Goal: Task Accomplishment & Management: Complete application form

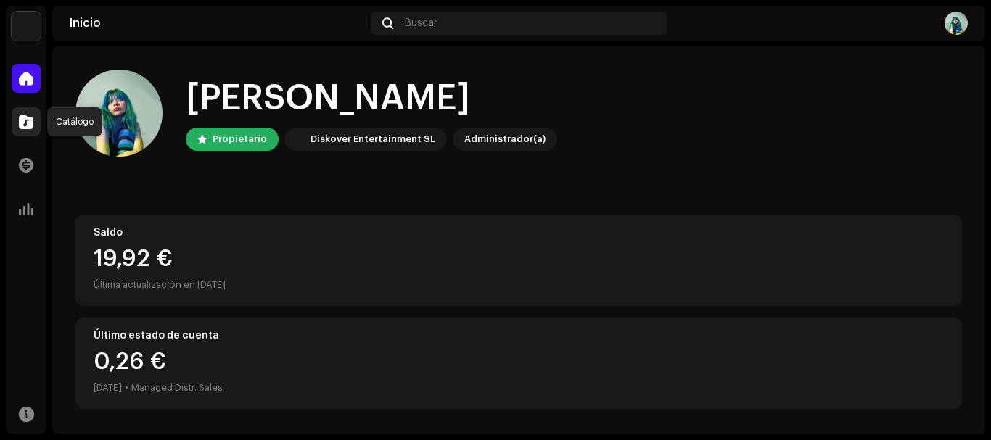
click at [36, 128] on div at bounding box center [26, 121] width 29 height 29
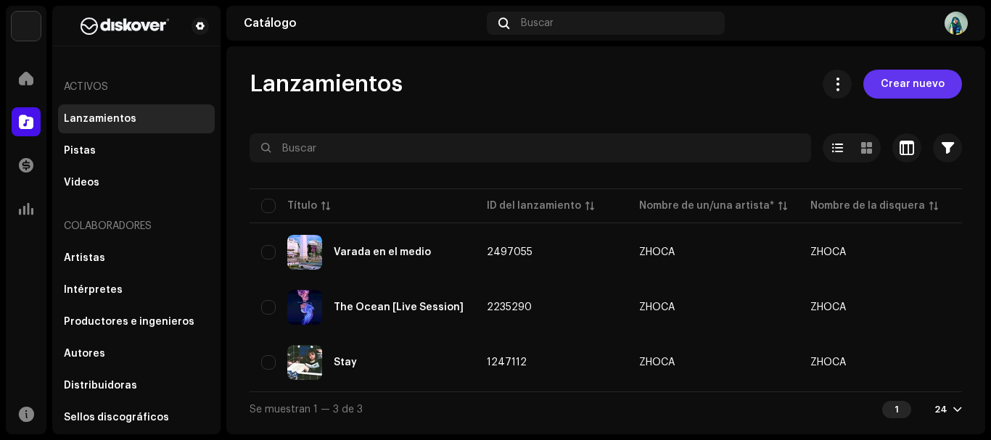
click at [881, 83] on button "Crear nuevo" at bounding box center [912, 84] width 99 height 29
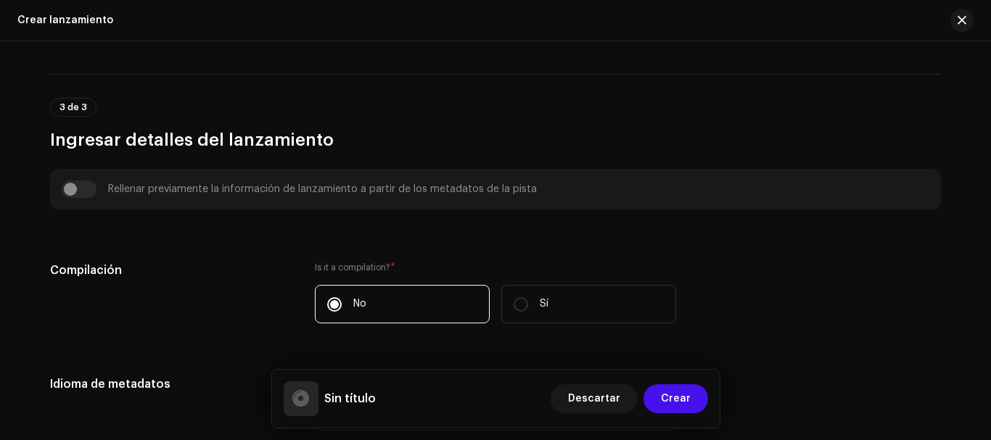
scroll to position [798, 0]
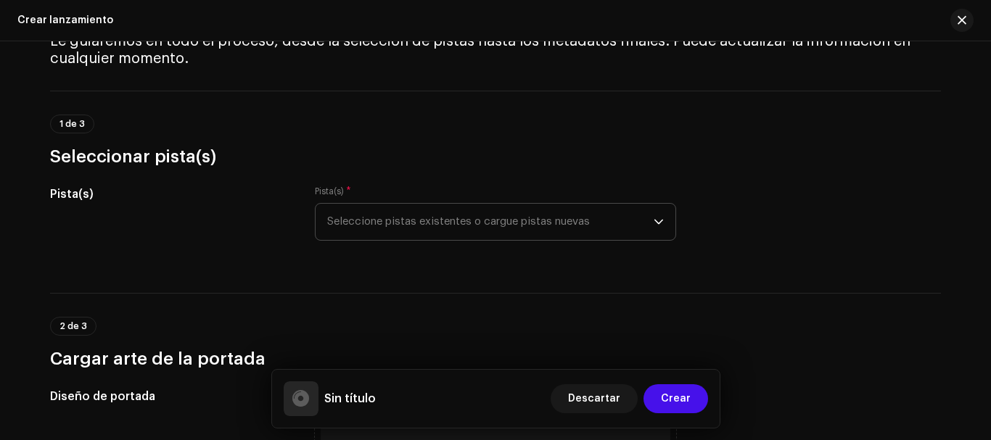
click at [424, 226] on span "Seleccione pistas existentes o cargue pistas nuevas" at bounding box center [490, 222] width 326 height 36
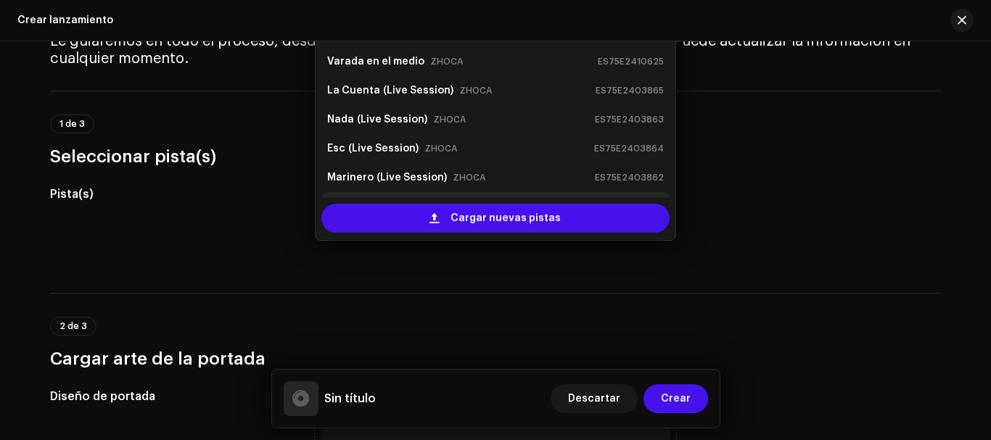
scroll to position [23, 0]
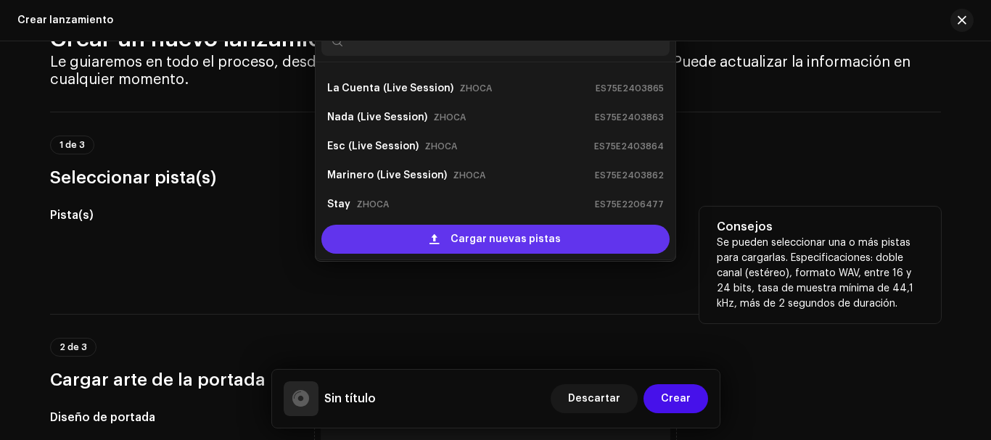
click at [422, 243] on div "Cargar nuevas pistas" at bounding box center [495, 239] width 348 height 29
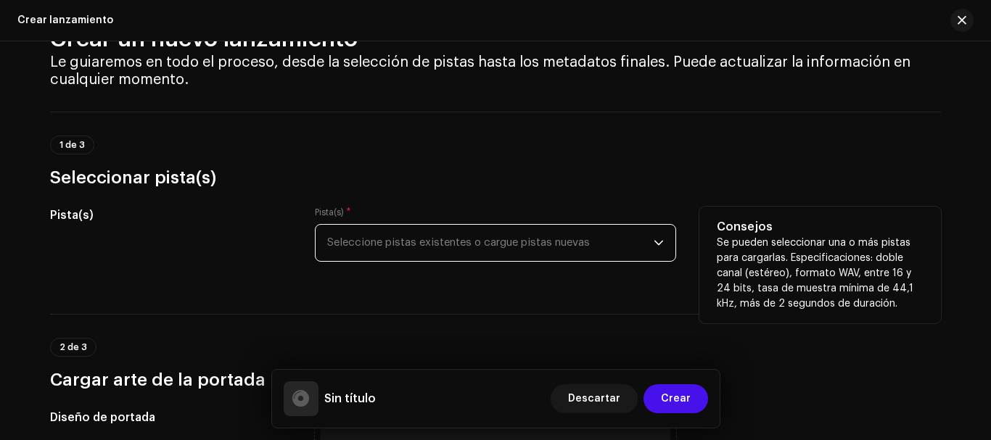
click at [587, 236] on span "Seleccione pistas existentes o cargue pistas nuevas" at bounding box center [490, 243] width 326 height 36
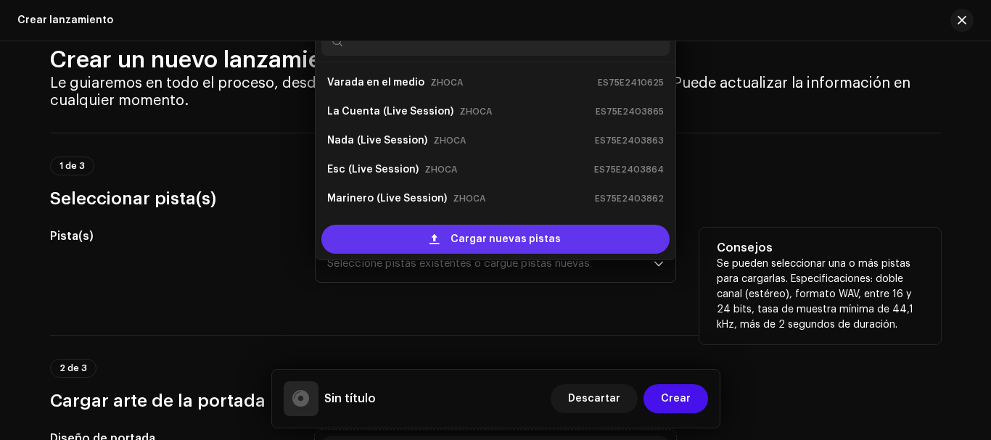
click at [511, 237] on span "Cargar nuevas pistas" at bounding box center [505, 239] width 110 height 29
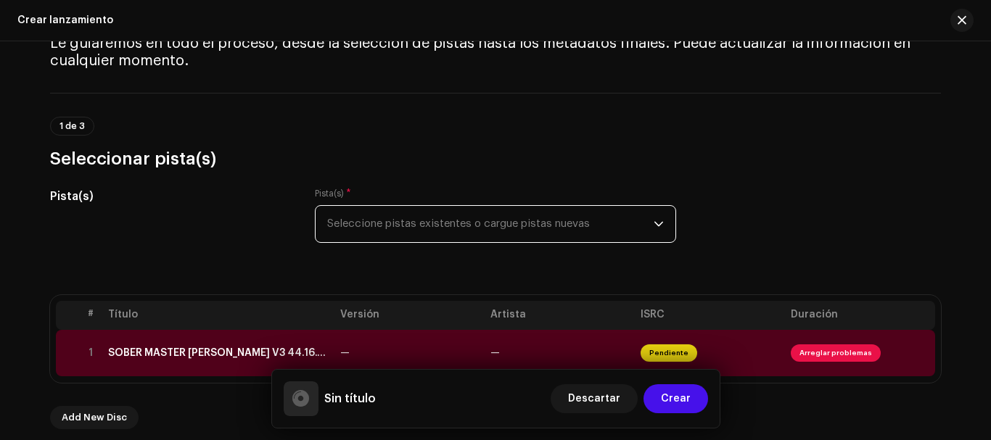
scroll to position [103, 0]
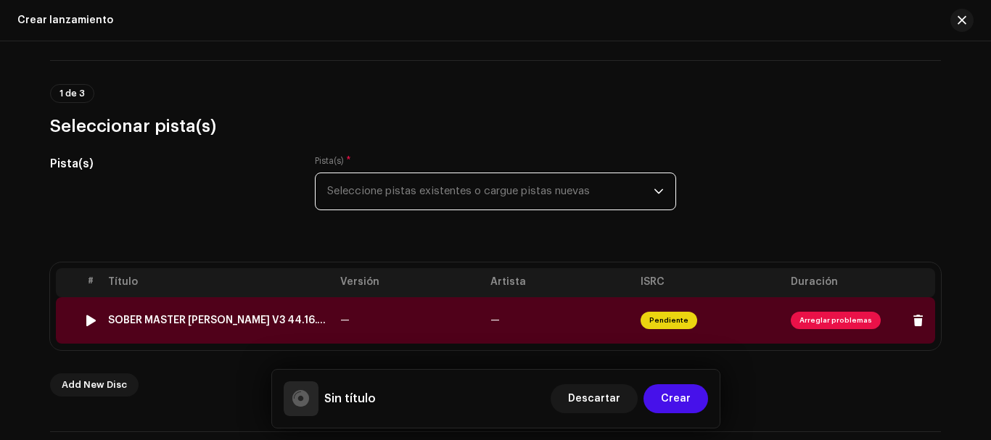
click at [836, 315] on span "Arreglar problemas" at bounding box center [836, 320] width 90 height 17
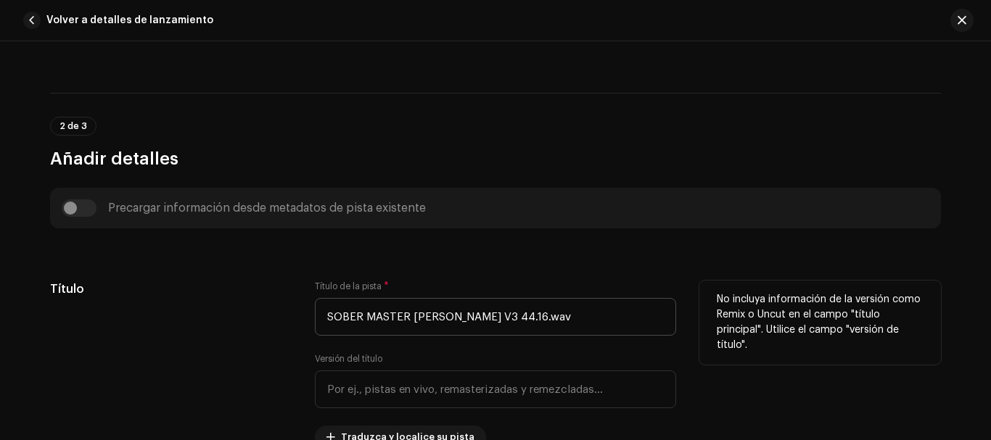
scroll to position [434, 0]
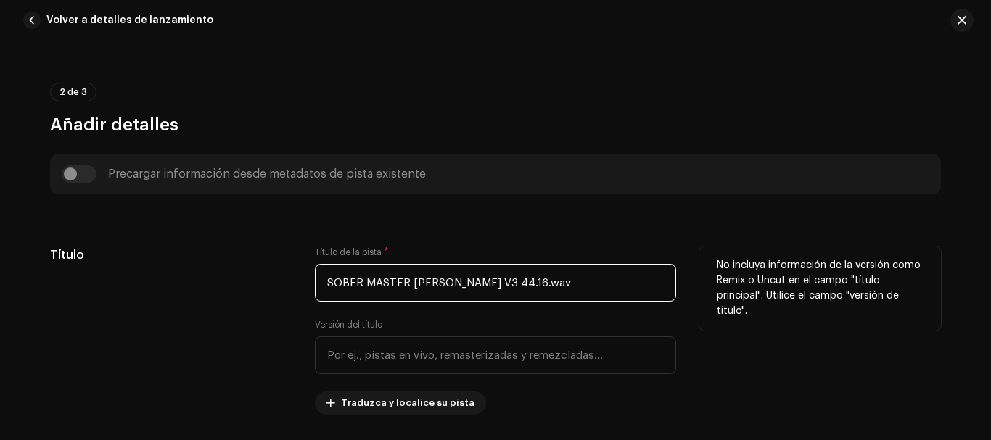
drag, startPoint x: 529, startPoint y: 276, endPoint x: 223, endPoint y: 265, distance: 306.3
click at [236, 289] on div "Título Título de la pista * SOBER MASTER [PERSON_NAME] V3 44.16.wav Versión del…" at bounding box center [495, 331] width 891 height 168
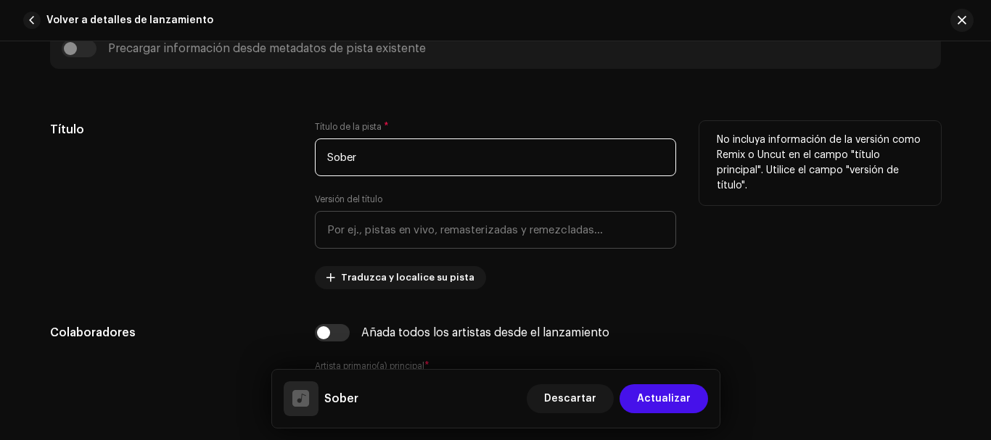
scroll to position [579, 0]
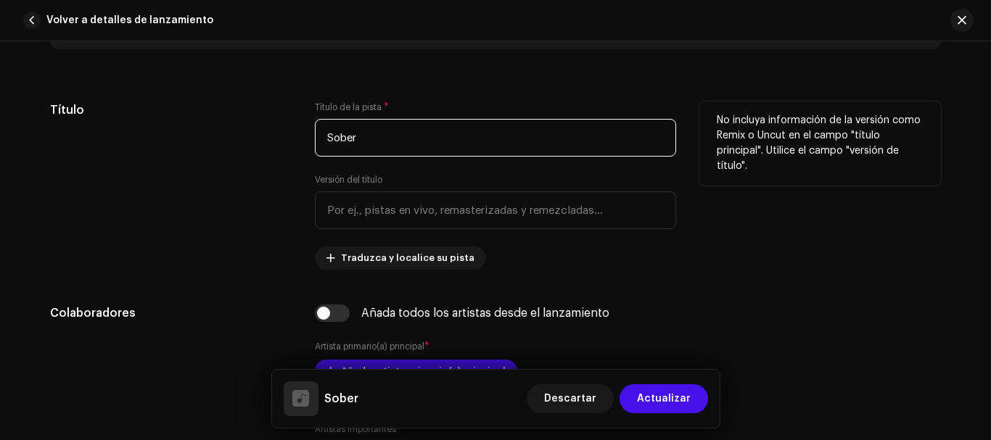
type input "Sober"
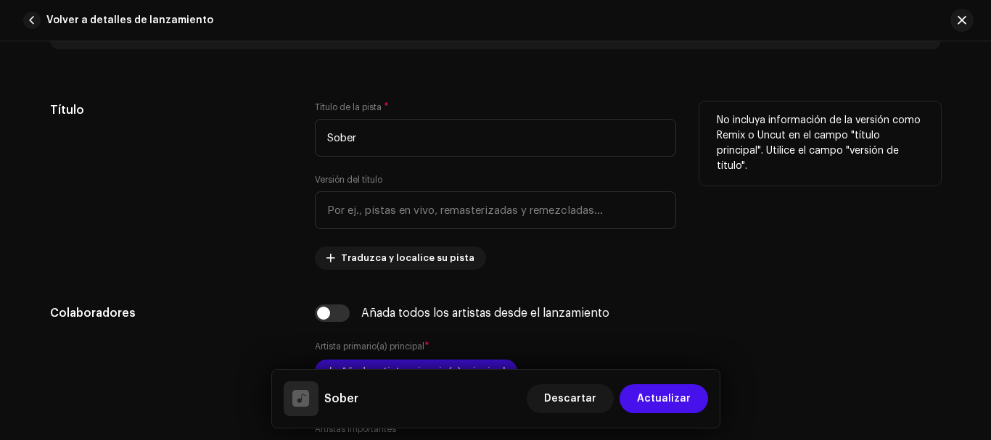
click at [500, 236] on div "Título de la pista * Sober Versión del título Traduzca y localice su pista" at bounding box center [495, 186] width 361 height 168
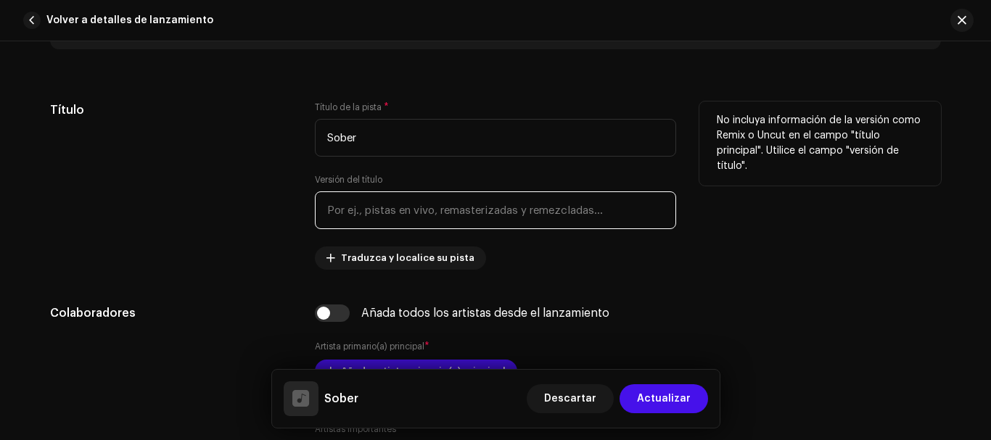
click at [519, 213] on input "text" at bounding box center [495, 210] width 361 height 38
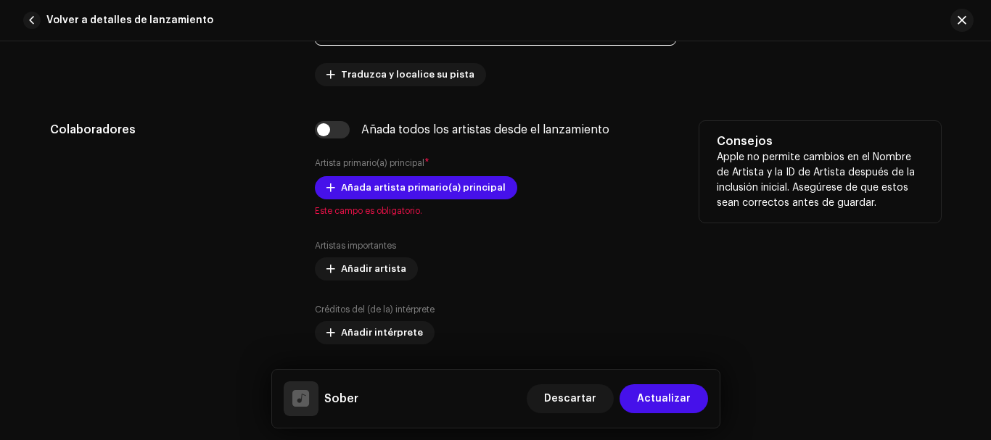
scroll to position [796, 0]
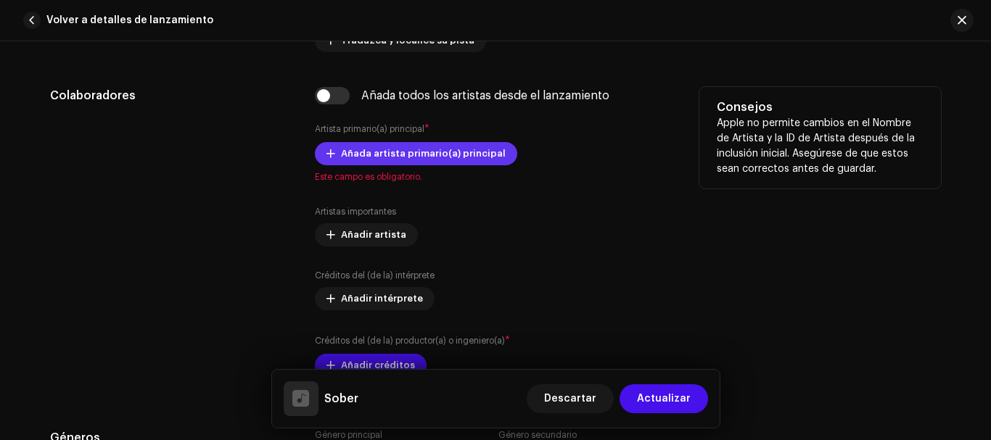
click at [412, 152] on span "Añada artista primario(a) principal" at bounding box center [423, 153] width 165 height 29
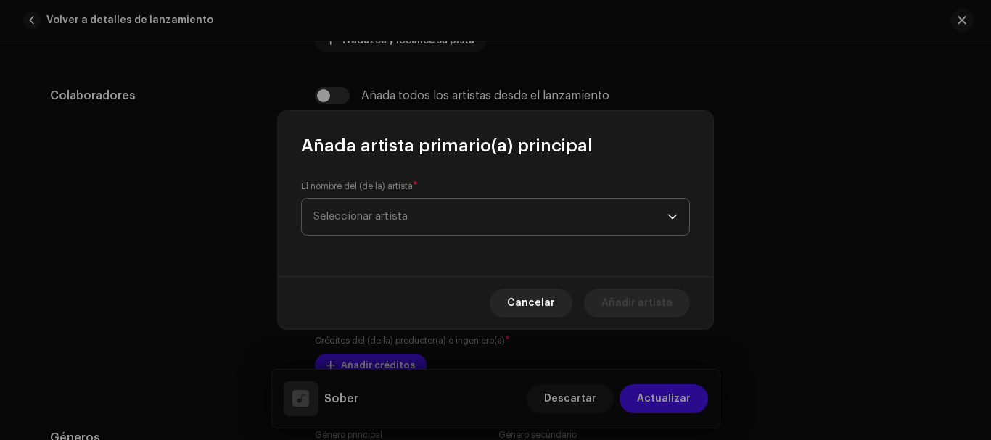
click at [428, 209] on span "Seleccionar artista" at bounding box center [490, 217] width 354 height 36
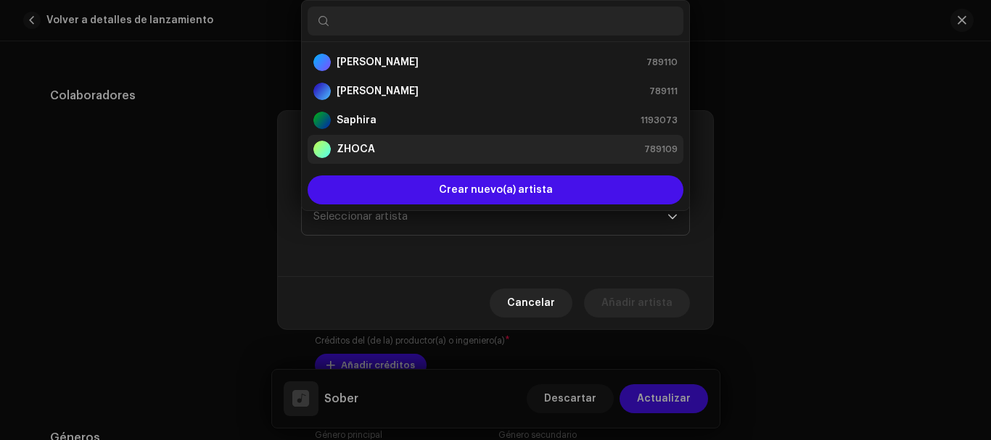
click at [429, 146] on div "ZHOCA 789109" at bounding box center [495, 149] width 364 height 17
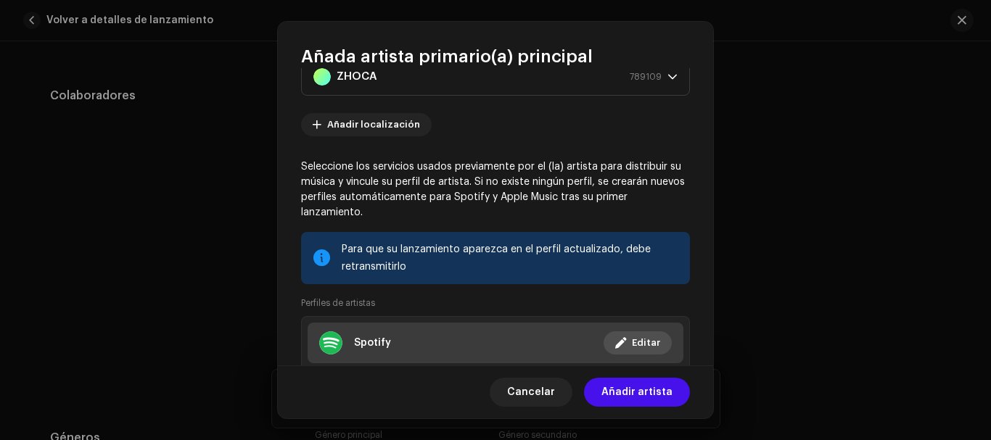
scroll to position [0, 0]
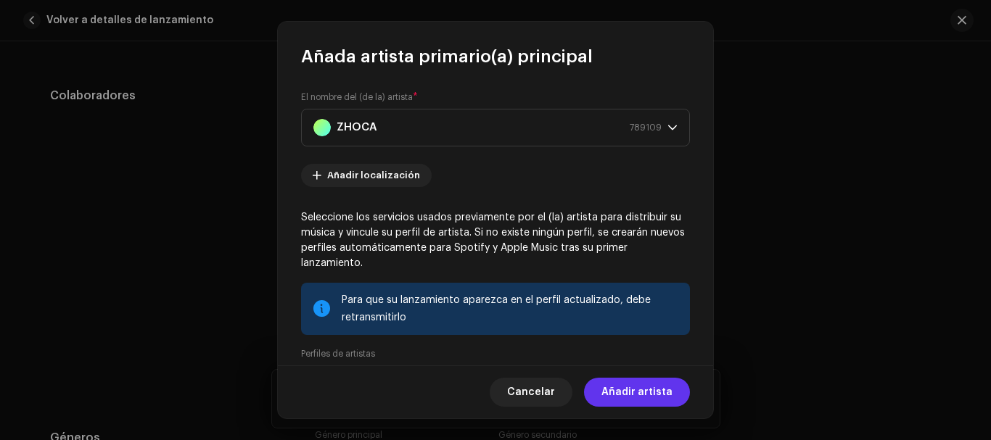
click at [657, 394] on span "Añadir artista" at bounding box center [636, 392] width 71 height 29
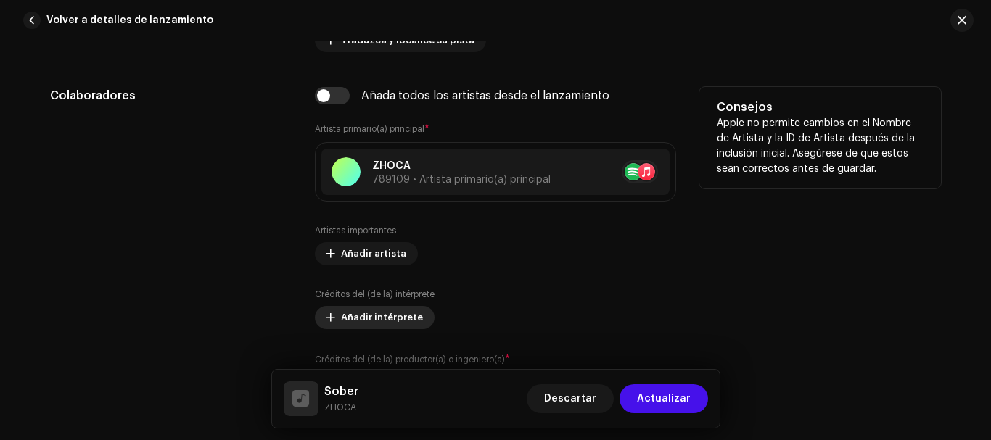
click at [417, 313] on button "Añadir intérprete" at bounding box center [375, 317] width 120 height 23
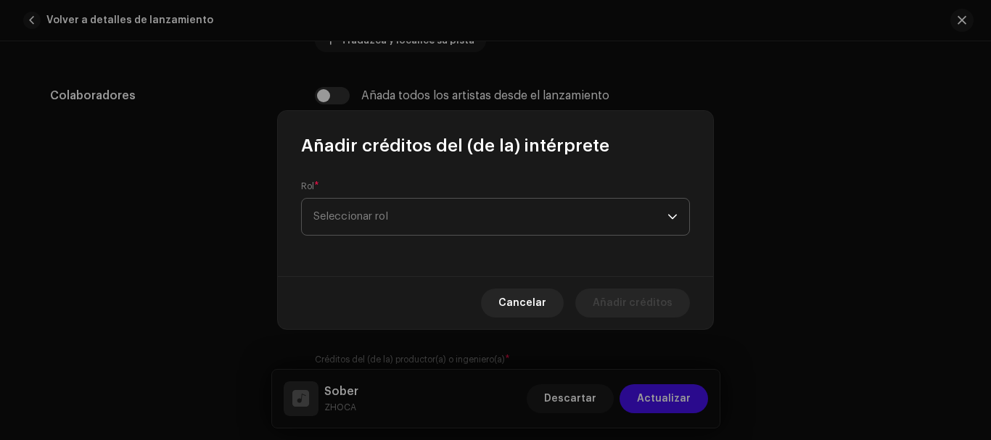
click at [516, 219] on span "Seleccionar rol" at bounding box center [490, 217] width 354 height 36
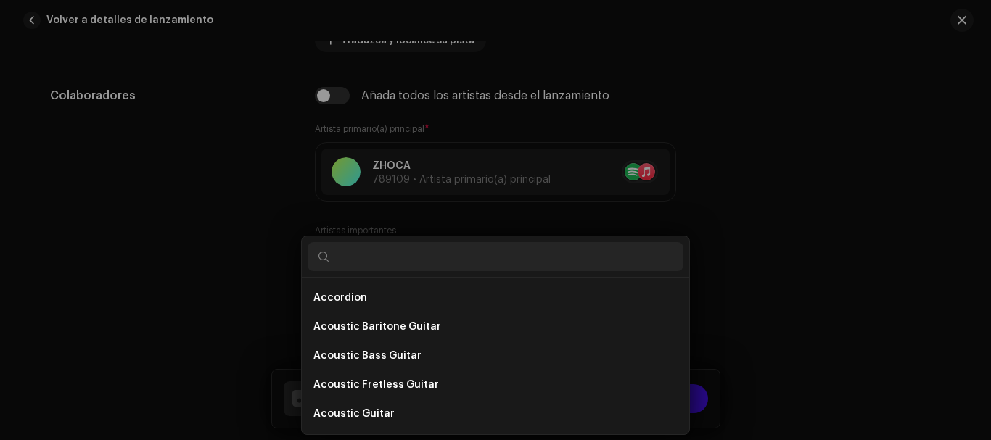
click at [861, 135] on div "Añadir créditos del (de la) intérprete Rol * Seleccionar rol Cancelar Añadir cr…" at bounding box center [495, 220] width 991 height 440
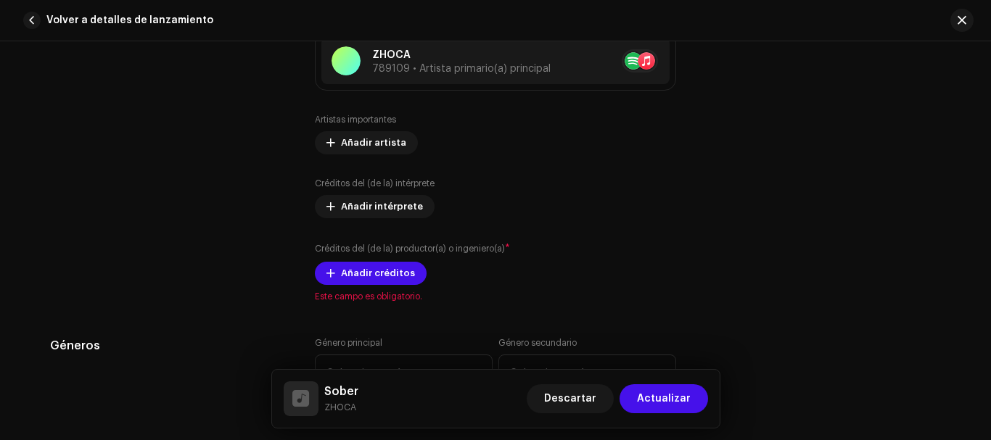
scroll to position [869, 0]
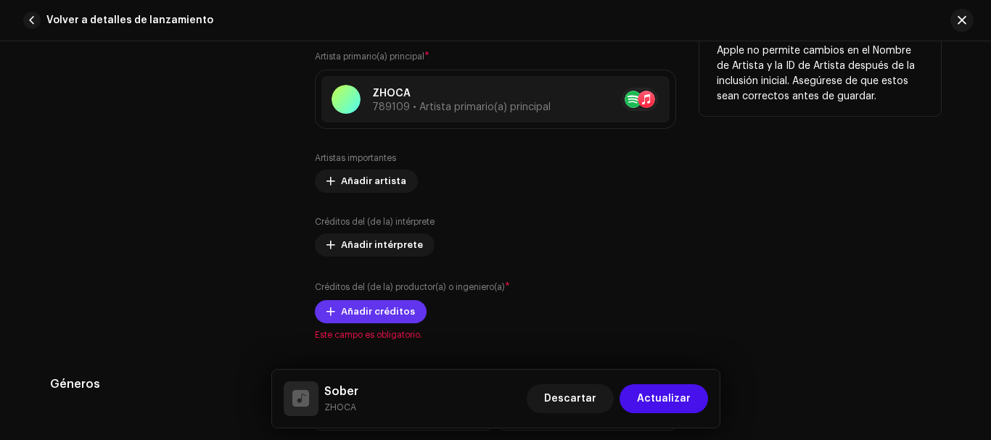
click at [384, 320] on span "Añadir créditos" at bounding box center [378, 311] width 74 height 29
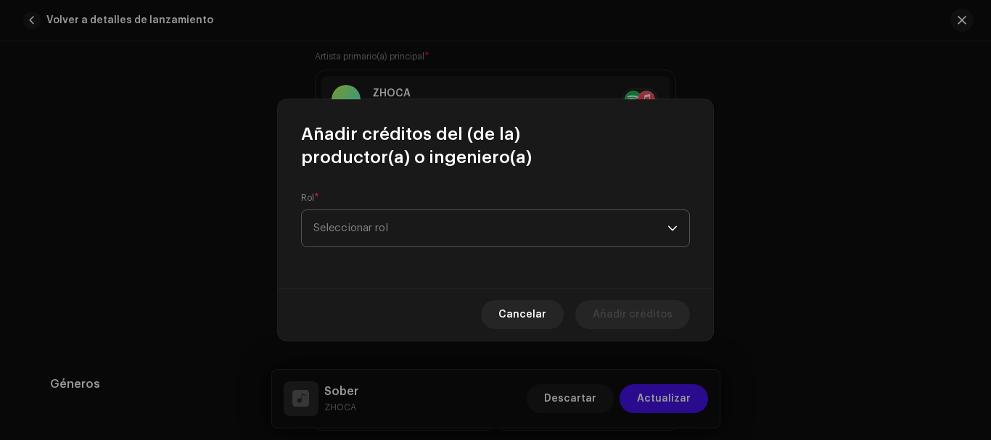
click at [418, 231] on span "Seleccionar rol" at bounding box center [490, 228] width 354 height 36
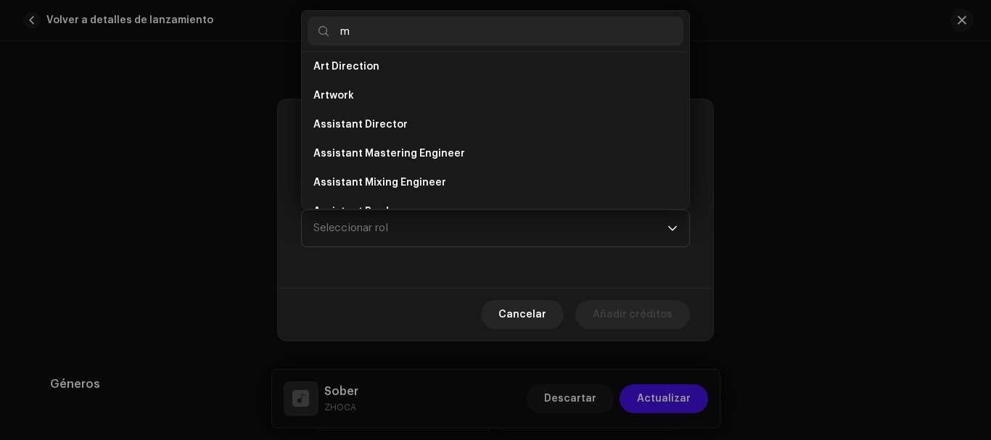
scroll to position [0, 0]
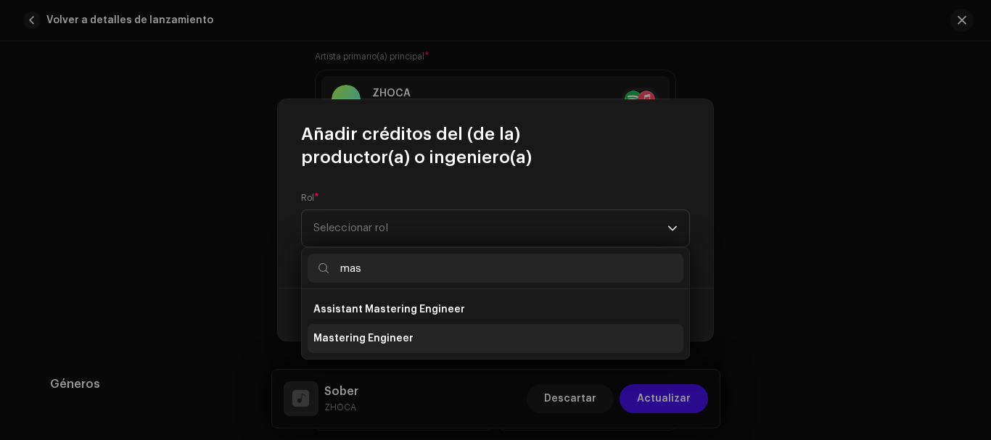
type input "mas"
click at [445, 345] on li "Mastering Engineer" at bounding box center [496, 338] width 376 height 29
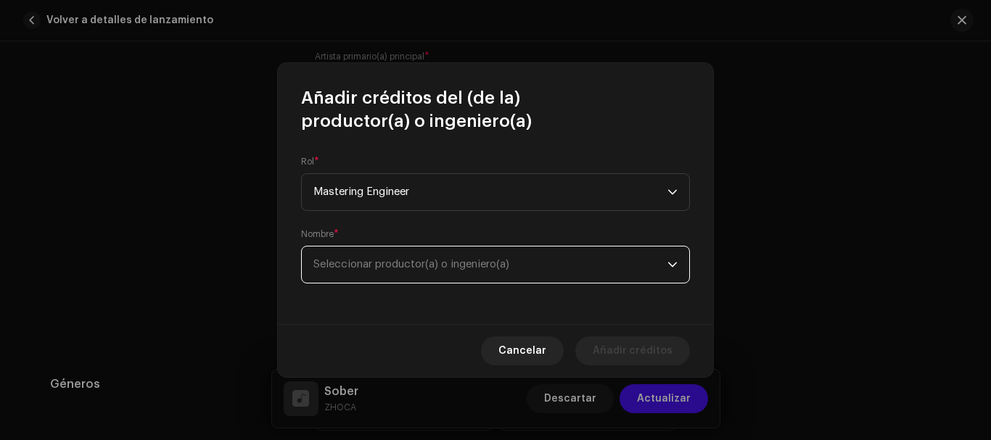
click at [453, 256] on span "Seleccionar productor(a) o ingeniero(a)" at bounding box center [490, 265] width 354 height 36
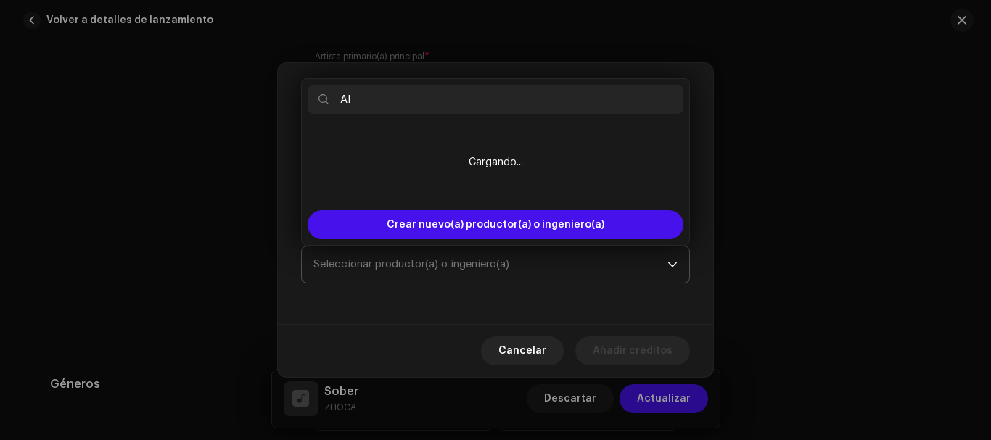
type input "A"
type input "M"
type input "A"
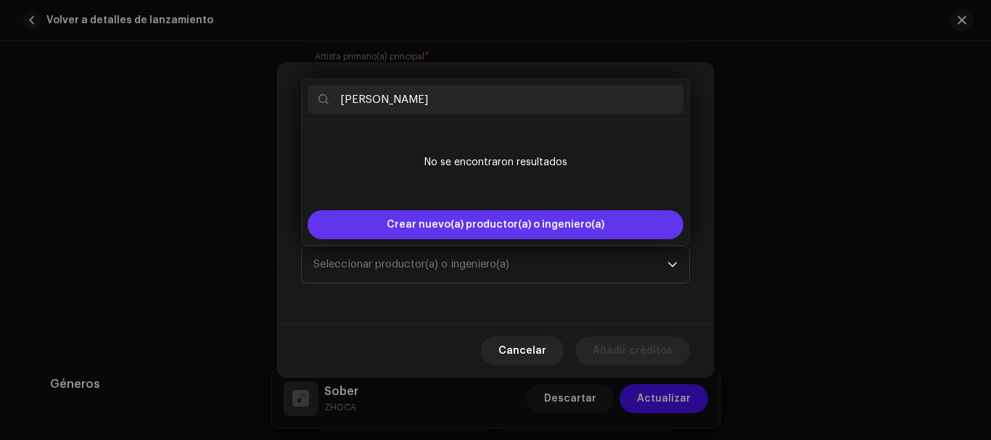
type input "[PERSON_NAME]"
click at [516, 223] on span "Crear nuevo(a) productor(a) o ingeniero(a)" at bounding box center [496, 224] width 218 height 29
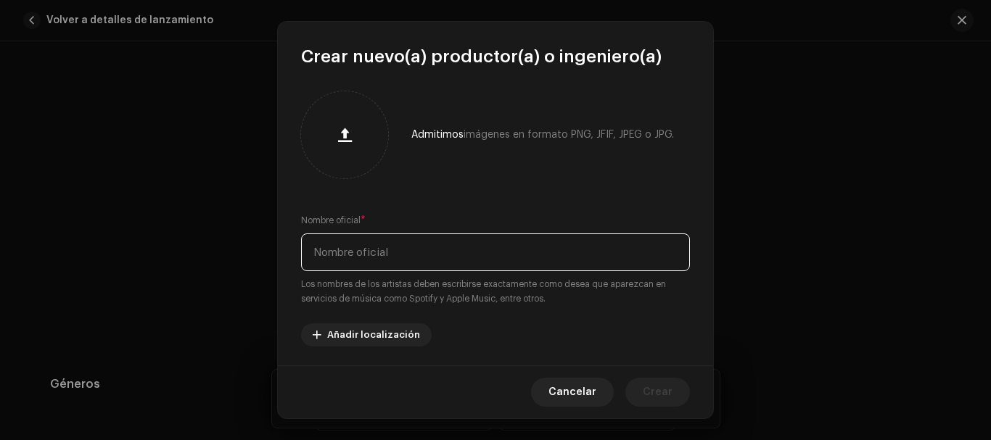
click at [440, 260] on input "text" at bounding box center [495, 253] width 389 height 38
click at [379, 264] on input "text" at bounding box center [495, 253] width 389 height 38
type input "[PERSON_NAME]"
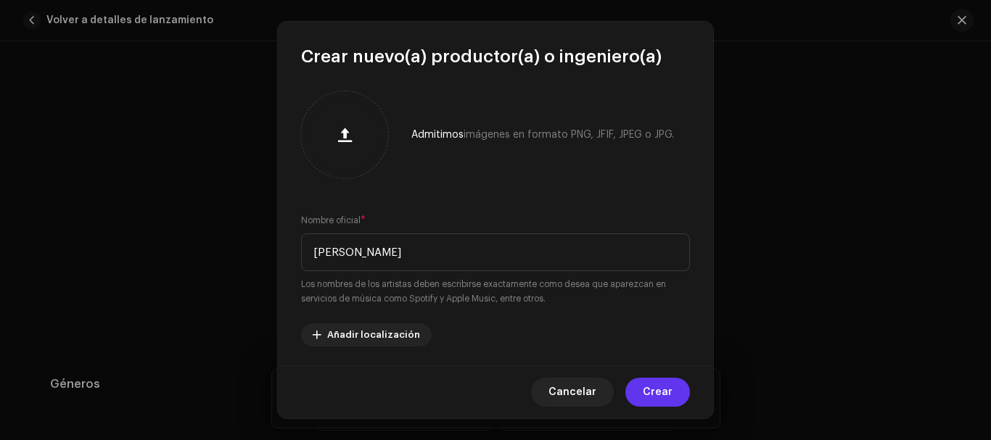
click at [661, 387] on span "Crear" at bounding box center [658, 392] width 30 height 29
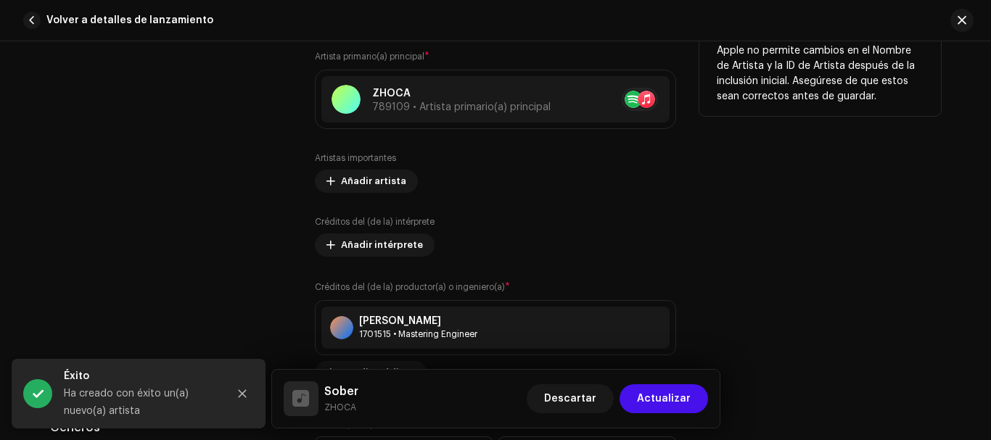
scroll to position [941, 0]
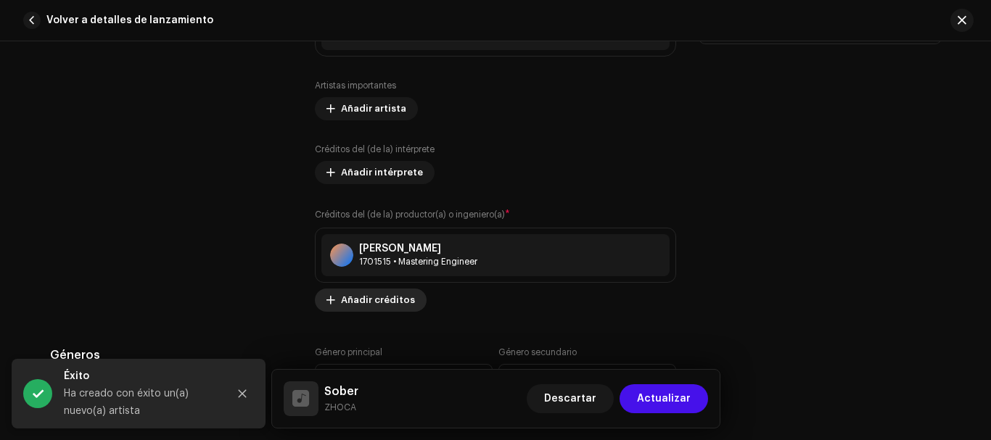
click at [389, 304] on span "Añadir créditos" at bounding box center [378, 300] width 74 height 29
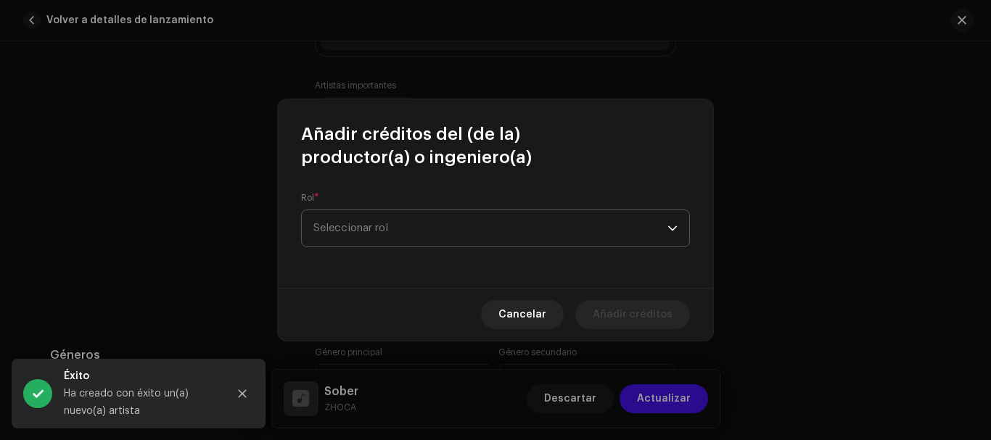
click at [450, 214] on span "Seleccionar rol" at bounding box center [490, 228] width 354 height 36
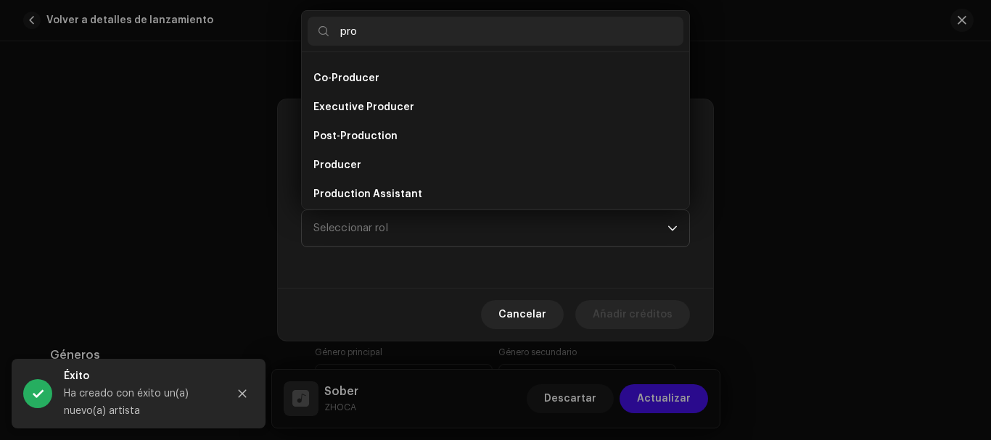
scroll to position [6, 0]
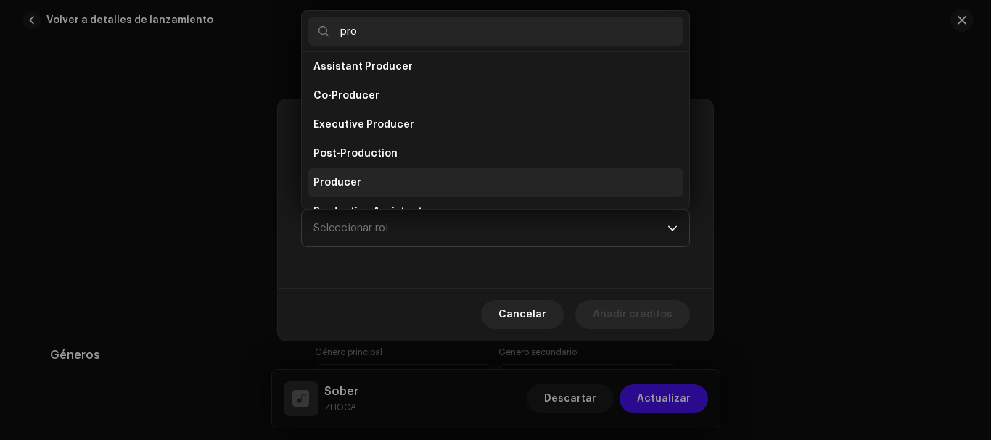
type input "pro"
click at [420, 175] on li "Producer" at bounding box center [496, 182] width 376 height 29
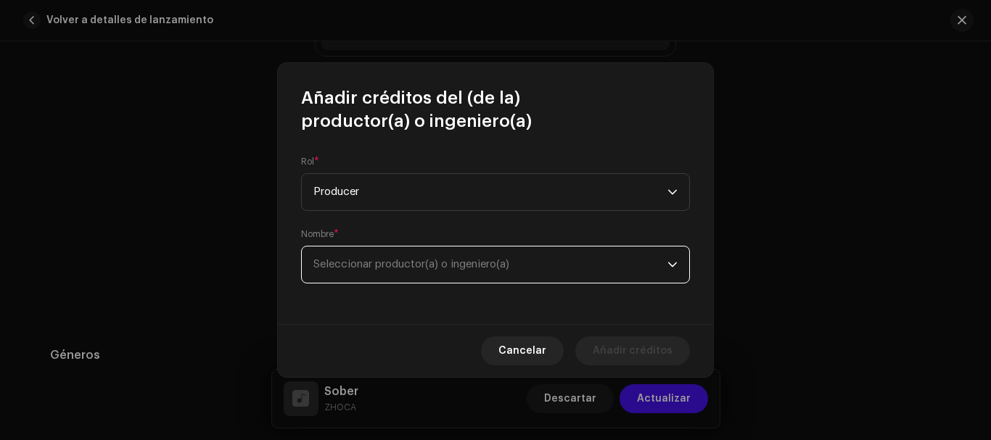
click at [392, 270] on span "Seleccionar productor(a) o ingeniero(a)" at bounding box center [490, 265] width 354 height 36
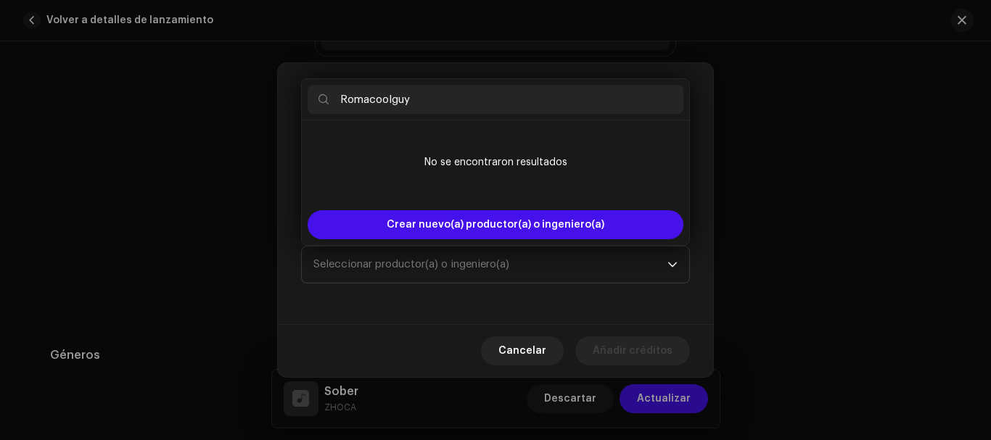
drag, startPoint x: 407, startPoint y: 102, endPoint x: 393, endPoint y: 104, distance: 14.0
click at [393, 104] on input "Romacoolguy" at bounding box center [496, 99] width 376 height 29
drag, startPoint x: 399, startPoint y: 104, endPoint x: 406, endPoint y: 107, distance: 7.8
click at [406, 107] on input "Romacool" at bounding box center [496, 99] width 376 height 29
drag, startPoint x: 344, startPoint y: 99, endPoint x: 335, endPoint y: 96, distance: 9.0
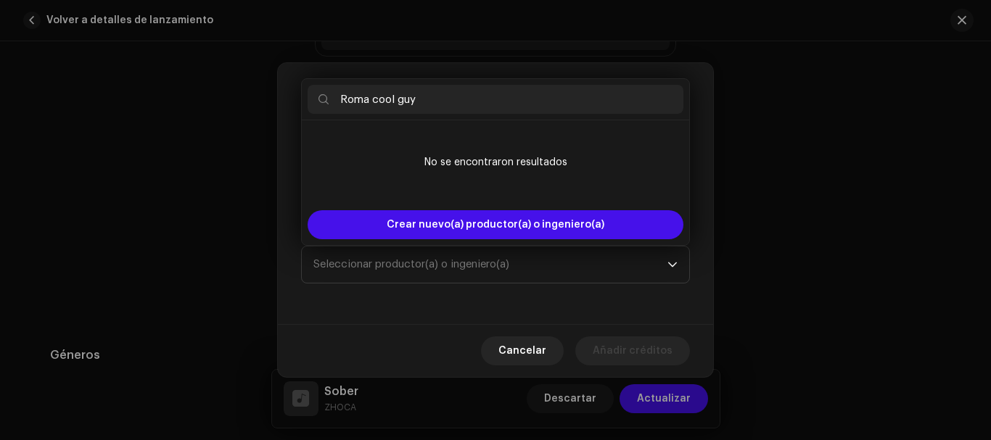
click at [335, 96] on input "Roma cool guy" at bounding box center [496, 99] width 376 height 29
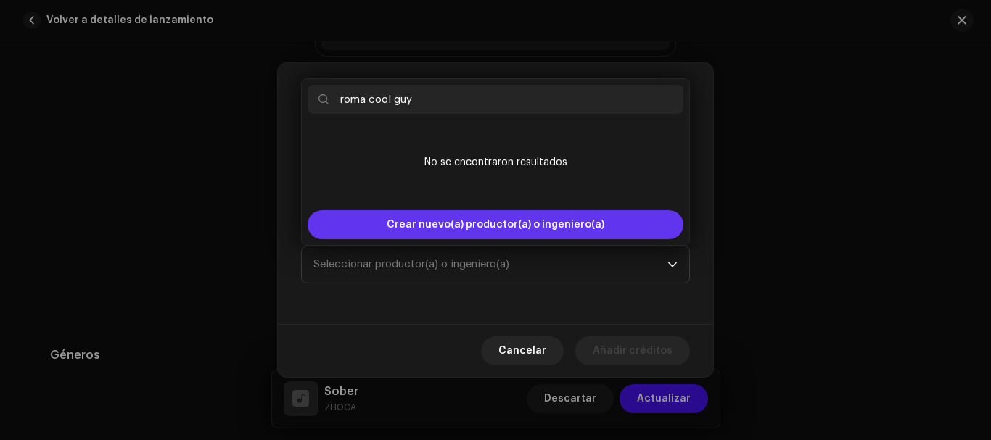
type input "roma cool guy"
click at [588, 231] on span "Crear nuevo(a) productor(a) o ingeniero(a)" at bounding box center [496, 224] width 218 height 29
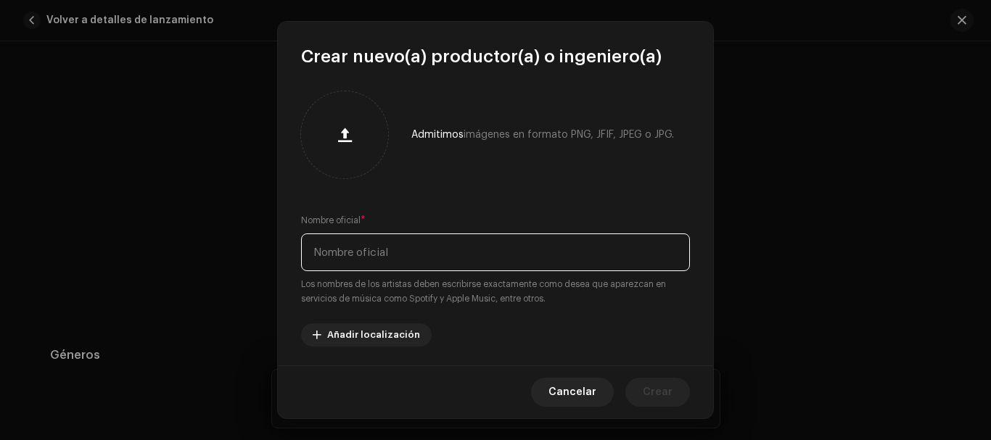
click at [508, 252] on input "text" at bounding box center [495, 253] width 389 height 38
type input "roma cool guy"
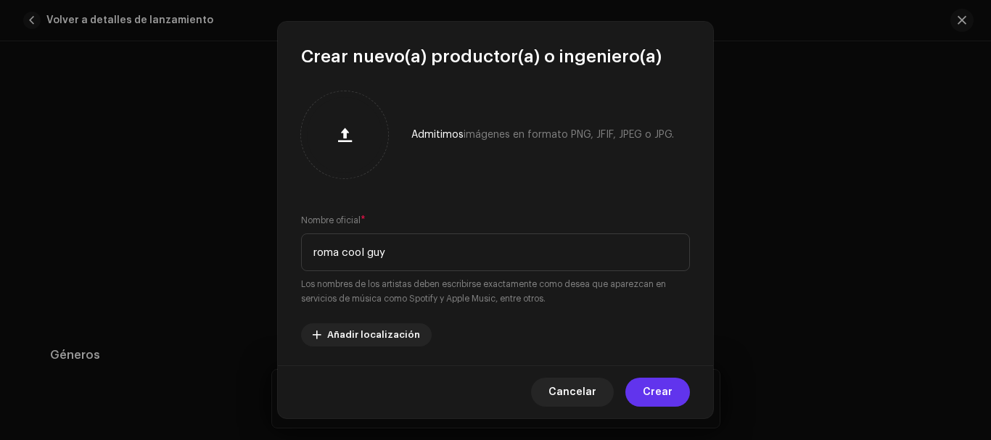
click at [656, 395] on span "Crear" at bounding box center [658, 392] width 30 height 29
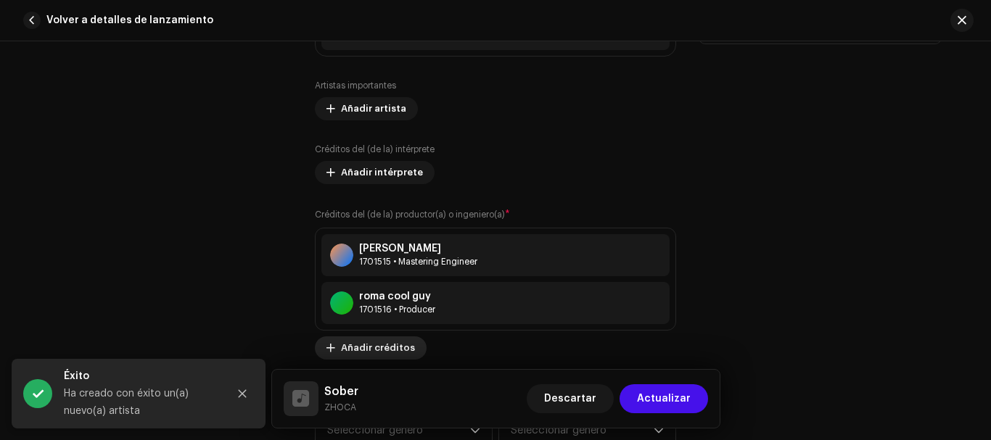
click at [387, 347] on span "Añadir créditos" at bounding box center [378, 348] width 74 height 29
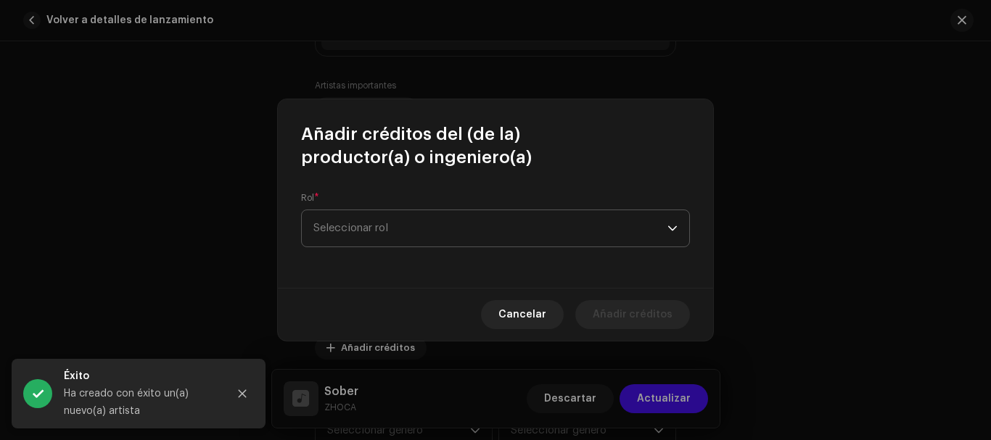
click at [400, 231] on span "Seleccionar rol" at bounding box center [490, 228] width 354 height 36
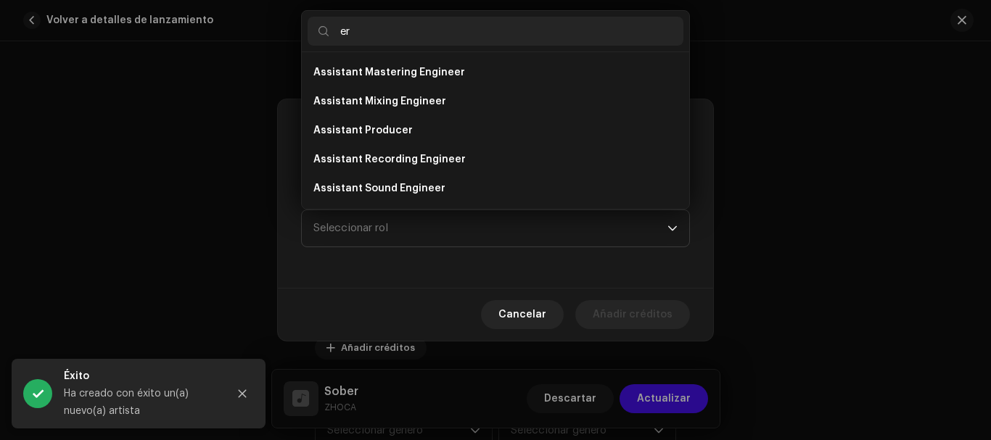
type input "e"
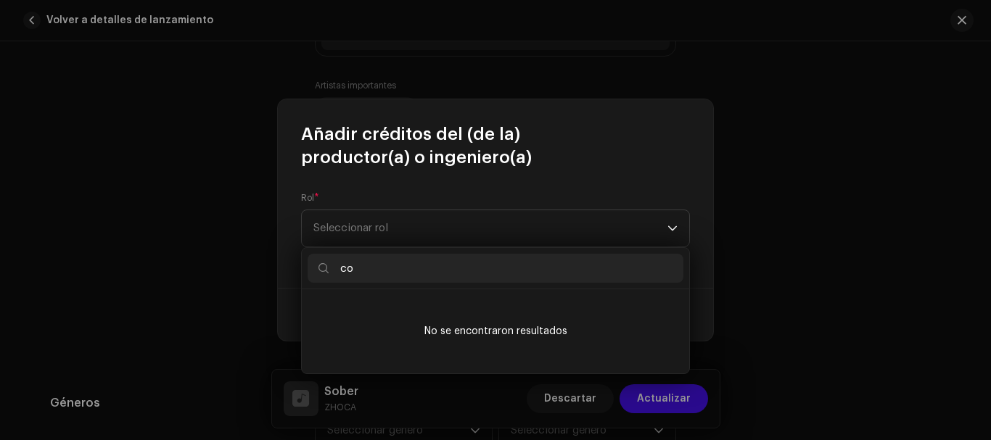
type input "c"
type input "w"
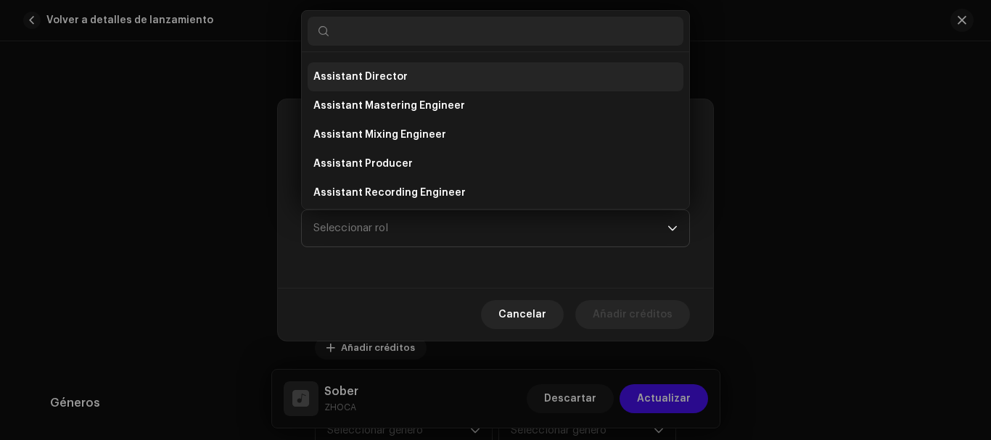
scroll to position [0, 0]
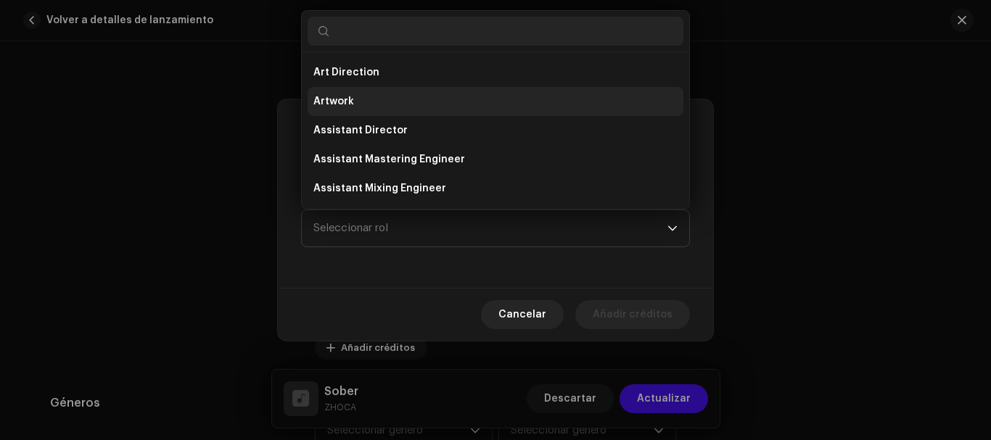
click at [442, 88] on li "Artwork" at bounding box center [496, 101] width 376 height 29
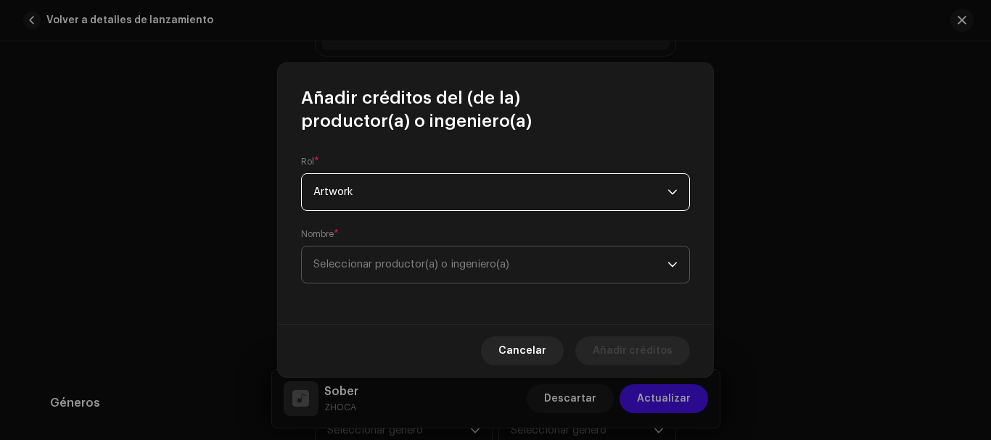
click at [374, 267] on span "Seleccionar productor(a) o ingeniero(a)" at bounding box center [411, 264] width 196 height 11
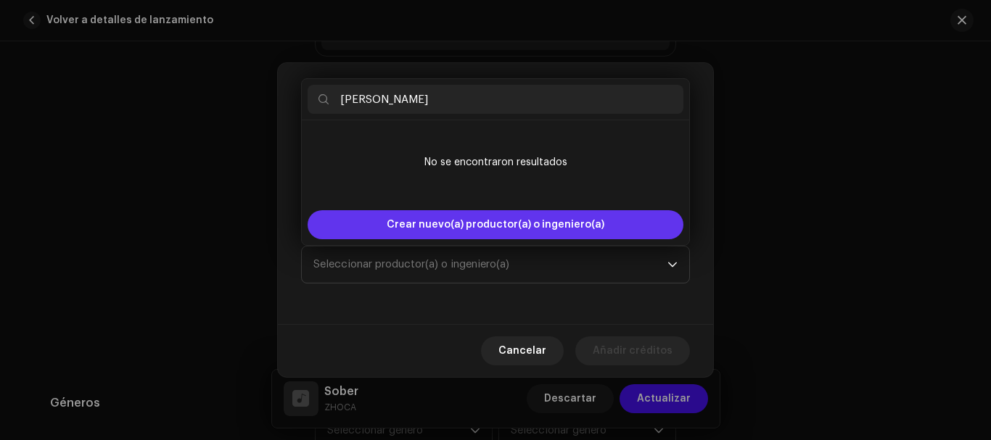
type input "[PERSON_NAME]"
click at [519, 217] on span "Crear nuevo(a) productor(a) o ingeniero(a)" at bounding box center [496, 224] width 218 height 29
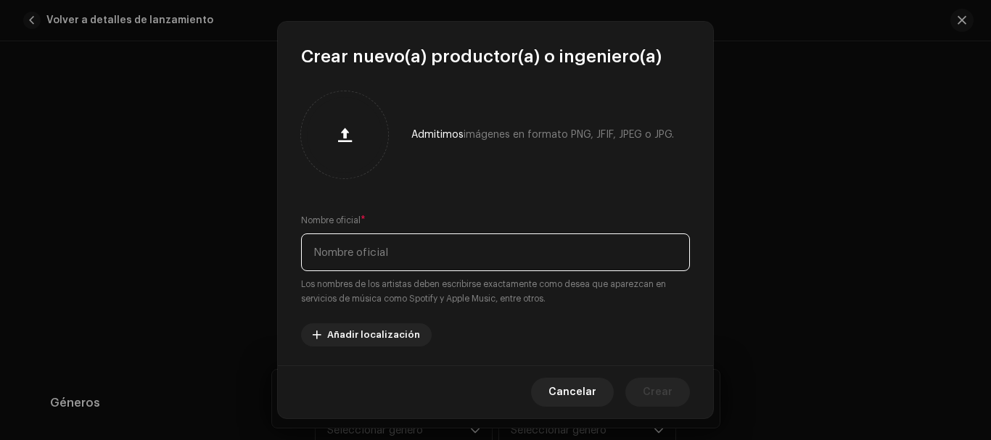
click at [418, 242] on input "text" at bounding box center [495, 253] width 389 height 38
type input "[PERSON_NAME]"
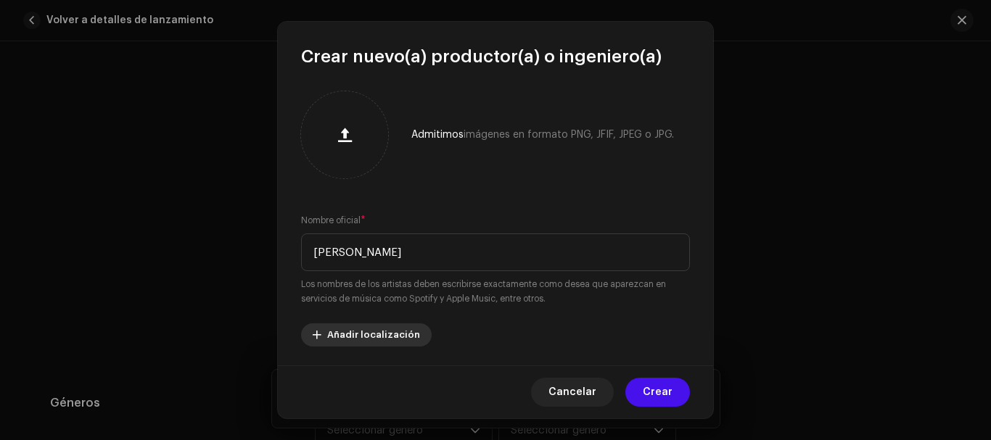
click at [326, 333] on button "Añadir localización" at bounding box center [366, 334] width 131 height 23
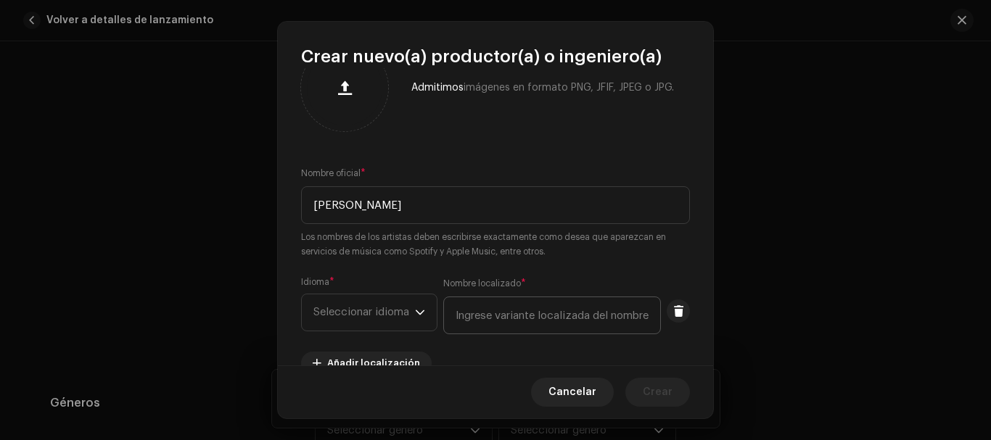
scroll to position [73, 0]
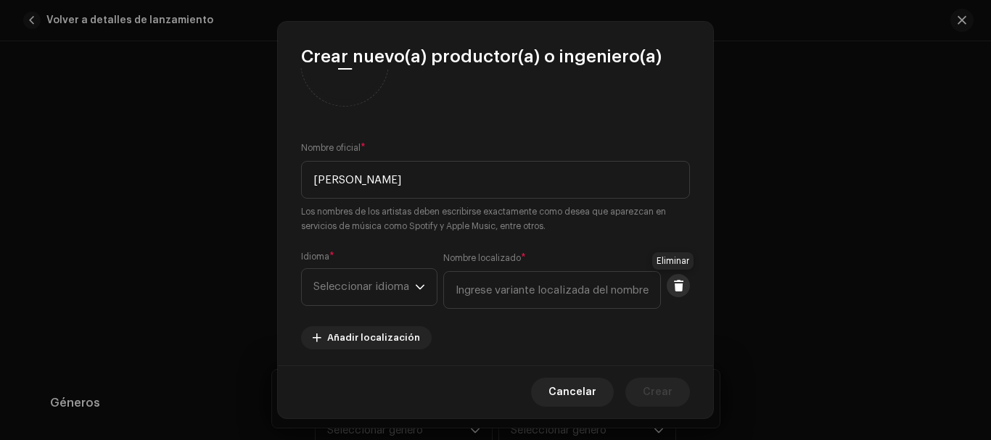
click at [673, 290] on span at bounding box center [678, 286] width 11 height 12
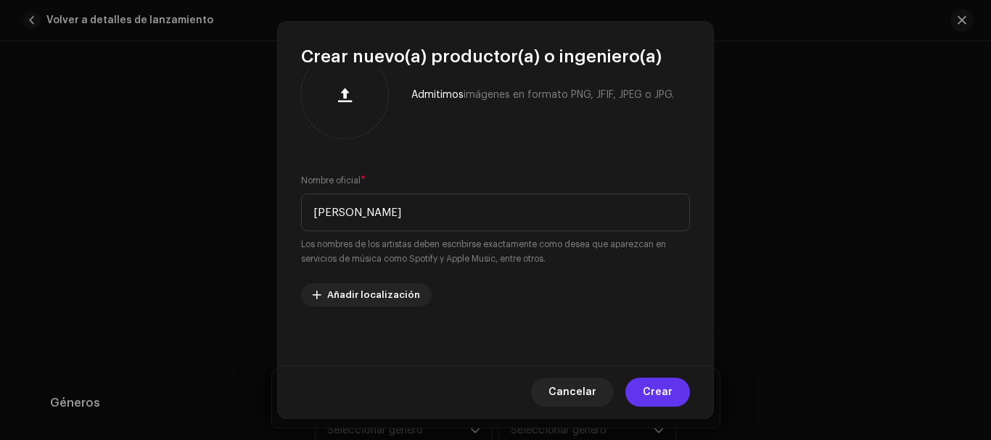
click at [648, 387] on span "Crear" at bounding box center [658, 392] width 30 height 29
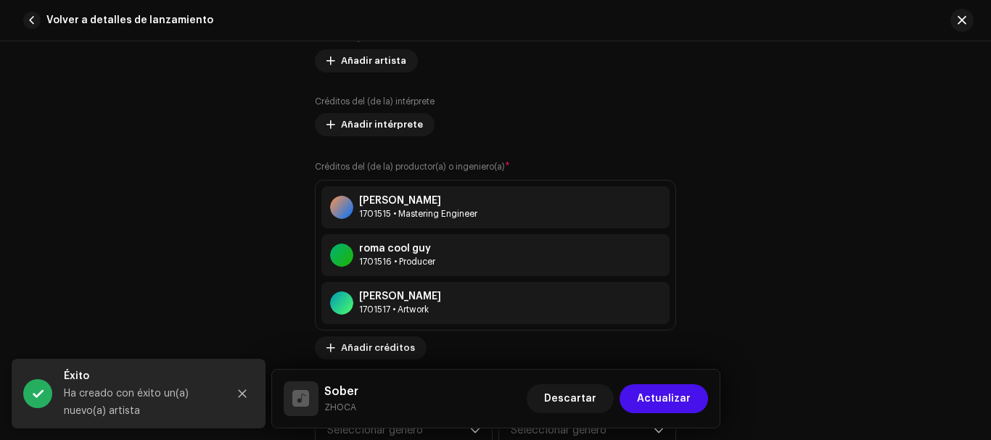
scroll to position [1014, 0]
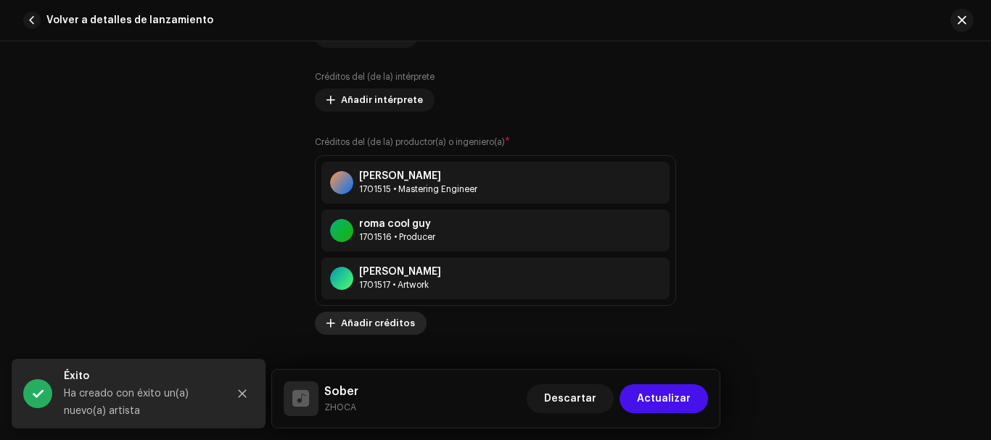
click at [398, 331] on span "Añadir créditos" at bounding box center [378, 323] width 74 height 29
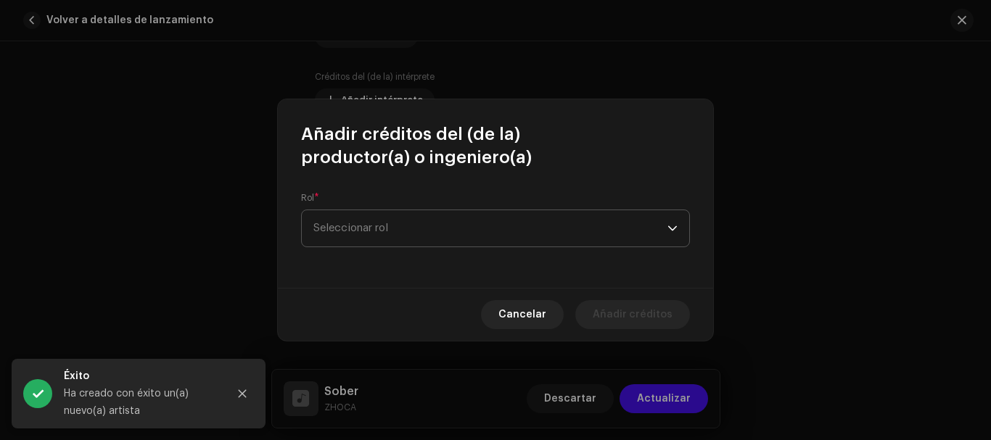
click at [523, 212] on span "Seleccionar rol" at bounding box center [490, 228] width 354 height 36
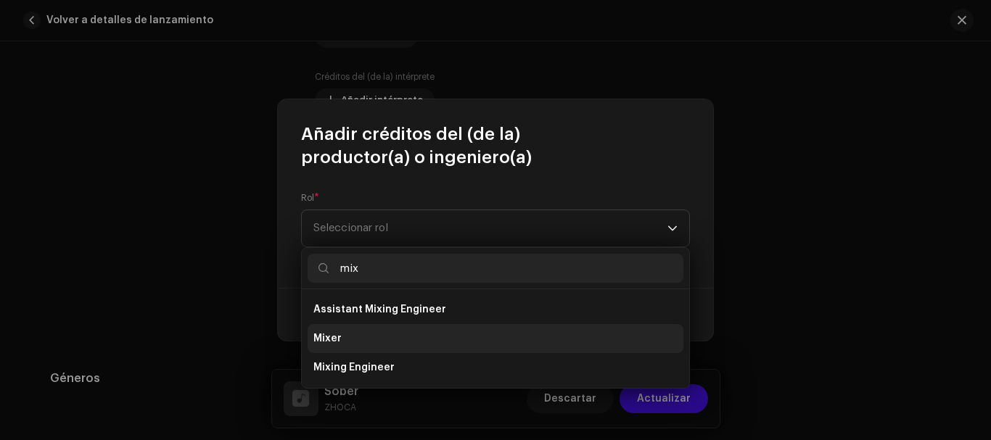
type input "mix"
click at [363, 338] on li "Mixer" at bounding box center [496, 338] width 376 height 29
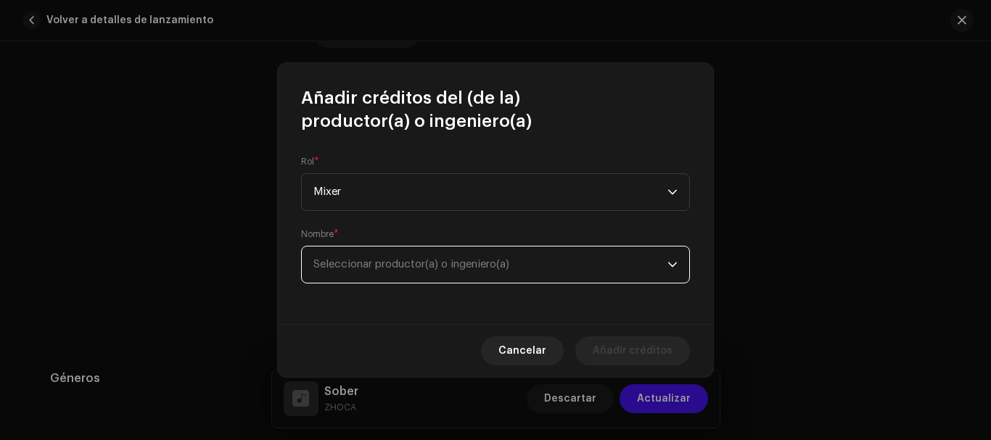
click at [376, 269] on span "Seleccionar productor(a) o ingeniero(a)" at bounding box center [411, 264] width 196 height 11
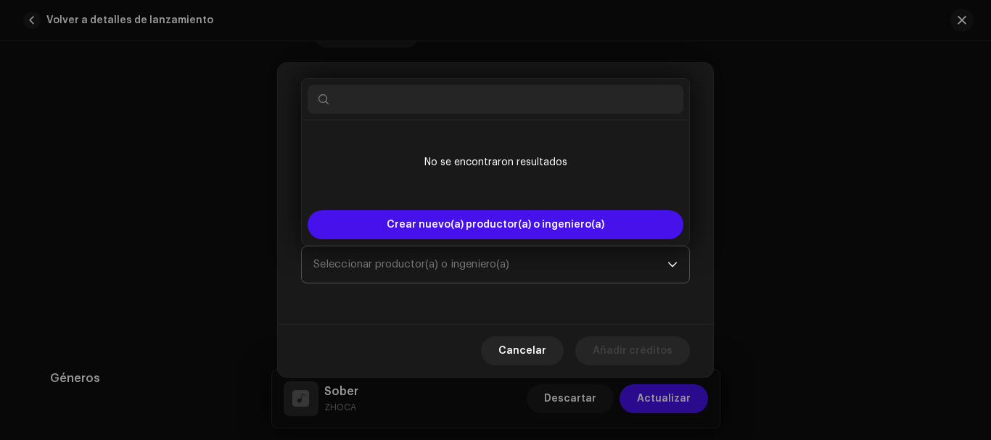
type input "R"
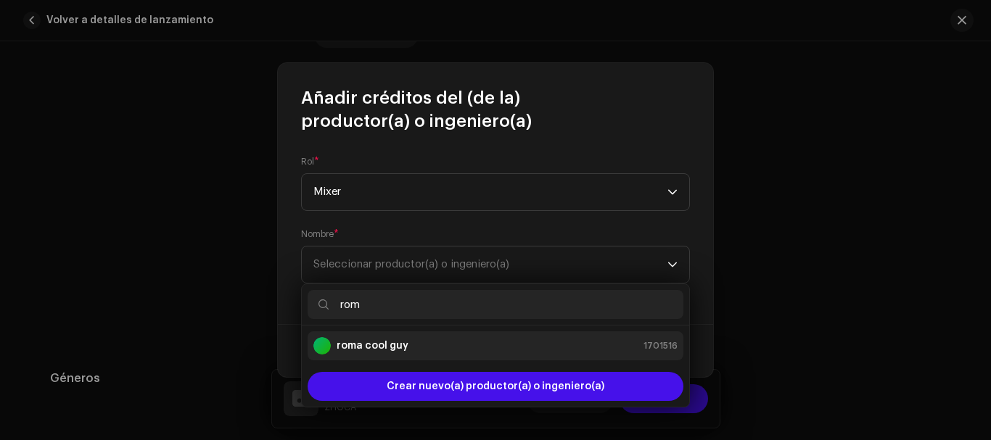
type input "rom"
click at [434, 339] on div "roma cool guy 1701516" at bounding box center [495, 345] width 364 height 17
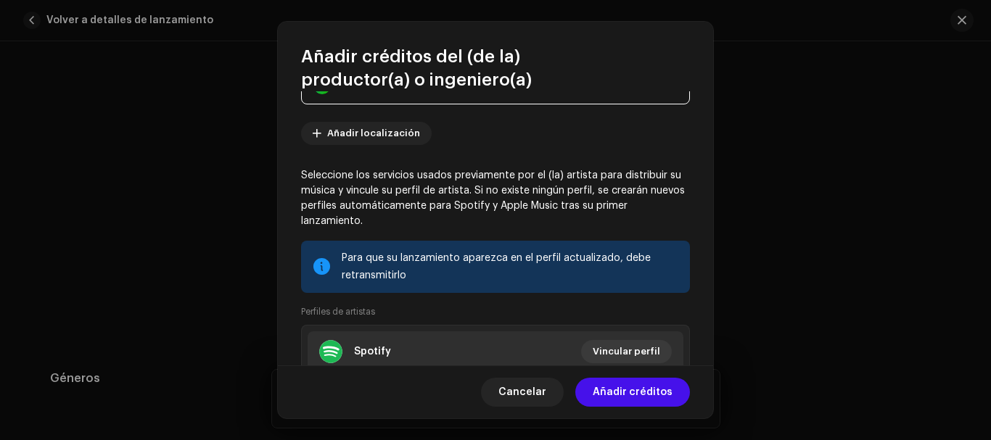
scroll to position [139, 0]
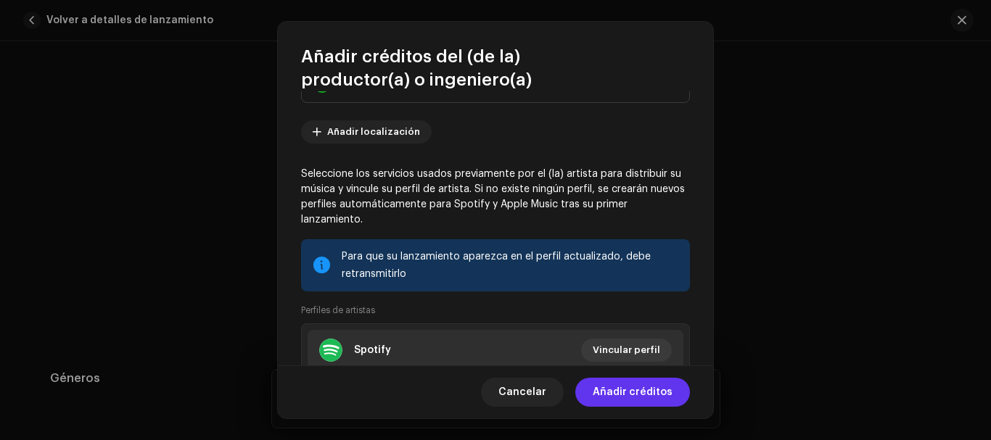
click at [591, 384] on button "Añadir créditos" at bounding box center [632, 392] width 115 height 29
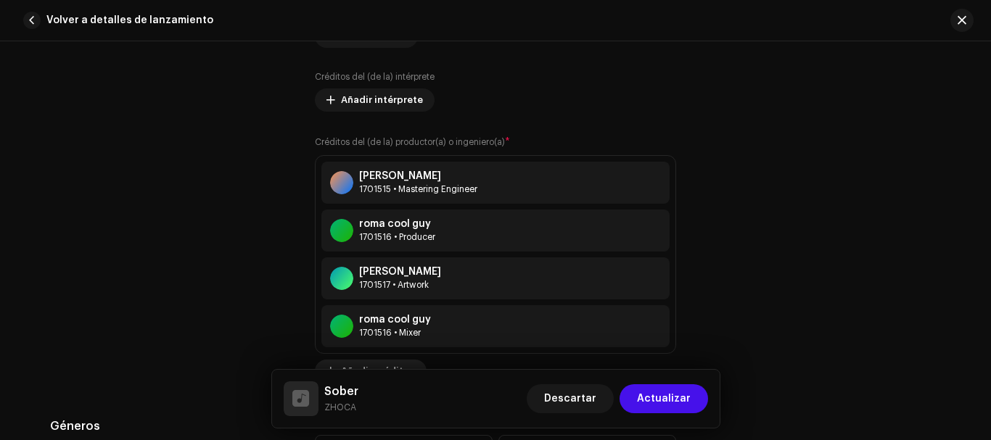
click at [364, 327] on div "1701516 • Mixer" at bounding box center [395, 333] width 72 height 12
click at [361, 368] on span "Añadir créditos" at bounding box center [378, 371] width 74 height 29
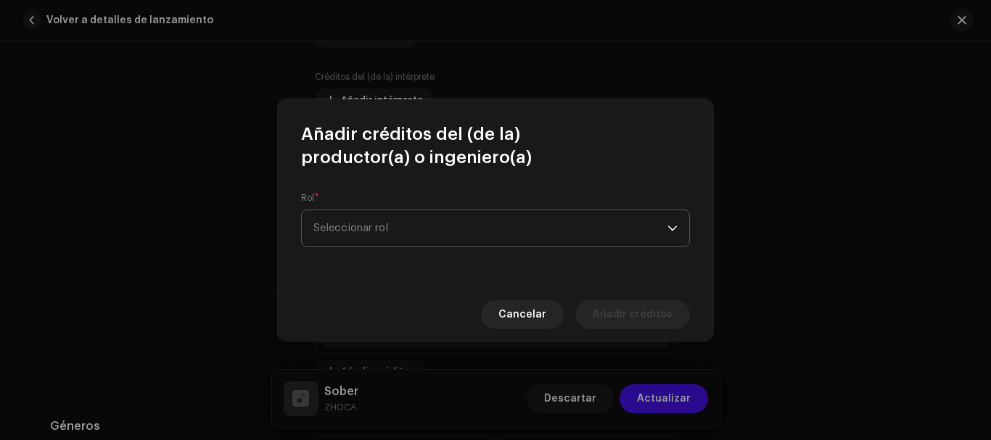
click at [458, 239] on span "Seleccionar rol" at bounding box center [490, 228] width 354 height 36
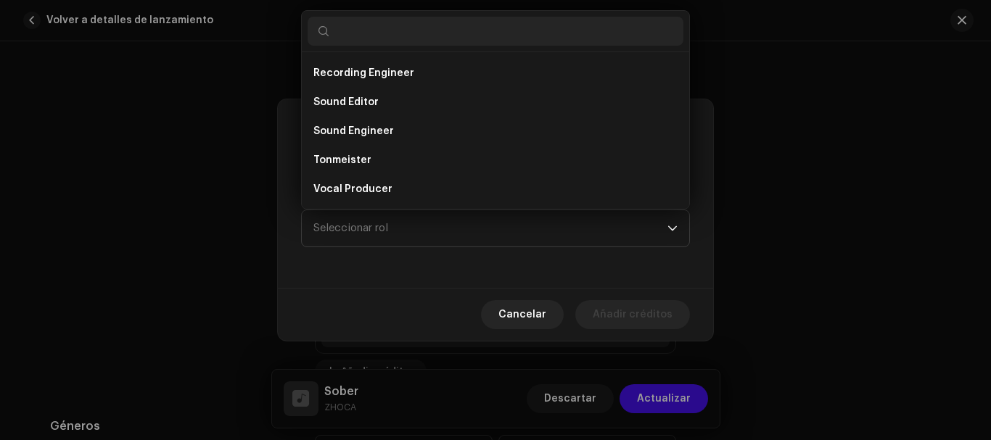
scroll to position [638, 0]
click at [528, 319] on span "Cancelar" at bounding box center [522, 314] width 48 height 29
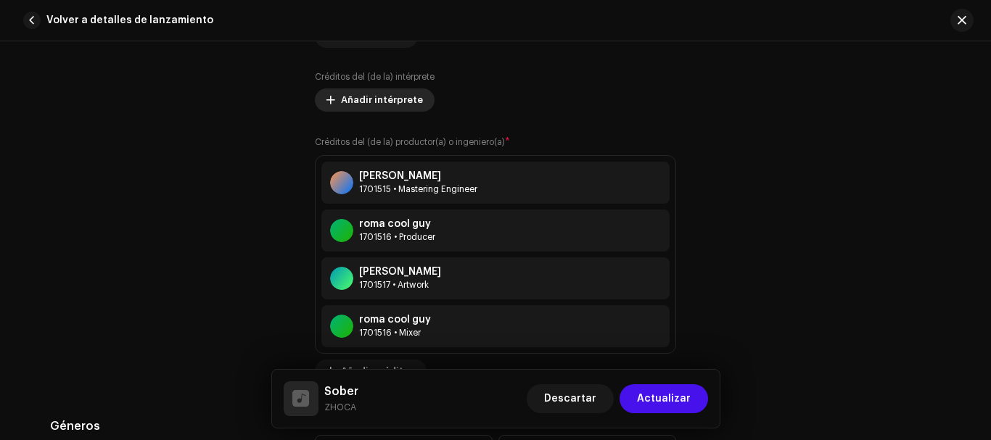
click at [374, 108] on span "Añadir intérprete" at bounding box center [382, 100] width 82 height 29
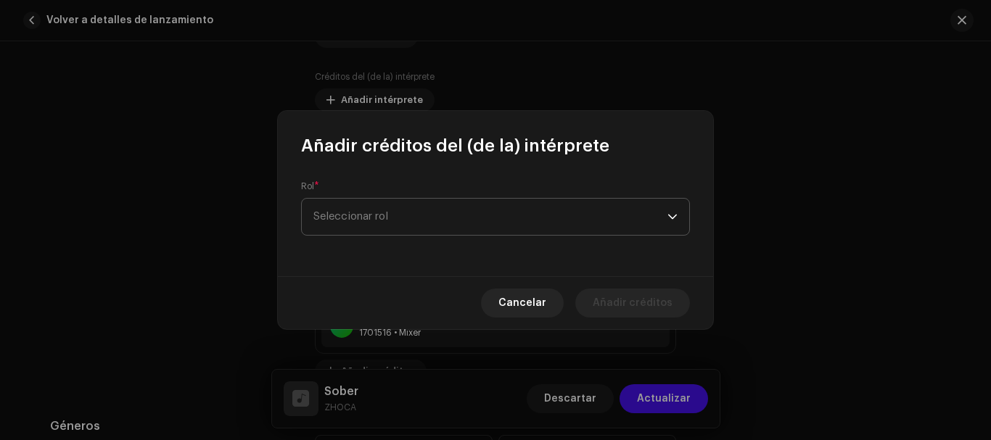
click at [429, 209] on span "Seleccionar rol" at bounding box center [490, 217] width 354 height 36
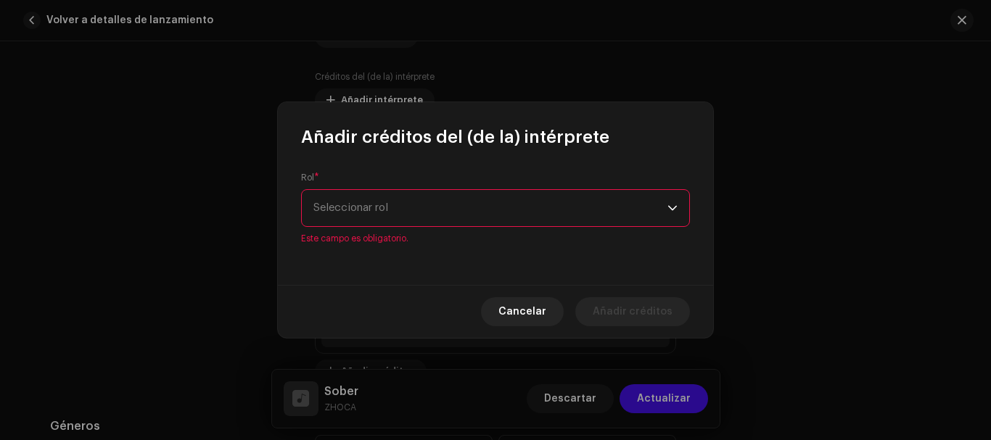
click at [429, 209] on span "Seleccionar rol" at bounding box center [490, 208] width 354 height 36
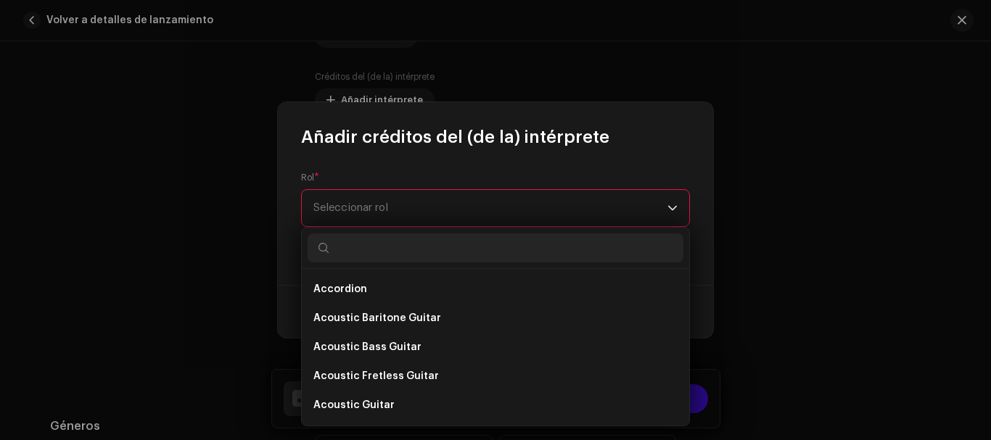
type input "z"
type input "v"
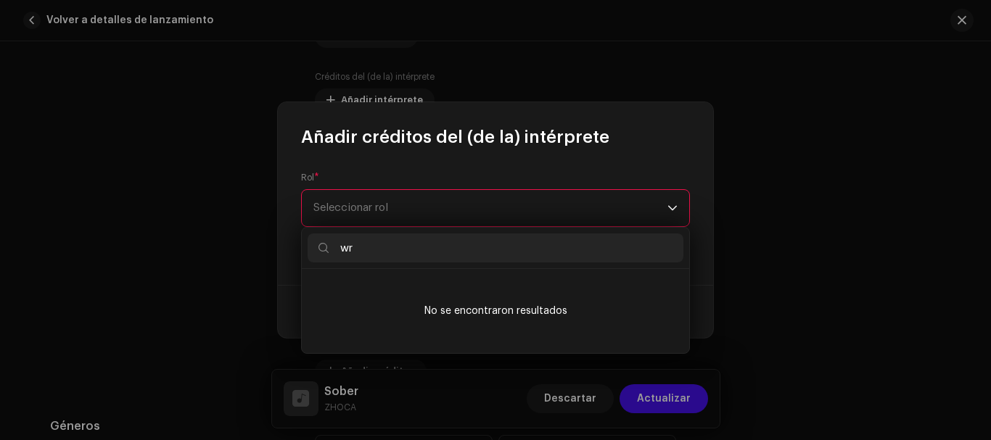
type input "w"
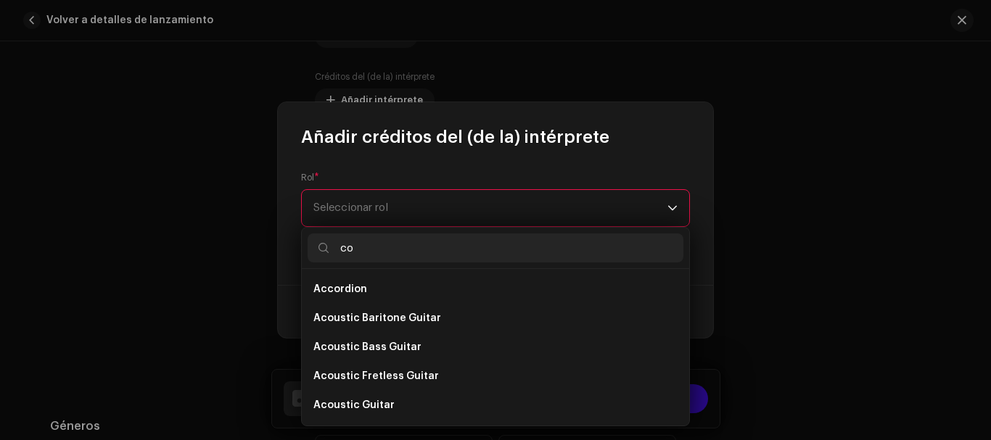
type input "c"
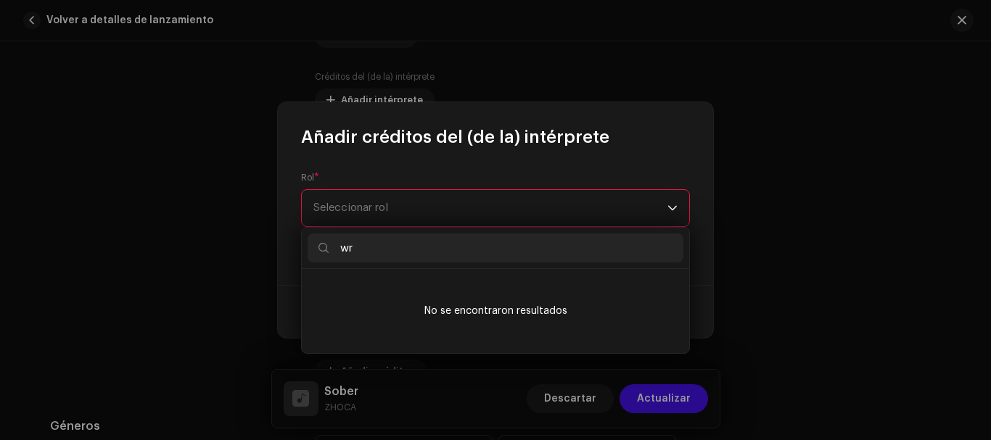
type input "w"
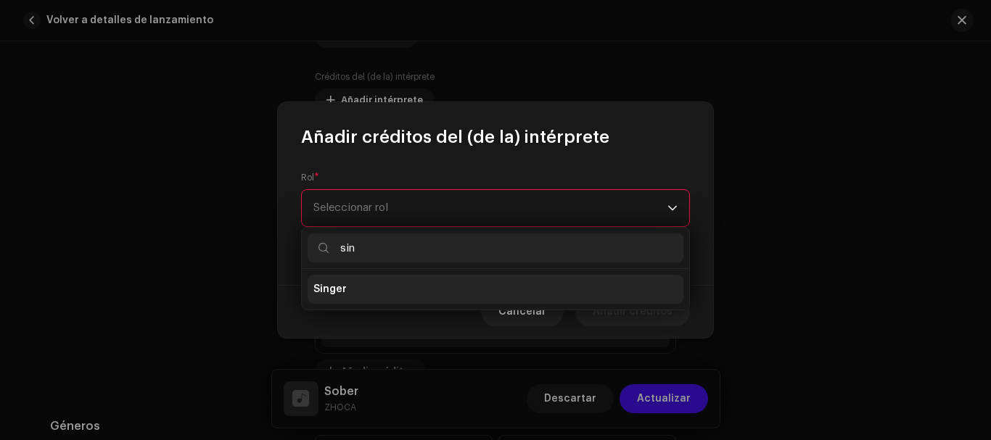
type input "sin"
click at [373, 293] on li "Singer" at bounding box center [496, 289] width 376 height 29
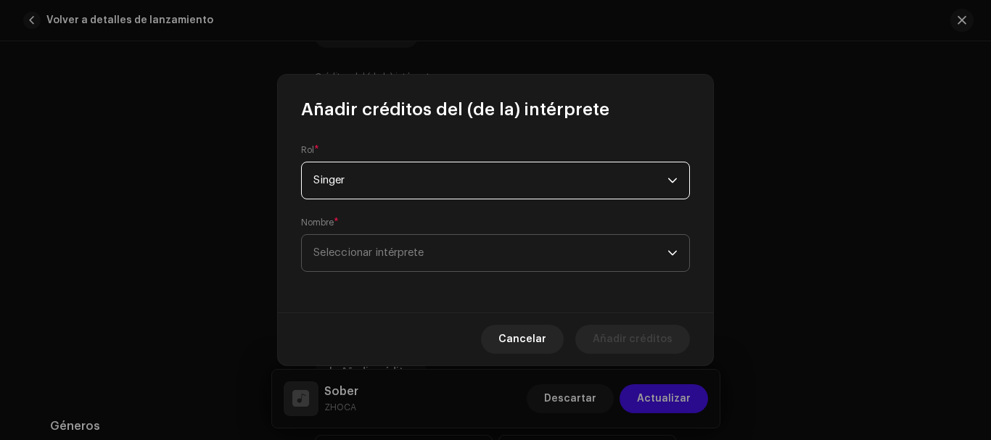
click at [398, 271] on p-select "Seleccionar intérprete" at bounding box center [495, 253] width 389 height 38
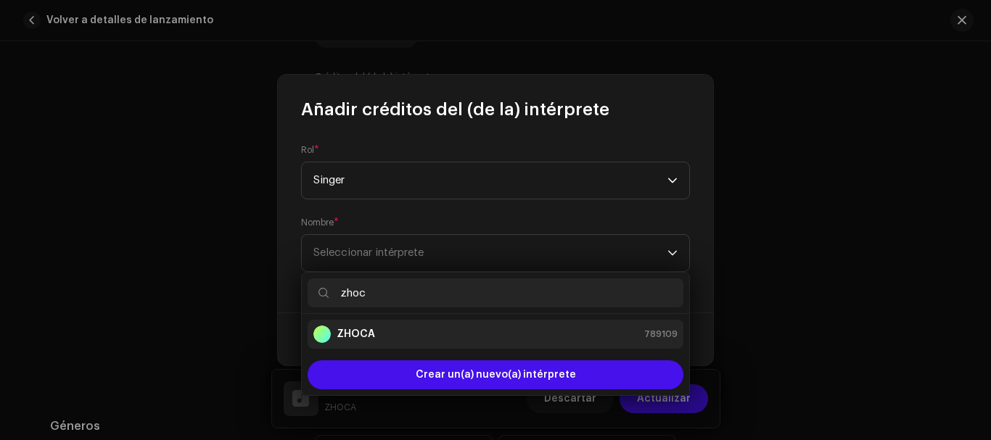
type input "zhoc"
click at [418, 323] on li "ZHOCA 789109" at bounding box center [496, 334] width 376 height 29
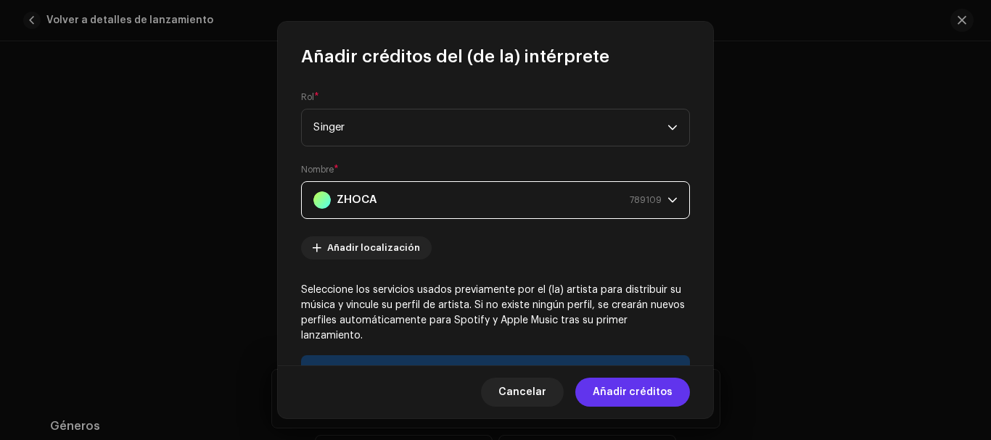
click at [650, 393] on span "Añadir créditos" at bounding box center [633, 392] width 80 height 29
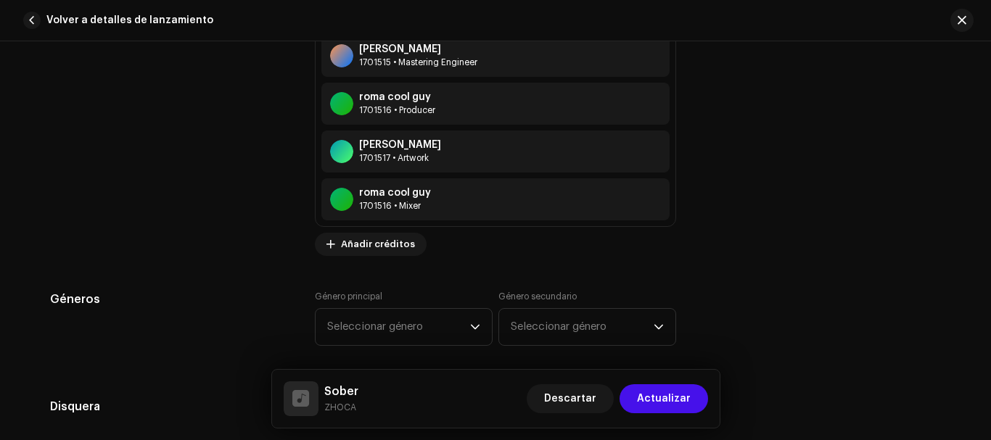
scroll to position [1201, 0]
click at [452, 345] on span "Seleccionar género" at bounding box center [398, 328] width 143 height 36
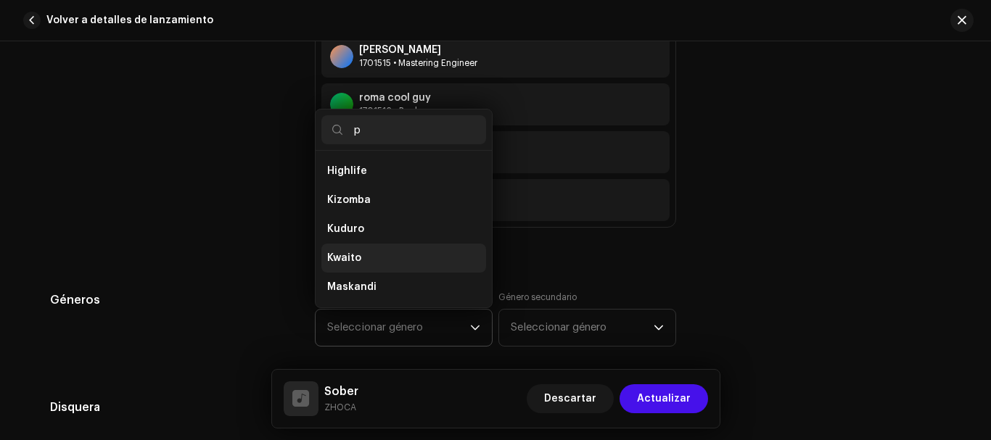
scroll to position [465, 0]
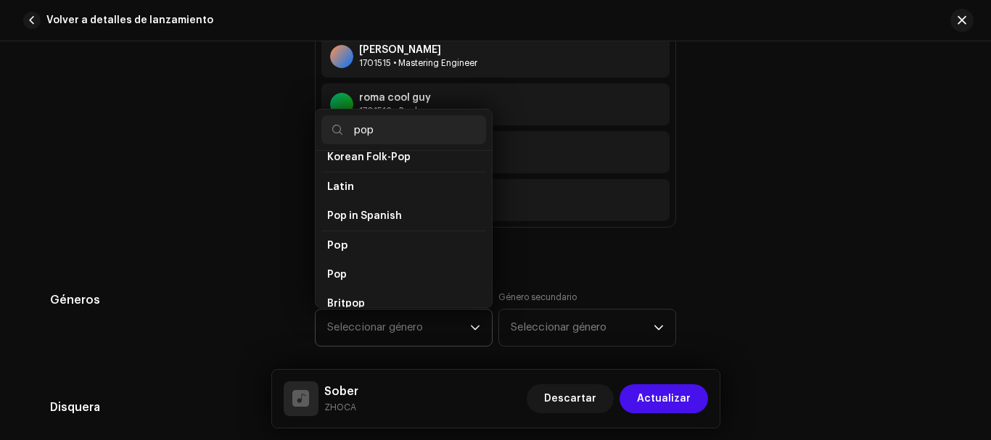
type input "pop"
click at [331, 242] on li "Pop" at bounding box center [403, 246] width 165 height 30
click at [339, 268] on span "Pop" at bounding box center [337, 275] width 20 height 15
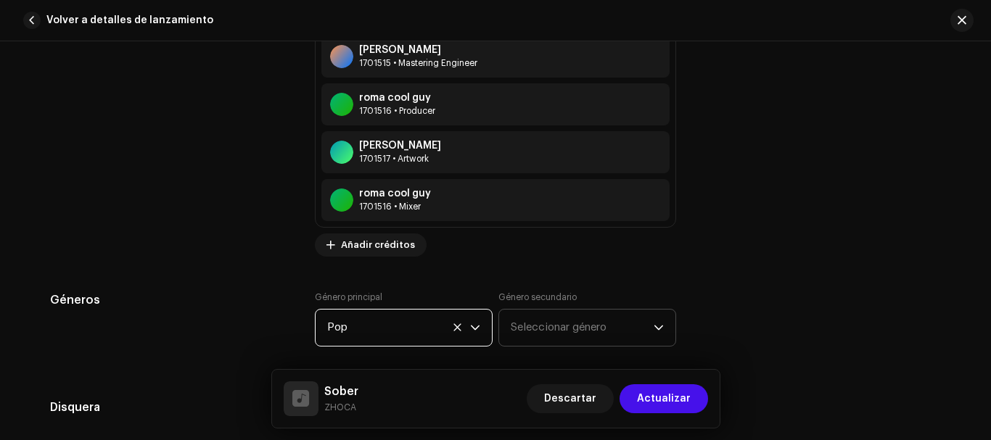
click at [536, 318] on span "Seleccionar género" at bounding box center [582, 328] width 143 height 36
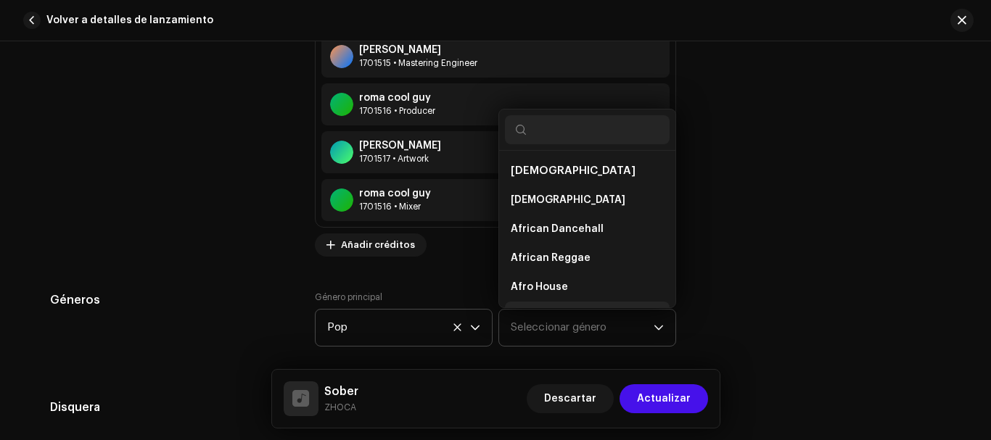
scroll to position [23, 0]
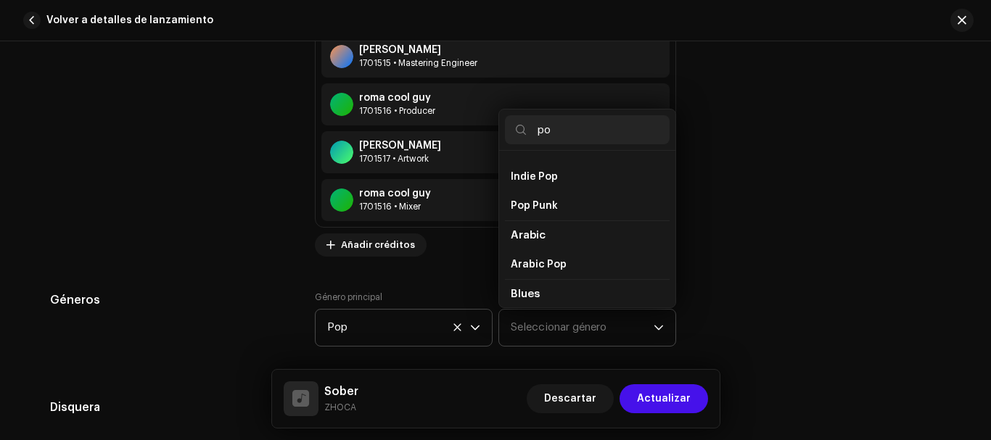
type input "p"
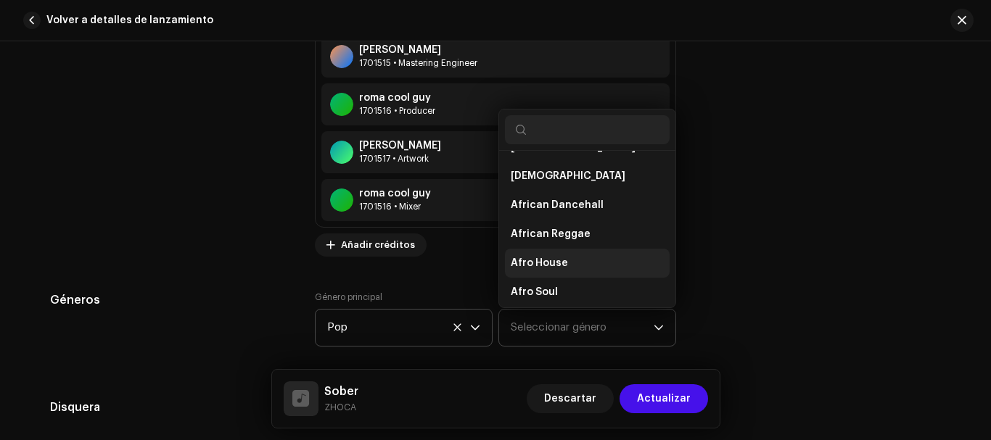
scroll to position [0, 0]
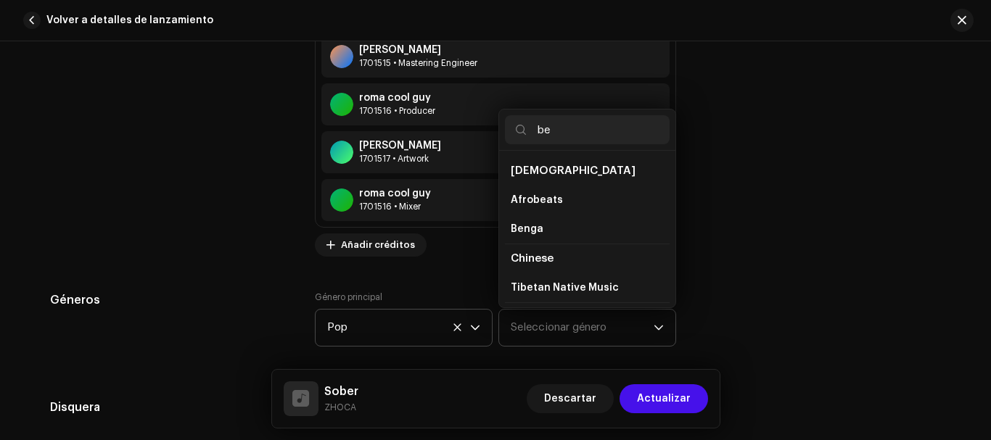
type input "bed"
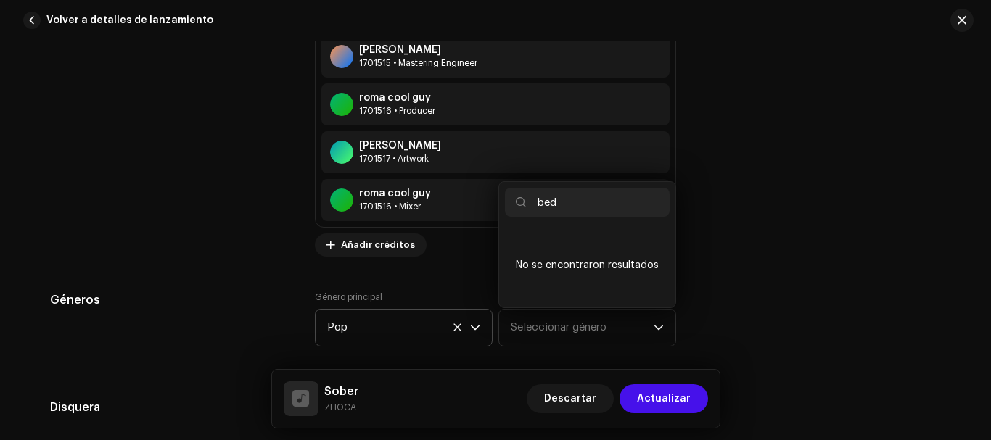
drag, startPoint x: 611, startPoint y: 191, endPoint x: 486, endPoint y: 194, distance: 125.5
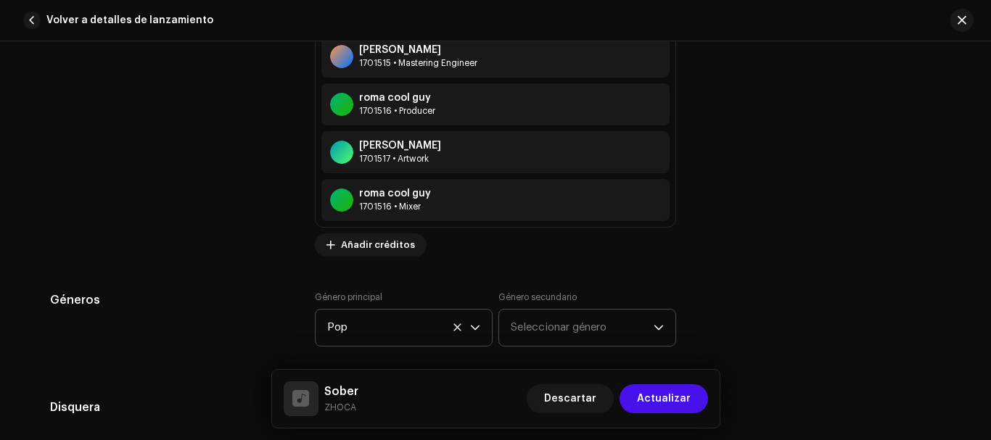
click at [609, 327] on span "Seleccionar género" at bounding box center [582, 328] width 143 height 36
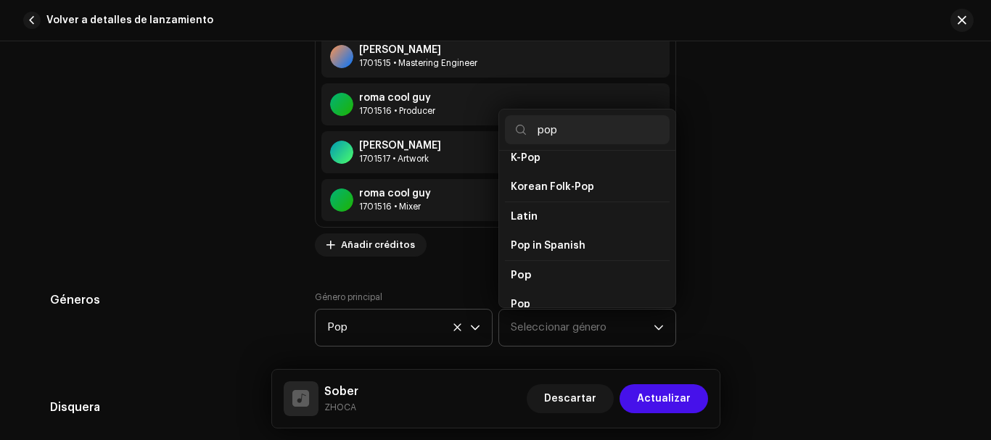
scroll to position [416, 0]
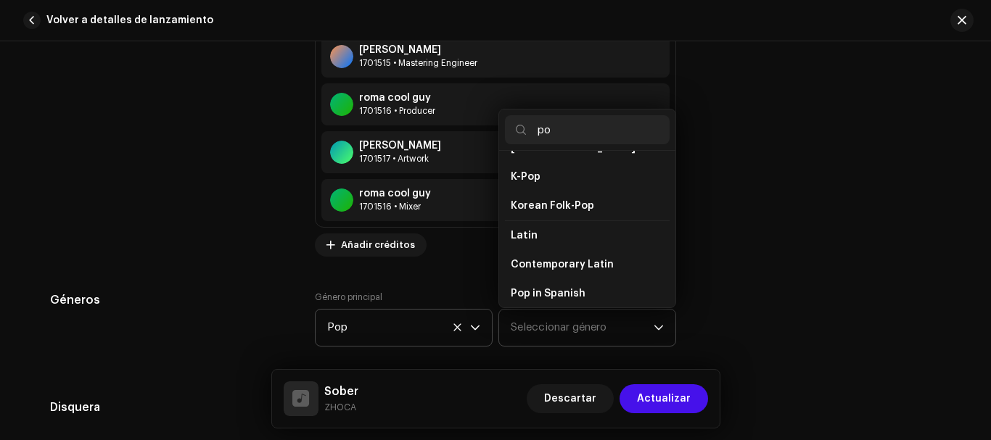
type input "p"
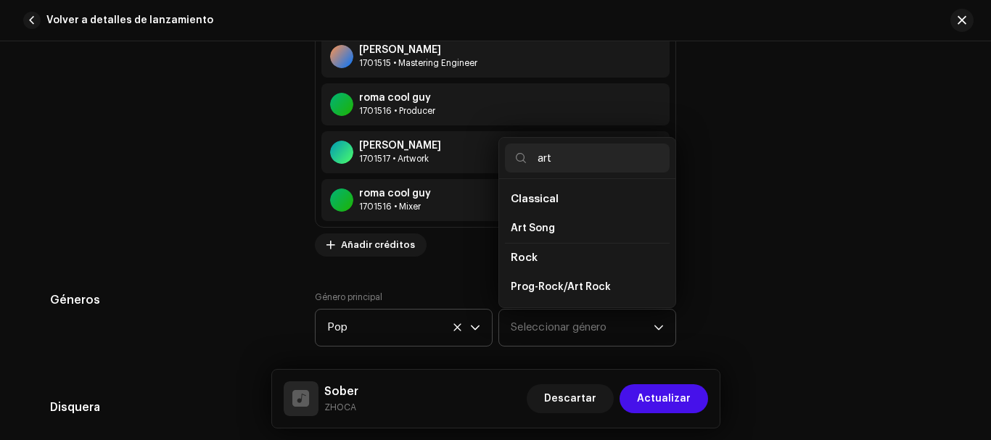
scroll to position [0, 0]
type input "art"
click at [581, 285] on span "Prog-Rock/Art Rock" at bounding box center [561, 287] width 100 height 15
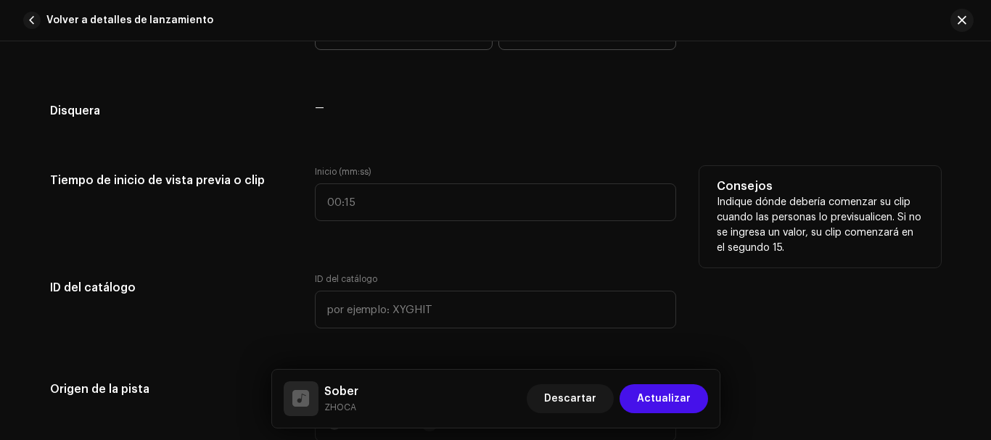
scroll to position [1498, 0]
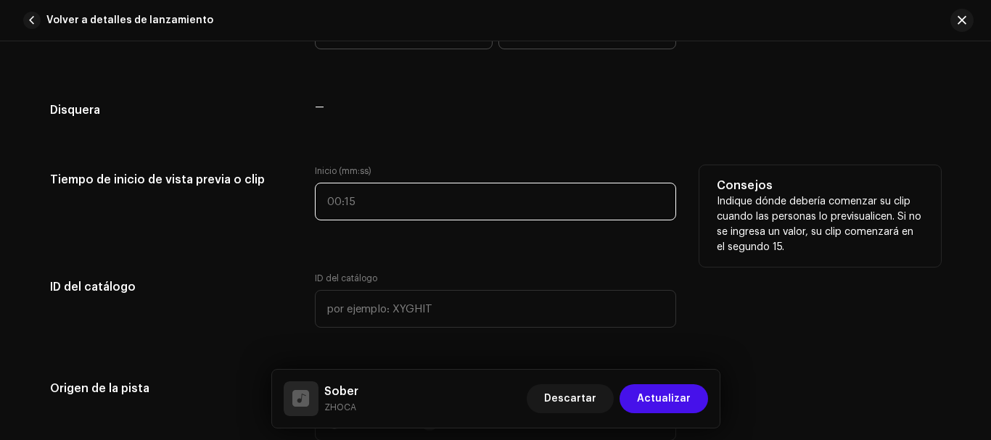
type input ":"
click at [392, 210] on input ":" at bounding box center [495, 202] width 361 height 38
click at [384, 202] on input ":" at bounding box center [495, 202] width 361 height 38
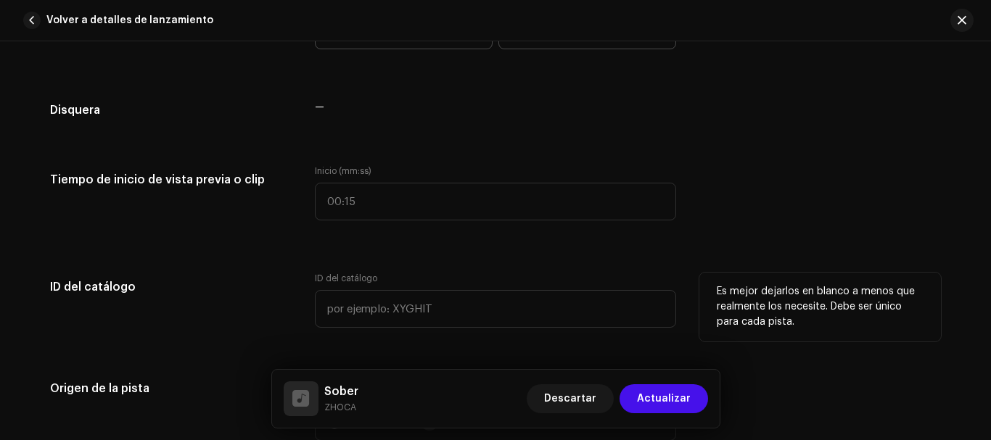
click at [463, 286] on div "ID del catálogo" at bounding box center [495, 300] width 361 height 55
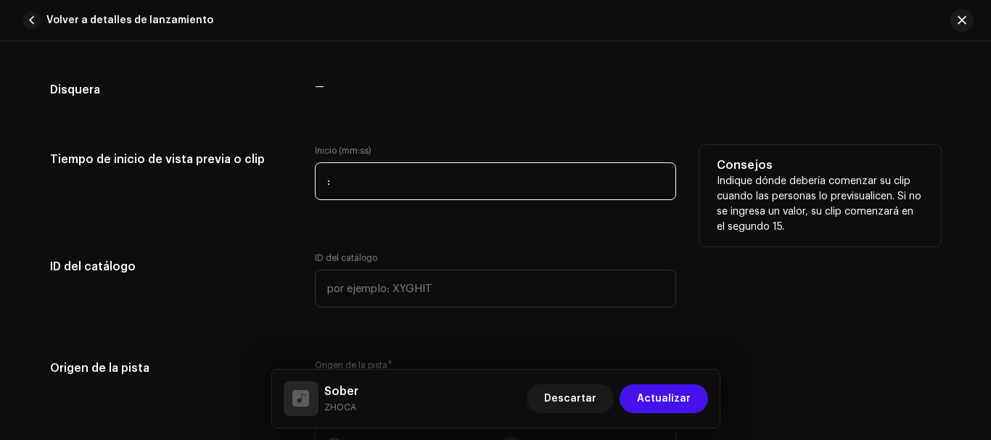
click at [342, 194] on input ":" at bounding box center [495, 181] width 361 height 38
type input "00:00"
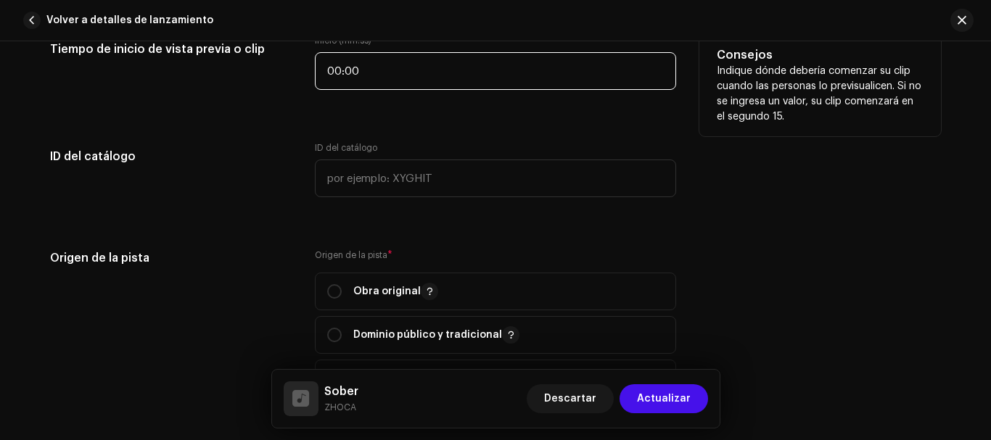
scroll to position [1630, 0]
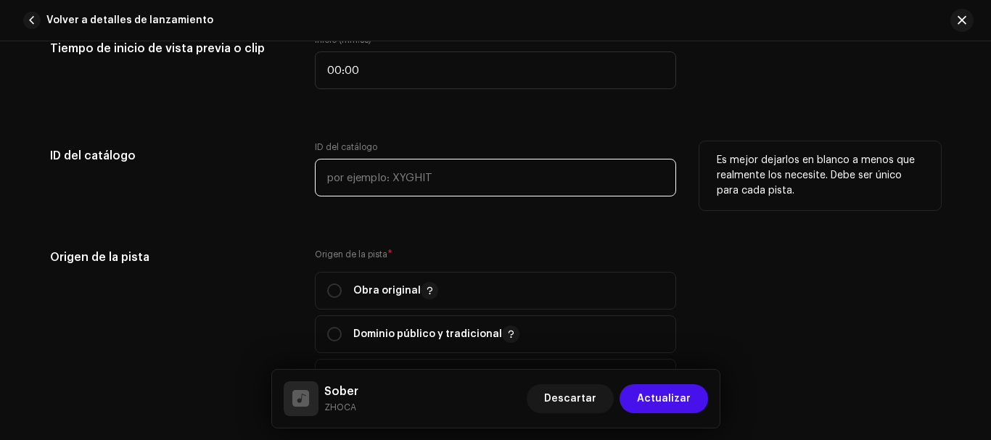
click at [342, 194] on input "text" at bounding box center [495, 178] width 361 height 38
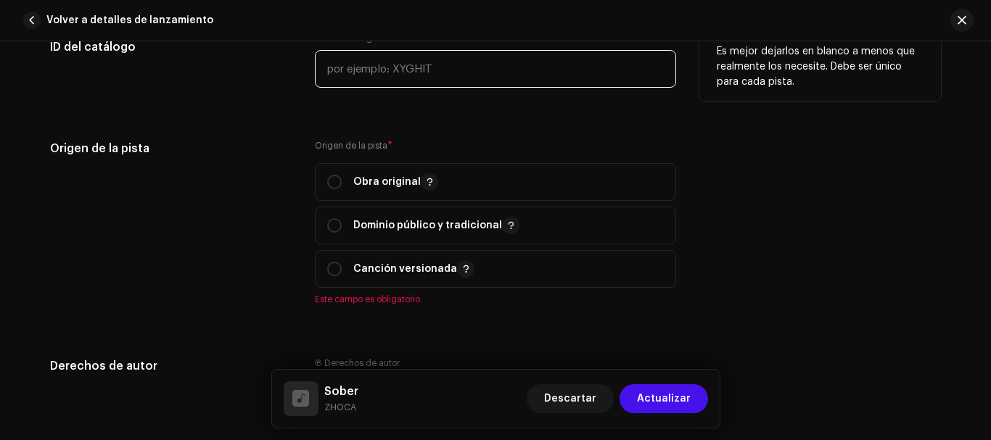
scroll to position [1739, 0]
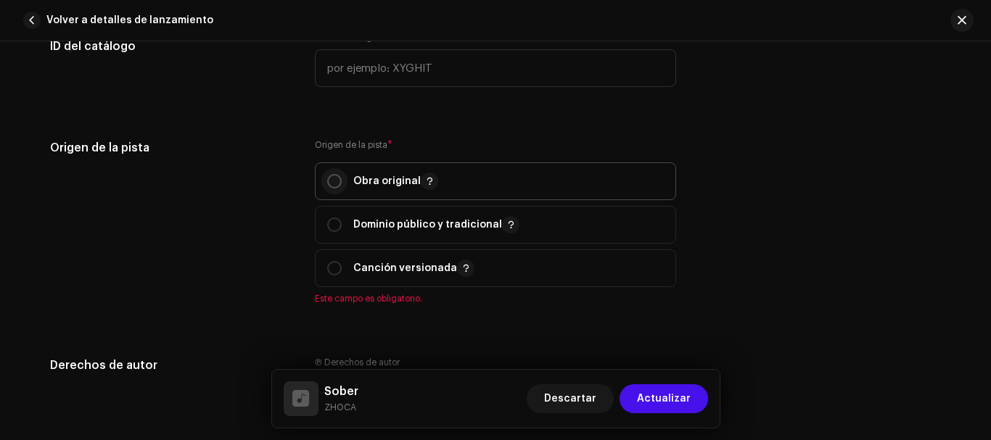
click at [338, 175] on p-radiobutton at bounding box center [334, 181] width 15 height 15
radio input "true"
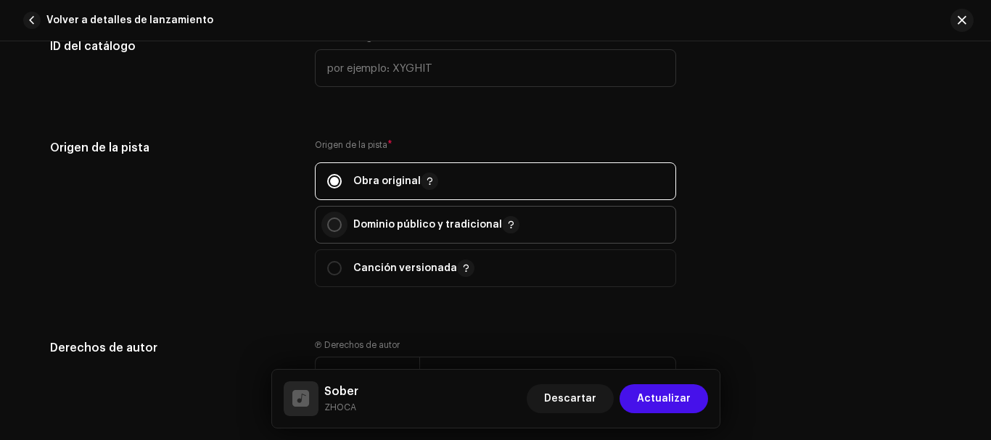
click at [334, 219] on input "radio" at bounding box center [334, 225] width 15 height 15
radio input "true"
click at [342, 187] on div "Obra original" at bounding box center [382, 181] width 111 height 17
radio input "true"
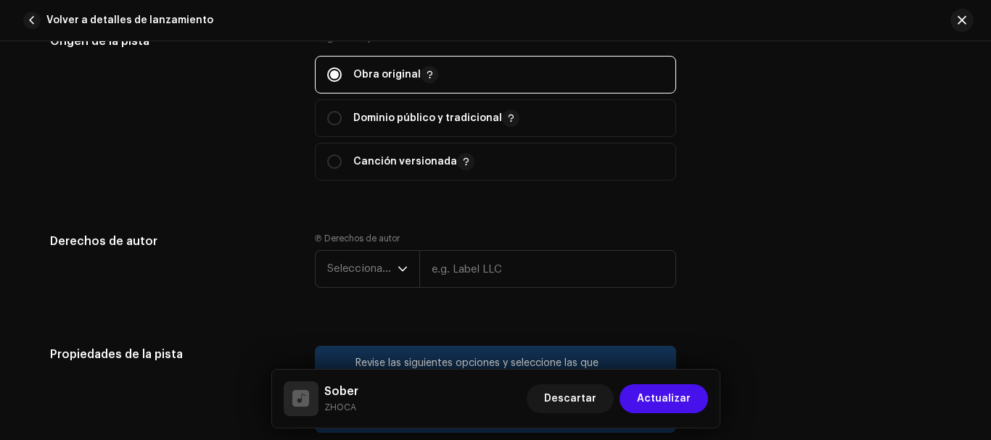
scroll to position [1923, 0]
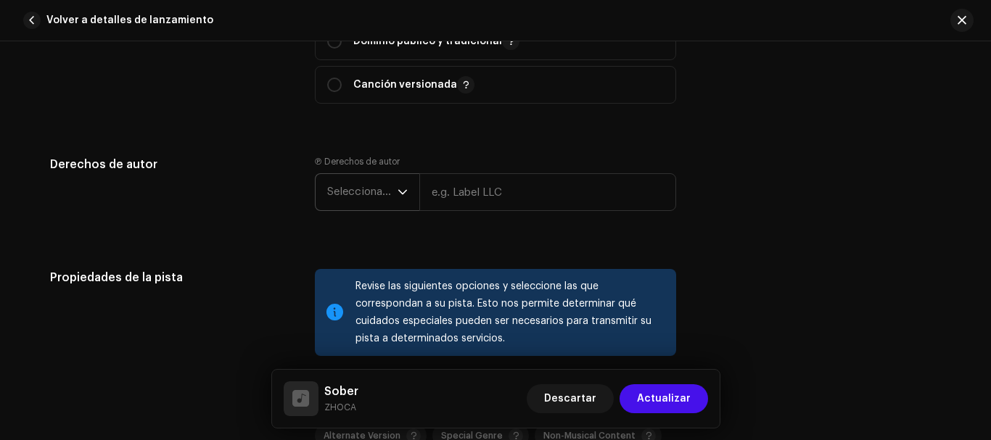
click at [403, 202] on div "dropdown trigger" at bounding box center [402, 192] width 10 height 36
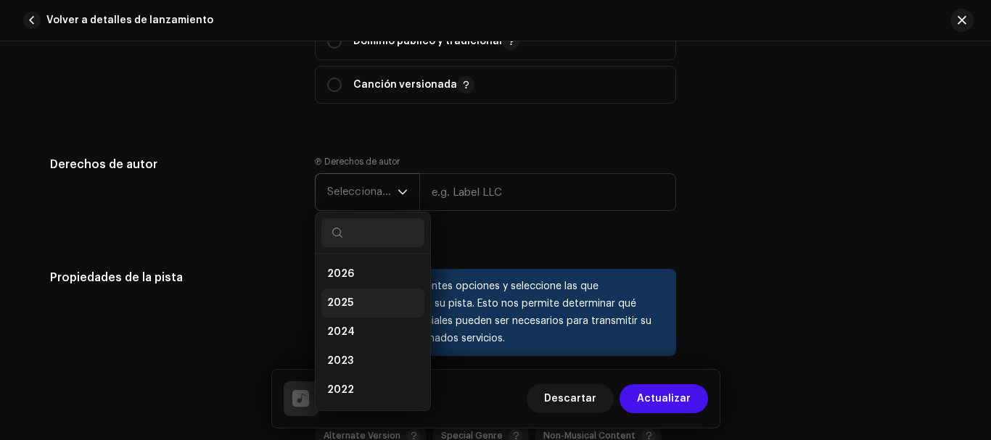
click at [360, 302] on li "2025" at bounding box center [372, 303] width 103 height 29
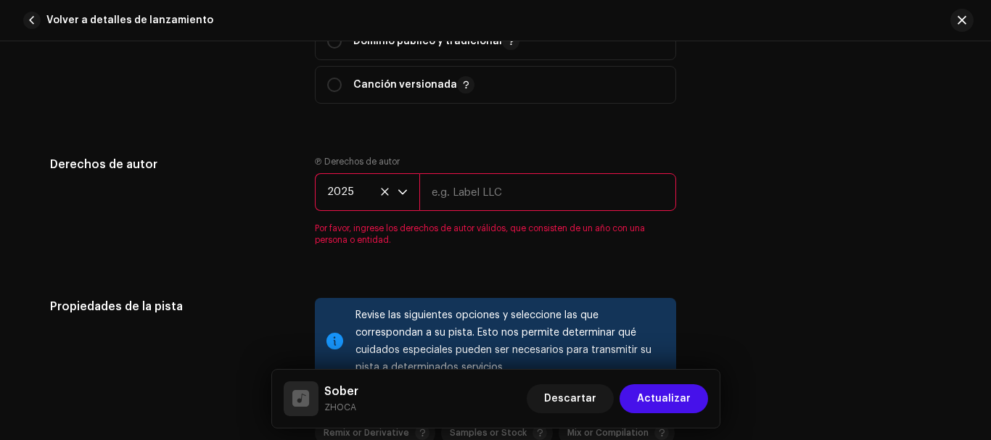
click at [453, 191] on input "text" at bounding box center [547, 192] width 257 height 38
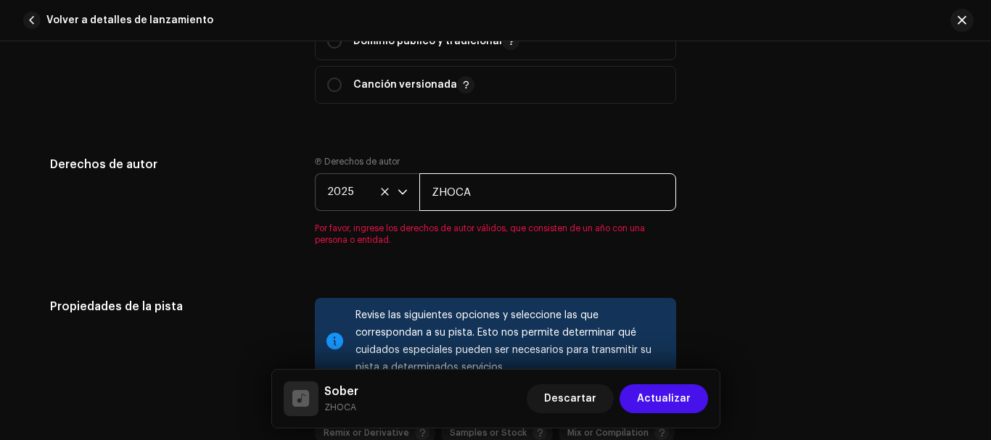
type input "ZHOCA"
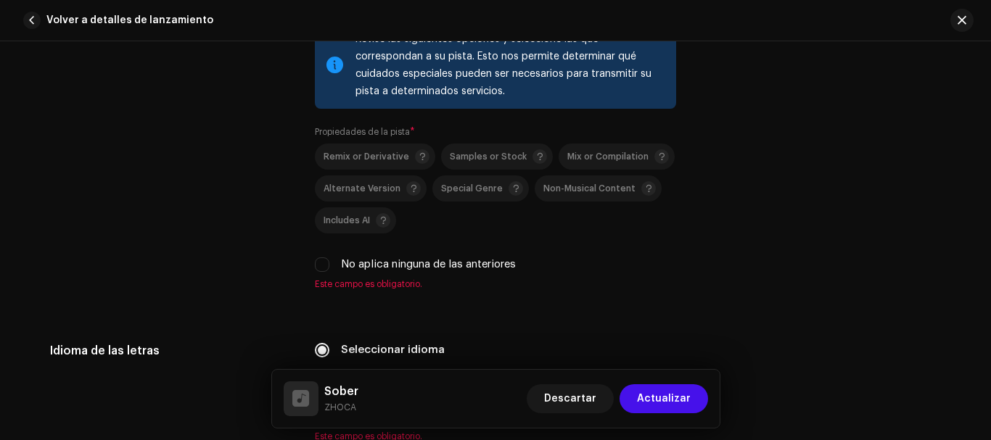
scroll to position [2203, 0]
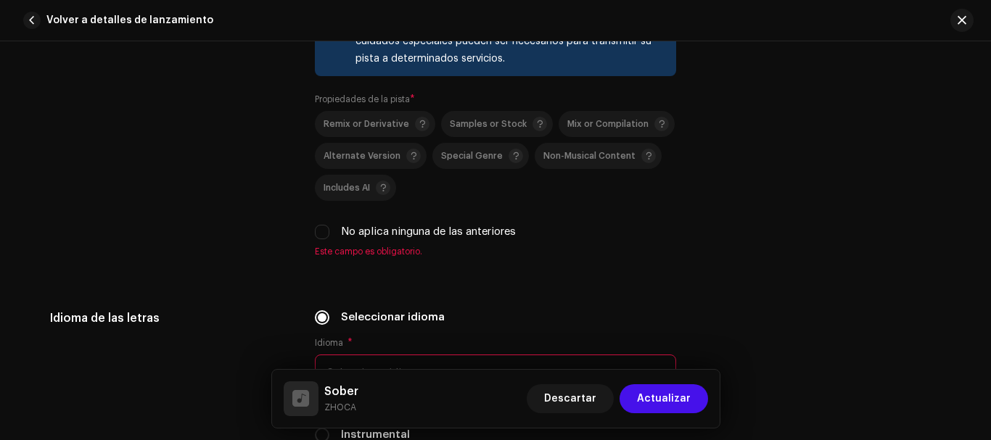
click at [320, 246] on span "Este campo es obligatorio." at bounding box center [495, 252] width 361 height 12
click at [318, 232] on input "No aplica ninguna de las anteriores" at bounding box center [322, 232] width 15 height 15
checkbox input "true"
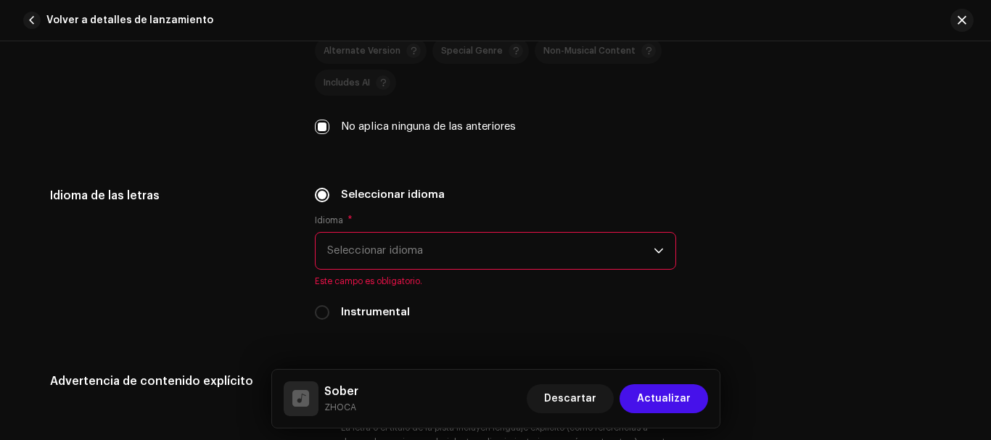
scroll to position [2348, 0]
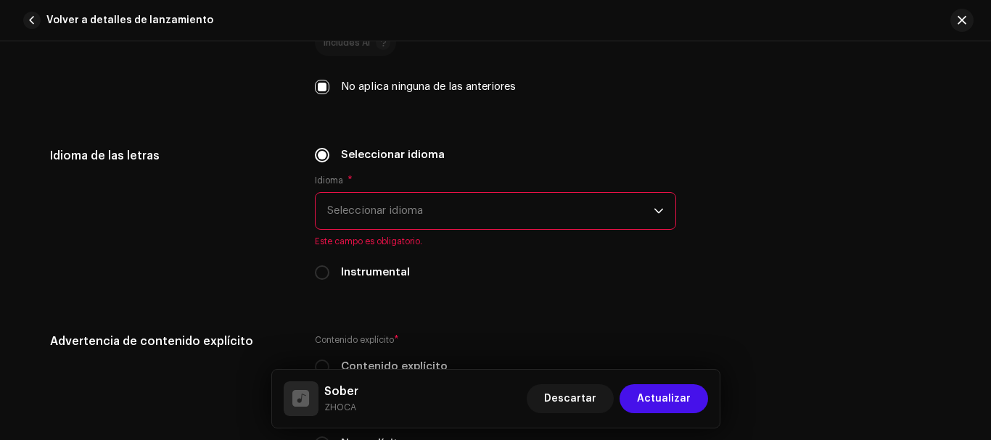
click at [519, 202] on span "Seleccionar idioma" at bounding box center [490, 211] width 326 height 36
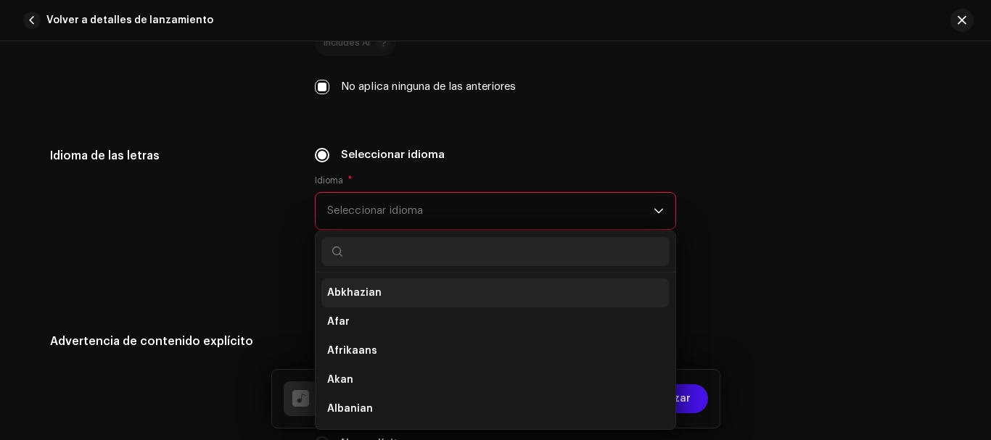
type input "E"
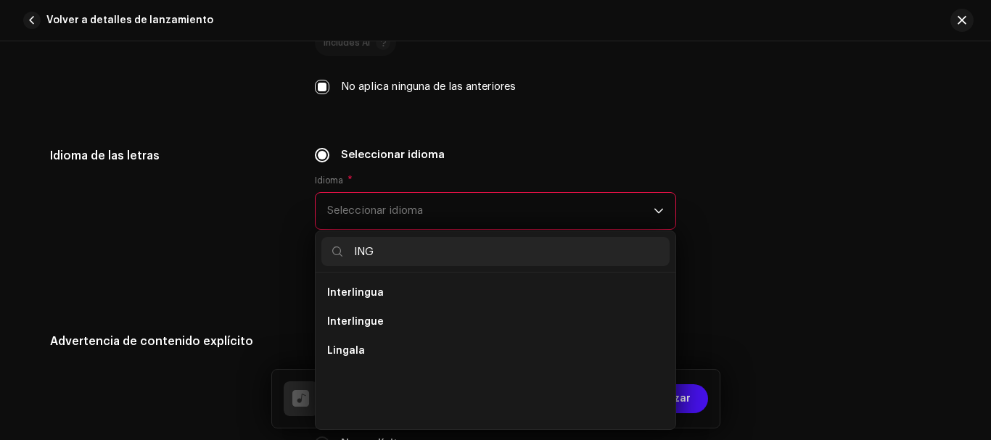
scroll to position [0, 0]
type input "I"
type input "ENGL"
click at [398, 299] on li "English" at bounding box center [495, 293] width 348 height 29
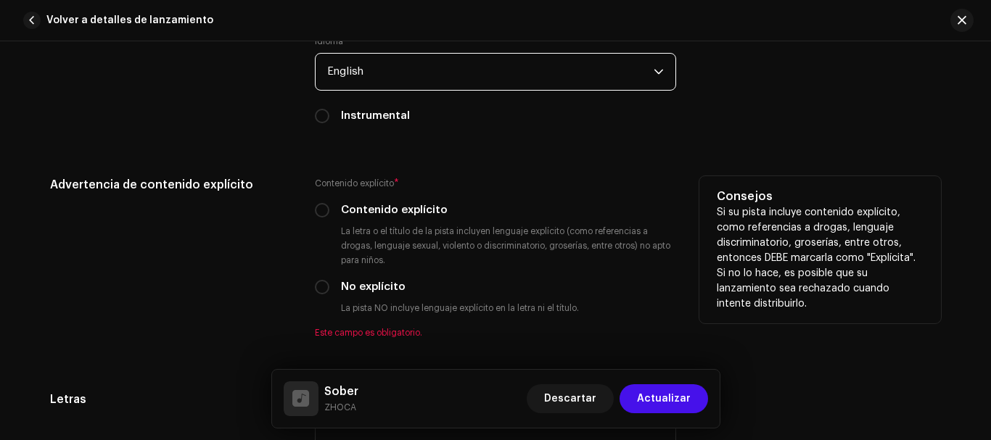
scroll to position [2488, 0]
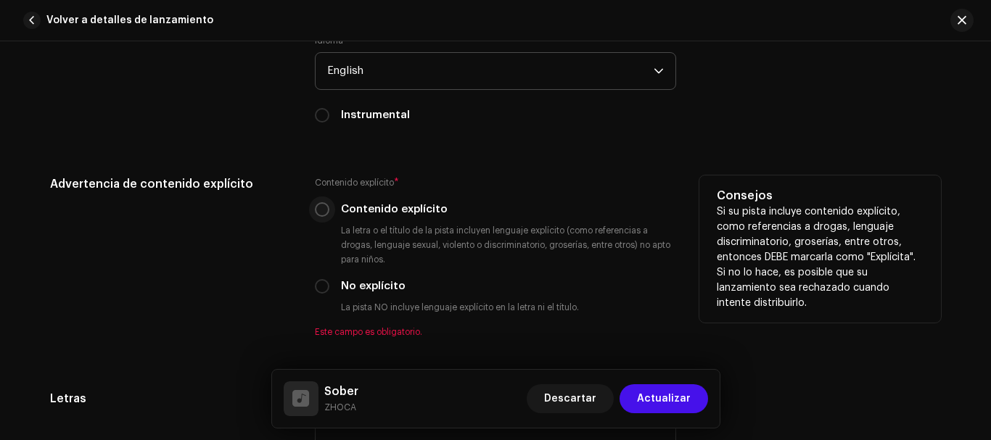
click at [319, 202] on input "Contenido explícito" at bounding box center [322, 209] width 15 height 15
radio input "true"
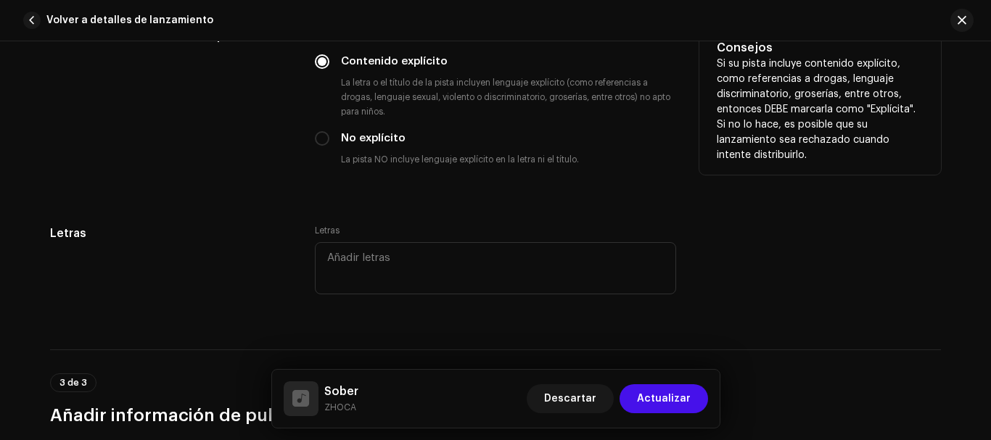
scroll to position [2610, 0]
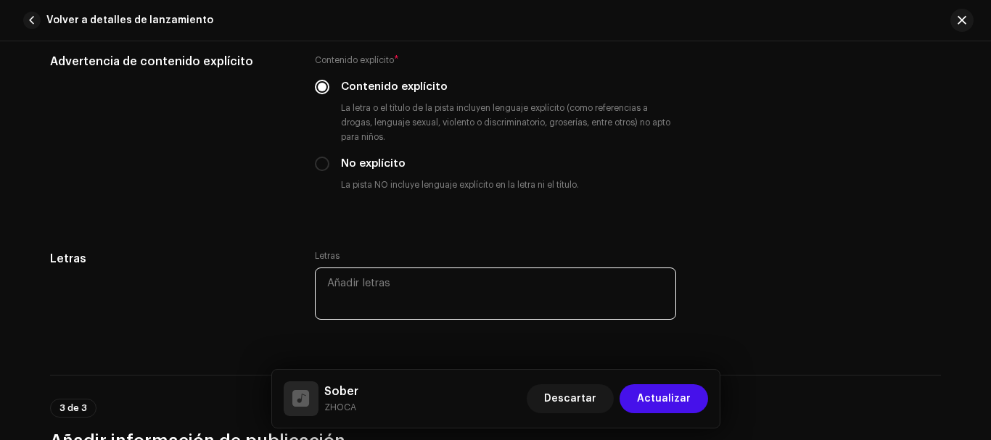
click at [374, 286] on textarea at bounding box center [495, 294] width 361 height 52
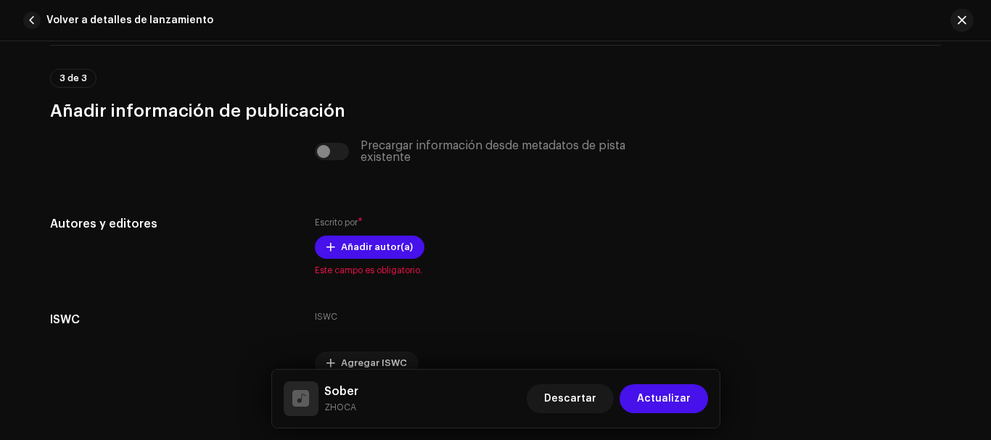
scroll to position [2973, 0]
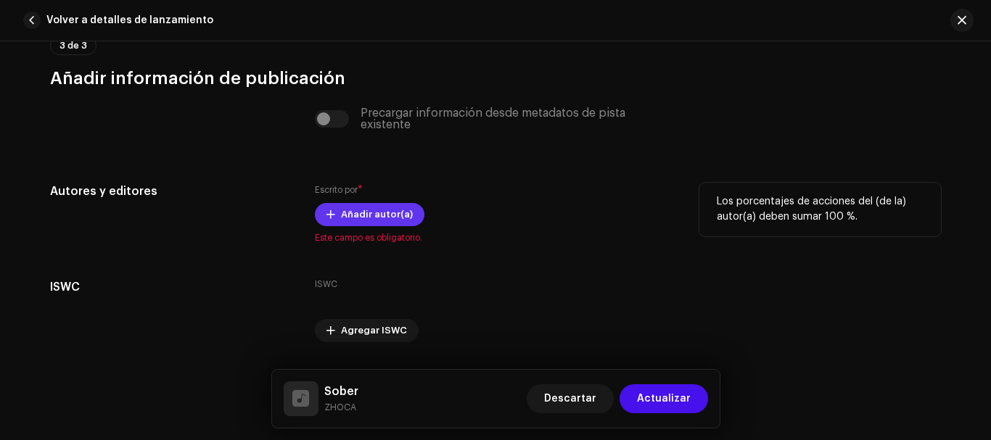
click at [399, 218] on span "Añadir autor(a)" at bounding box center [377, 214] width 72 height 29
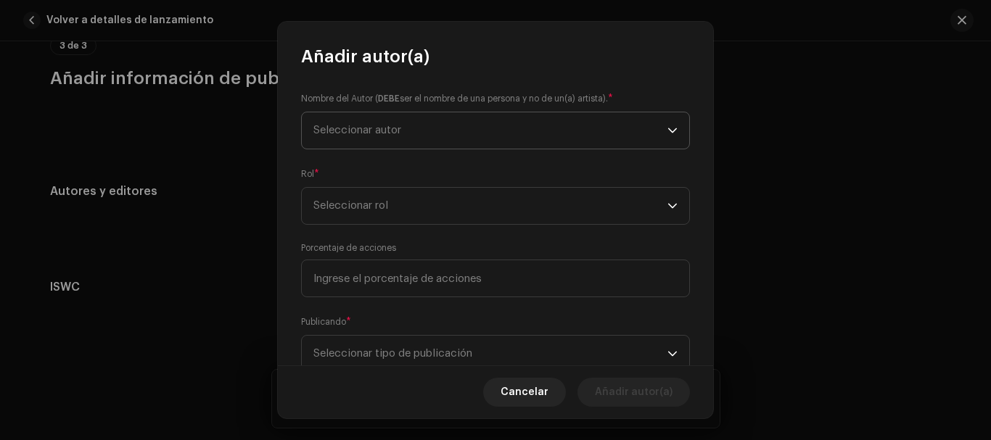
click at [594, 142] on span "Seleccionar autor" at bounding box center [490, 130] width 354 height 36
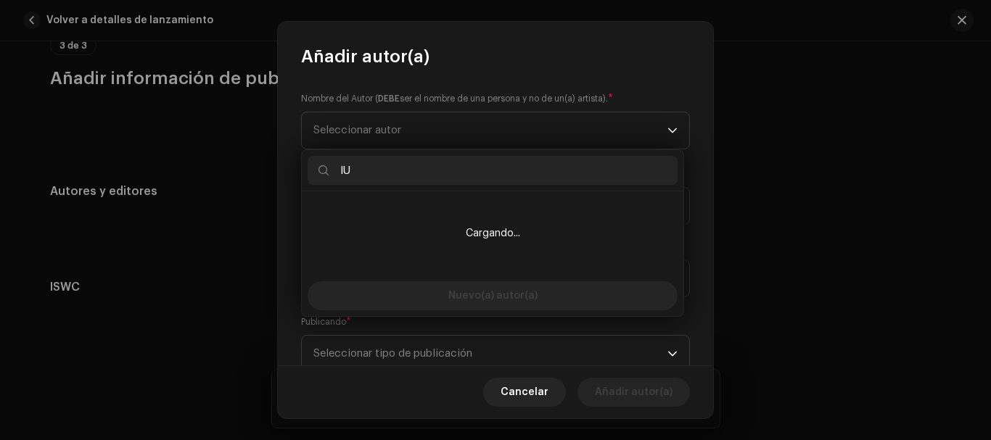
type input "l"
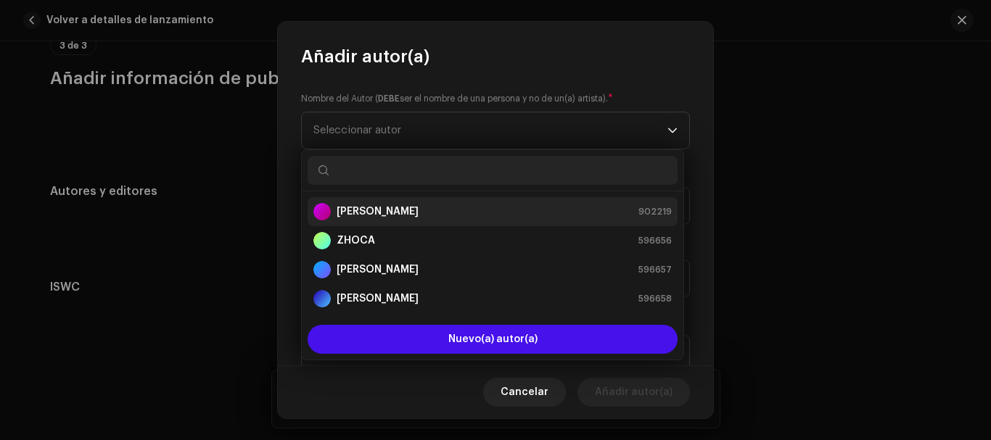
click at [595, 205] on div "[PERSON_NAME] 902219" at bounding box center [492, 211] width 358 height 17
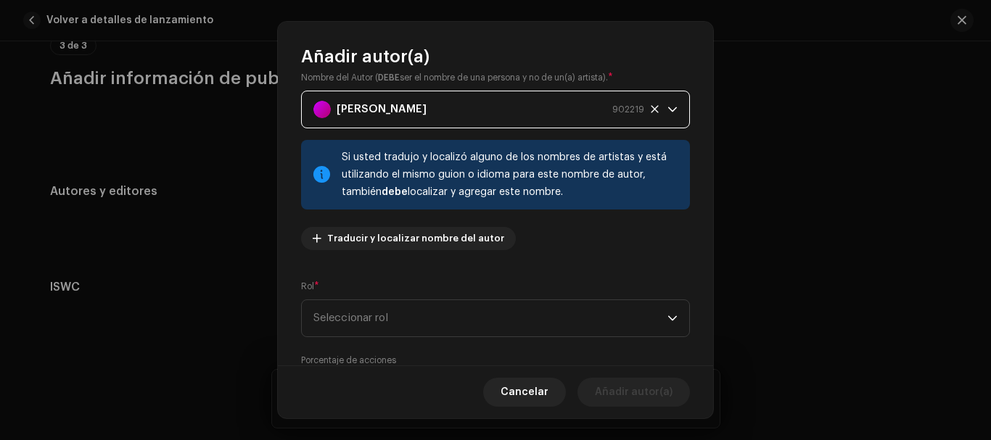
scroll to position [22, 0]
click at [522, 261] on div "Nombre del Autor ( DEBE ser el nombre de una persona y no de un(a) artista). * …" at bounding box center [495, 165] width 389 height 191
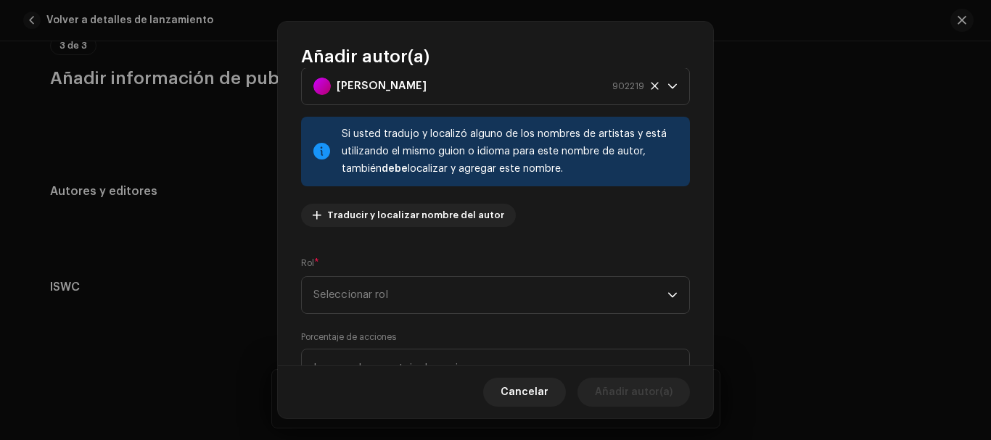
scroll to position [48, 0]
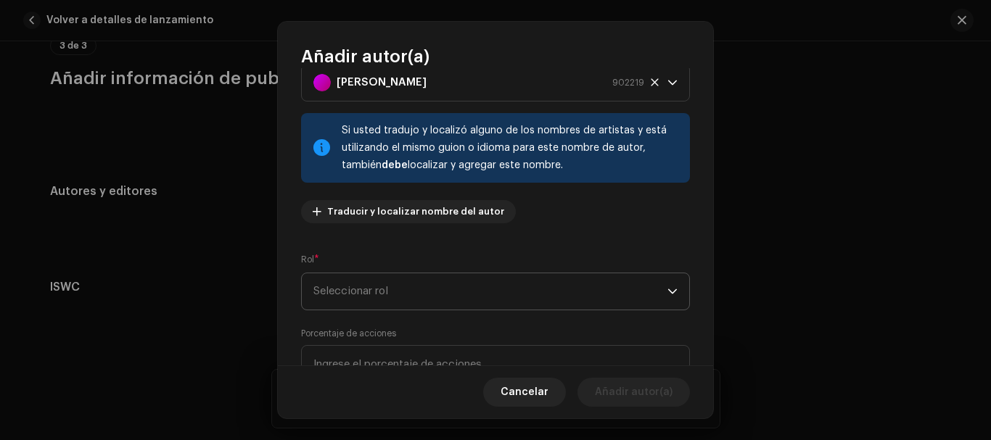
click at [554, 279] on span "Seleccionar rol" at bounding box center [490, 291] width 354 height 36
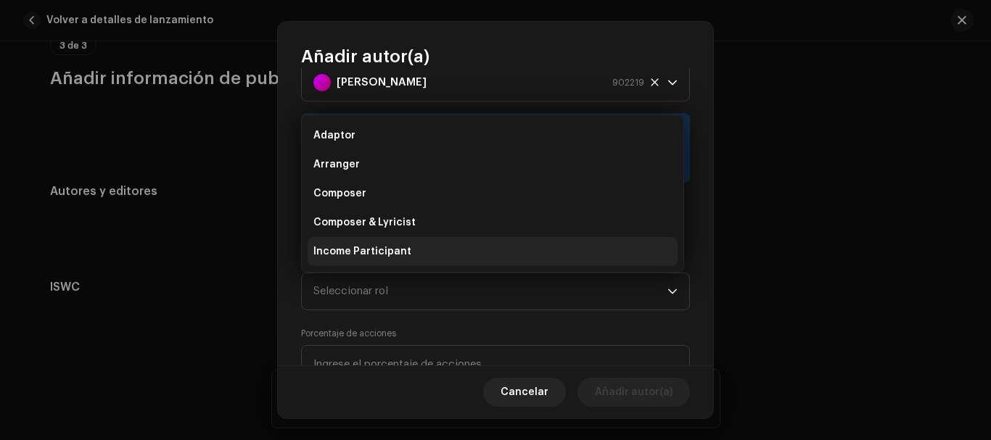
scroll to position [23, 0]
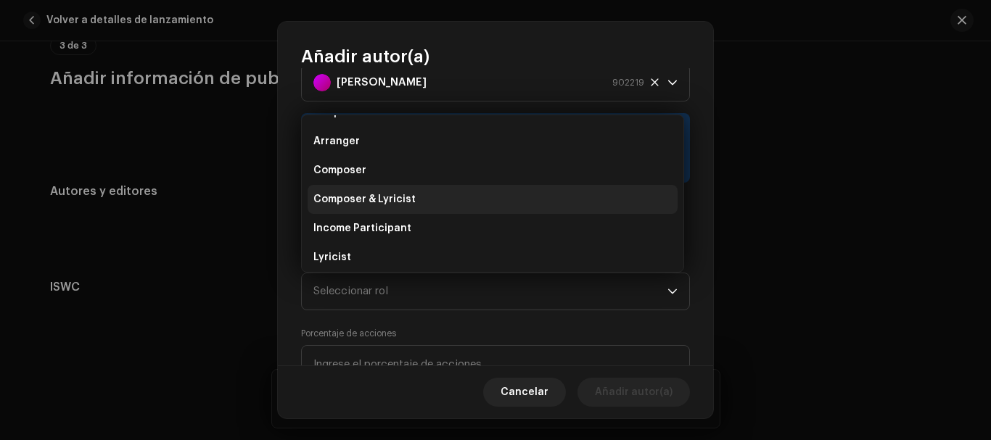
click at [445, 204] on li "Composer & Lyricist" at bounding box center [493, 199] width 370 height 29
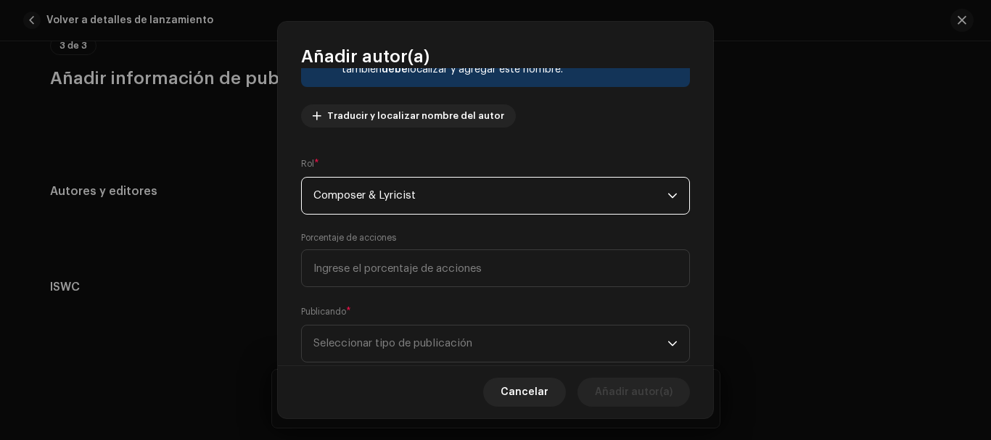
scroll to position [181, 0]
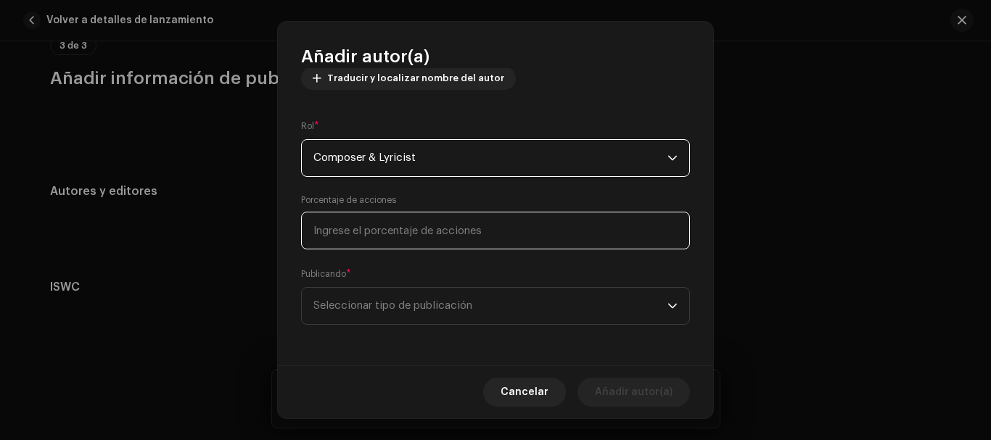
click at [434, 241] on input at bounding box center [495, 231] width 389 height 38
type input "100,00"
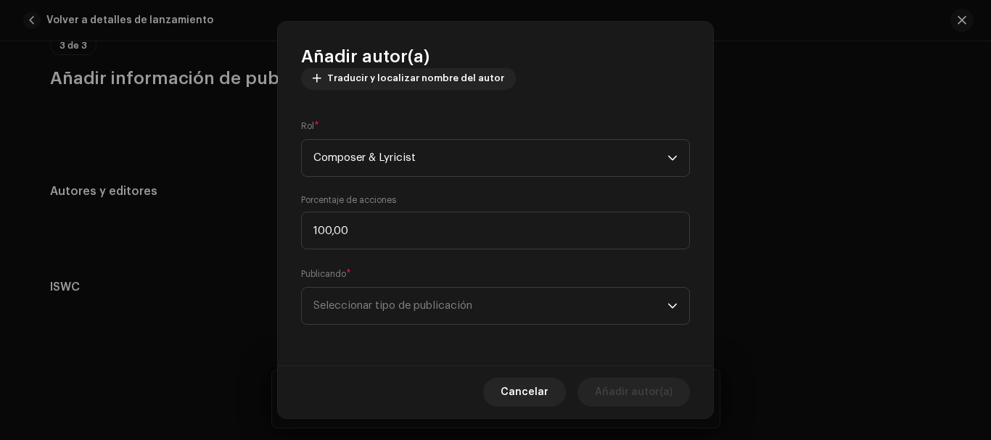
click at [443, 286] on div "Publicando * Seleccionar tipo de publicación" at bounding box center [495, 296] width 389 height 58
click at [445, 295] on span "Seleccionar tipo de publicación" at bounding box center [490, 306] width 354 height 36
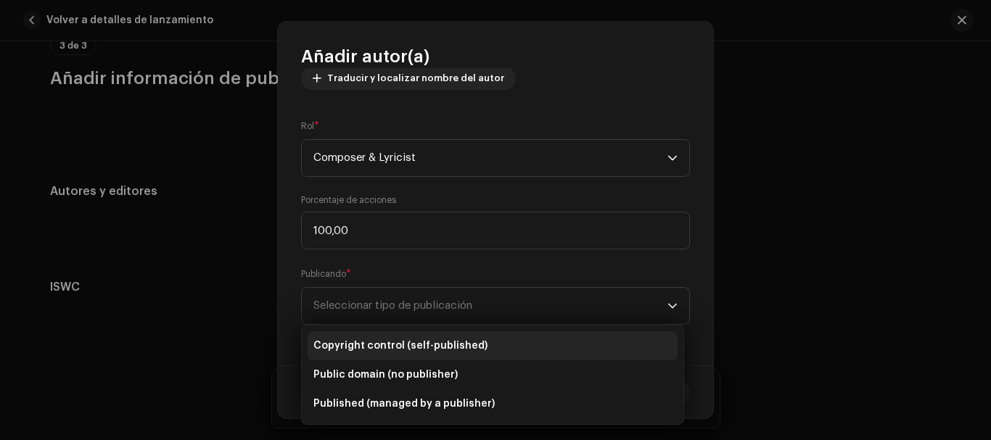
click at [463, 345] on span "Copyright control (self-published)" at bounding box center [400, 346] width 174 height 15
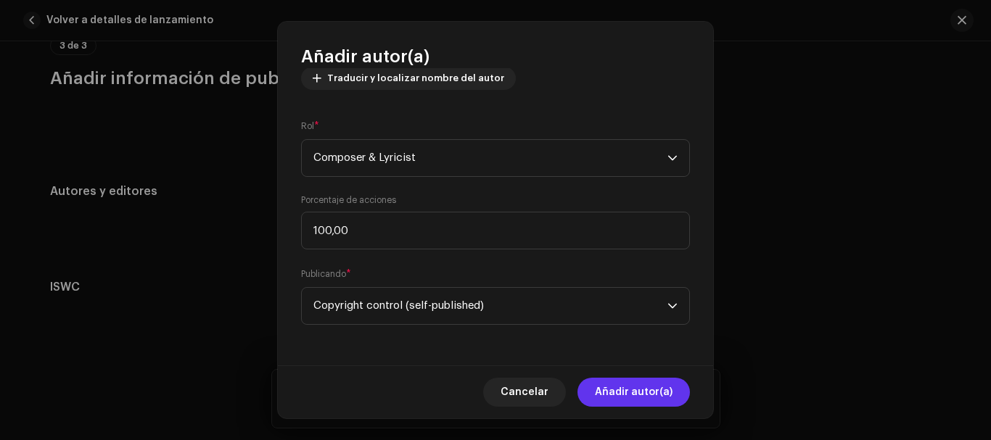
click at [657, 377] on div "Cancelar Añadir autor(a)" at bounding box center [495, 392] width 435 height 53
click at [659, 381] on span "Añadir autor(a)" at bounding box center [634, 392] width 78 height 29
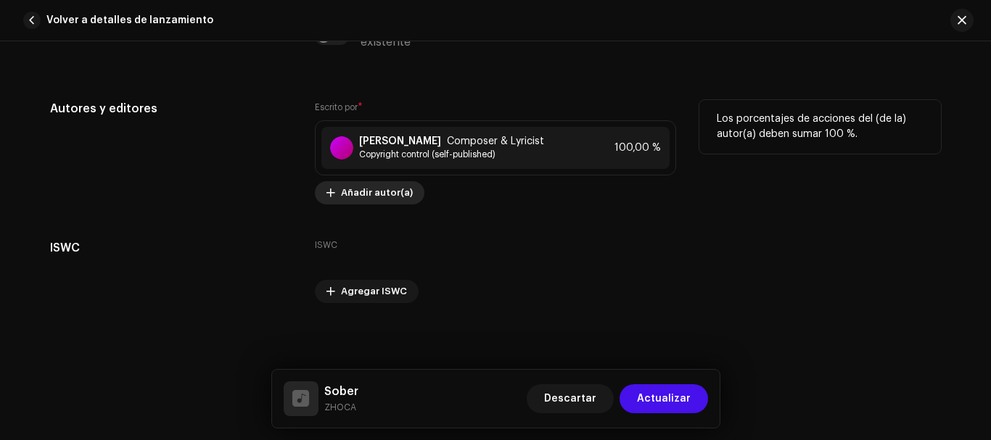
scroll to position [3058, 0]
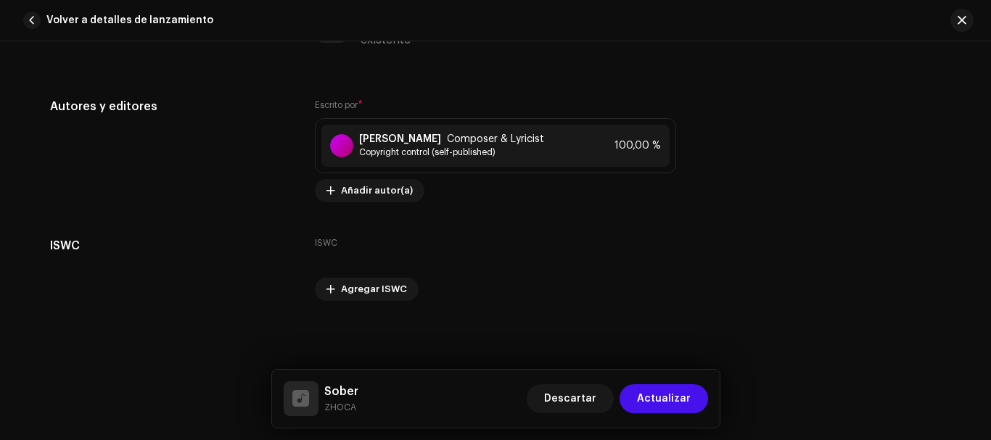
click at [688, 413] on span "Actualizar" at bounding box center [664, 398] width 54 height 29
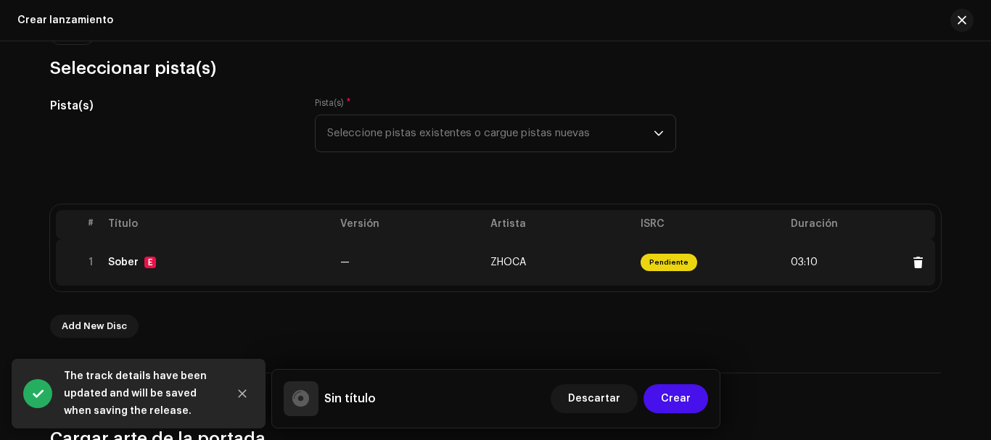
scroll to position [248, 0]
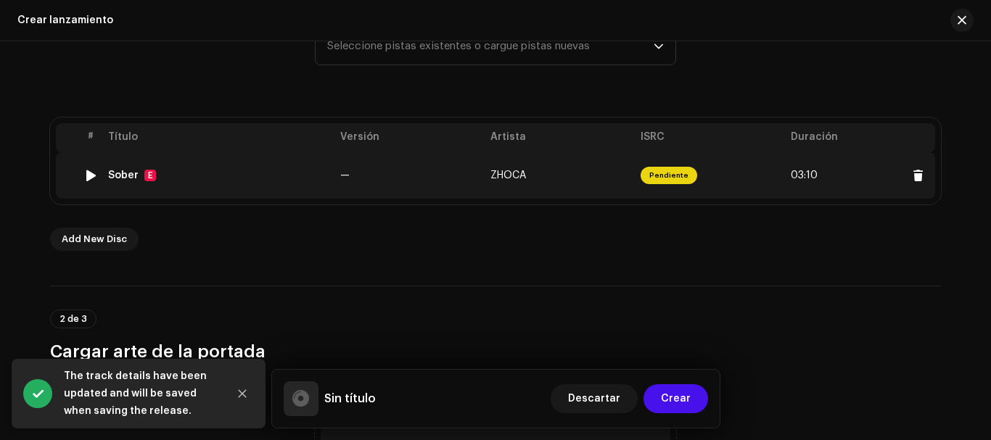
click at [672, 178] on span "Pendiente" at bounding box center [668, 175] width 57 height 17
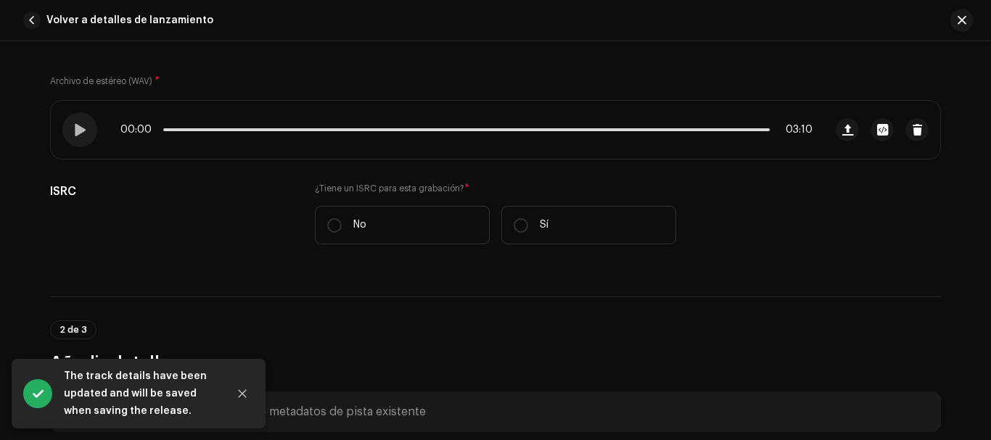
scroll to position [218, 0]
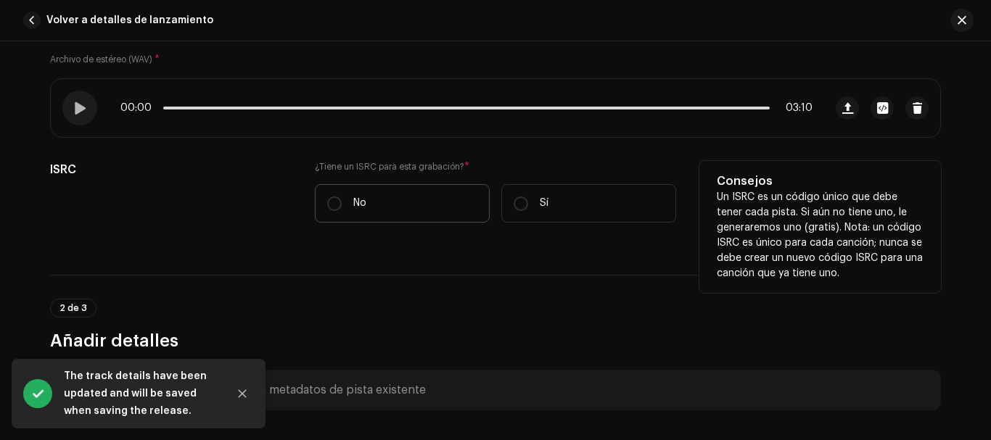
click at [341, 206] on label "No" at bounding box center [402, 203] width 175 height 38
click at [341, 206] on input "No" at bounding box center [334, 204] width 15 height 15
radio input "true"
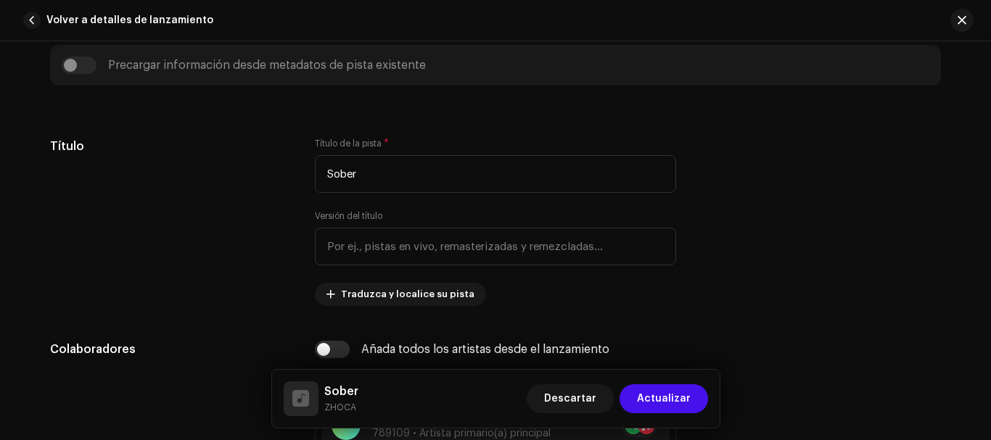
scroll to position [653, 0]
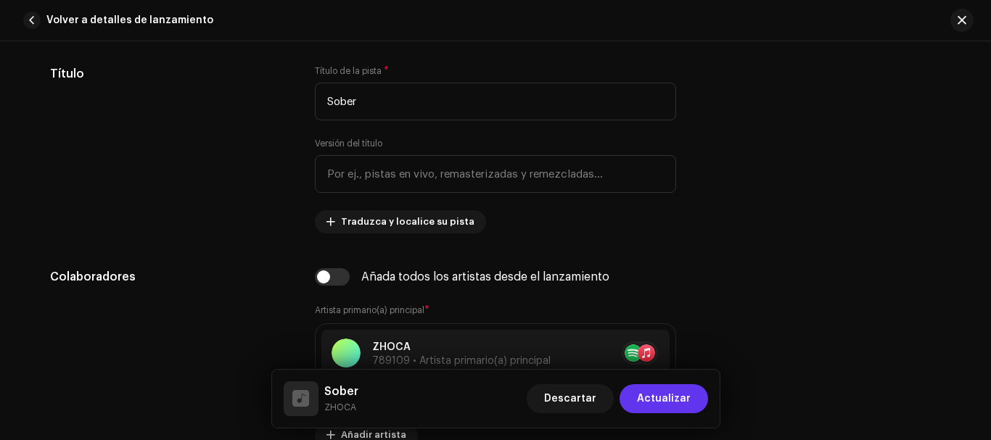
click at [692, 401] on button "Actualizar" at bounding box center [663, 398] width 88 height 29
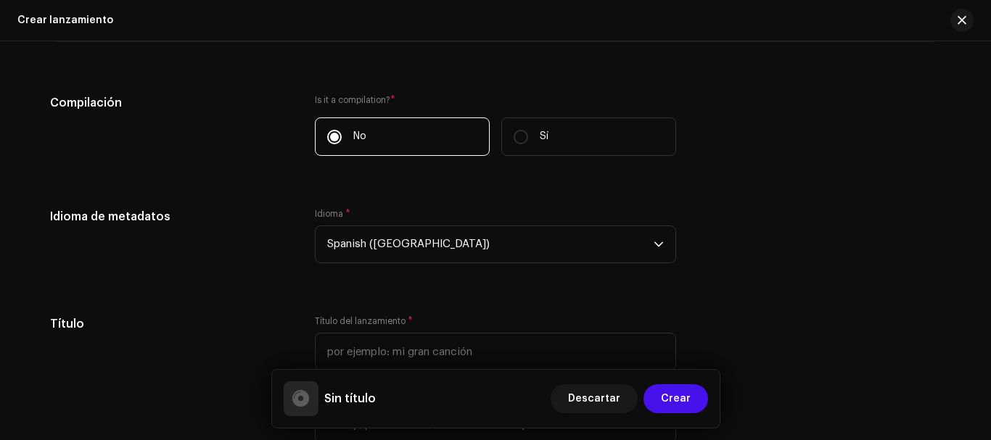
scroll to position [1191, 0]
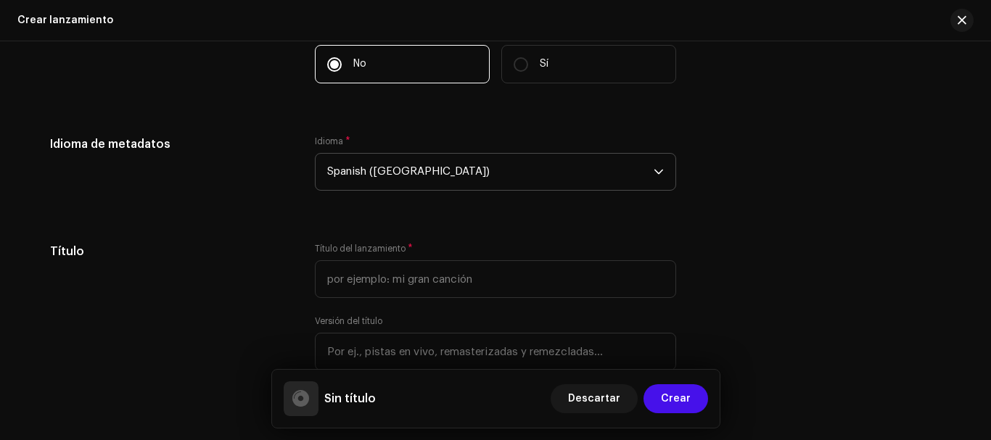
click at [648, 169] on span "Spanish ([GEOGRAPHIC_DATA])" at bounding box center [490, 172] width 326 height 36
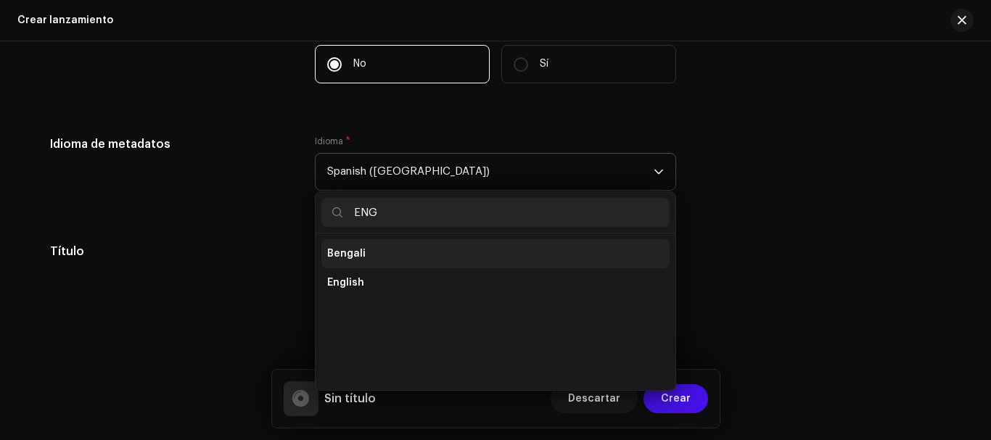
scroll to position [0, 0]
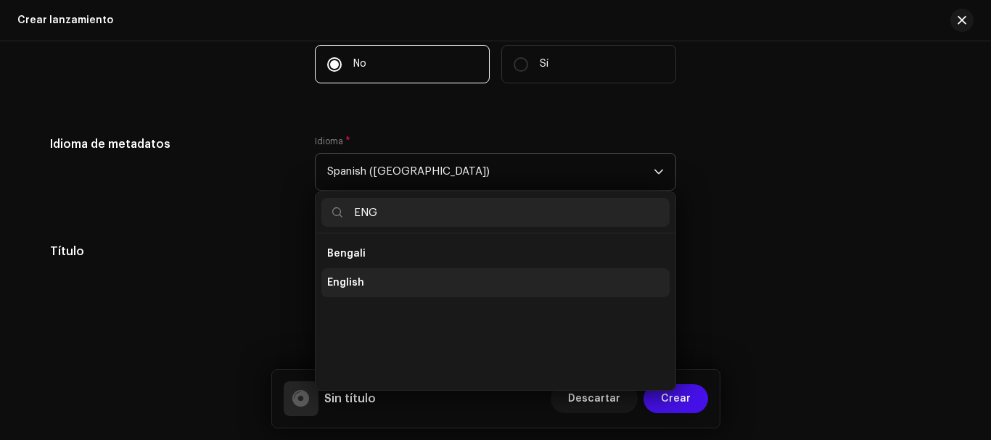
type input "ENG"
click at [466, 276] on li "English" at bounding box center [495, 282] width 348 height 29
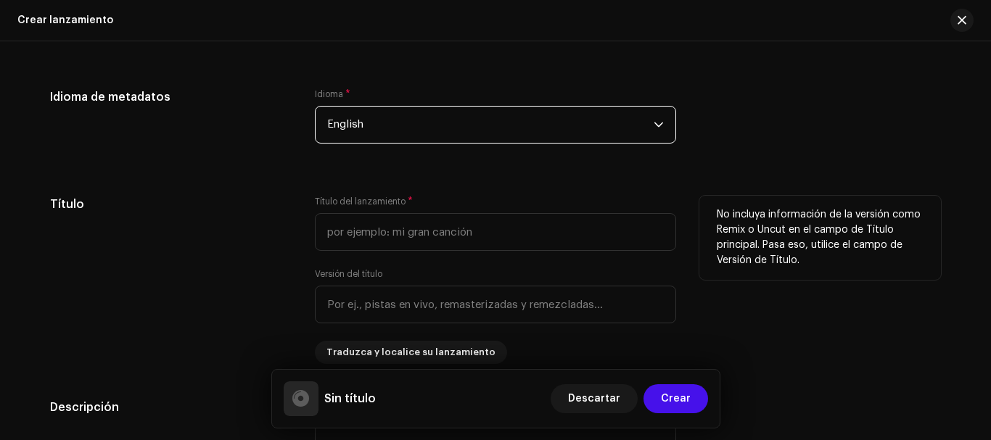
scroll to position [1263, 0]
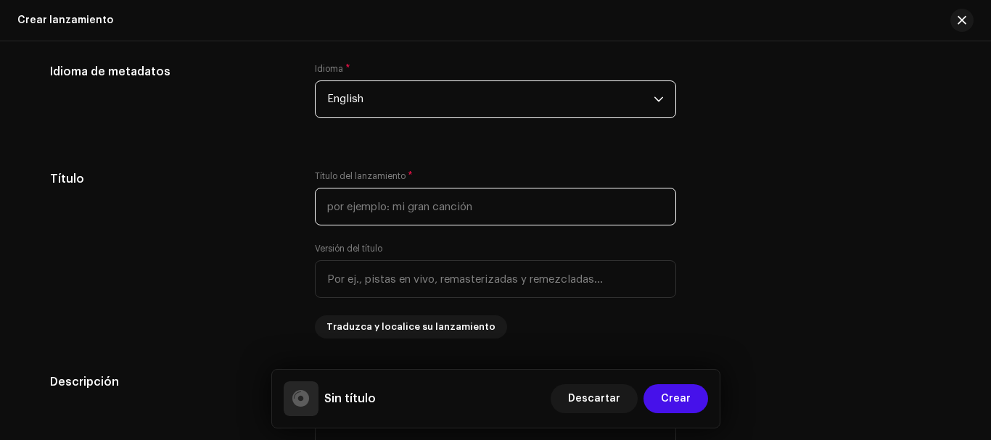
drag, startPoint x: 443, startPoint y: 213, endPoint x: 443, endPoint y: 20, distance: 193.7
click at [441, 211] on input "text" at bounding box center [495, 207] width 361 height 38
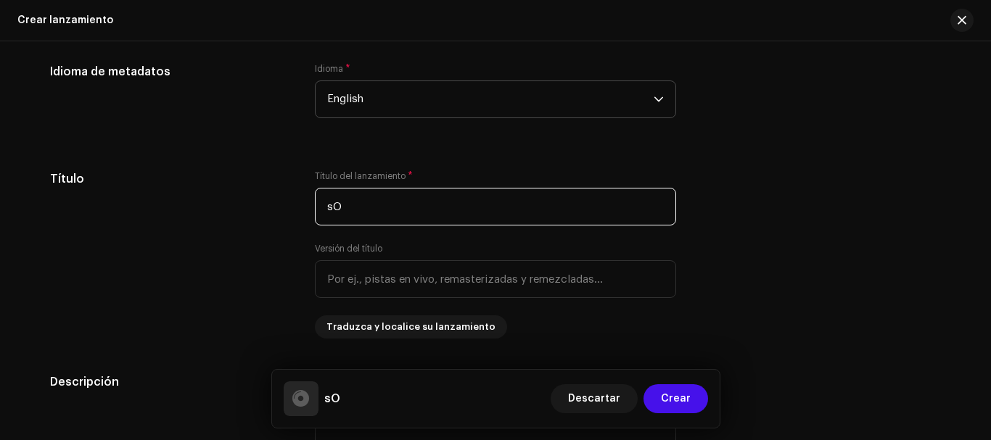
type input "s"
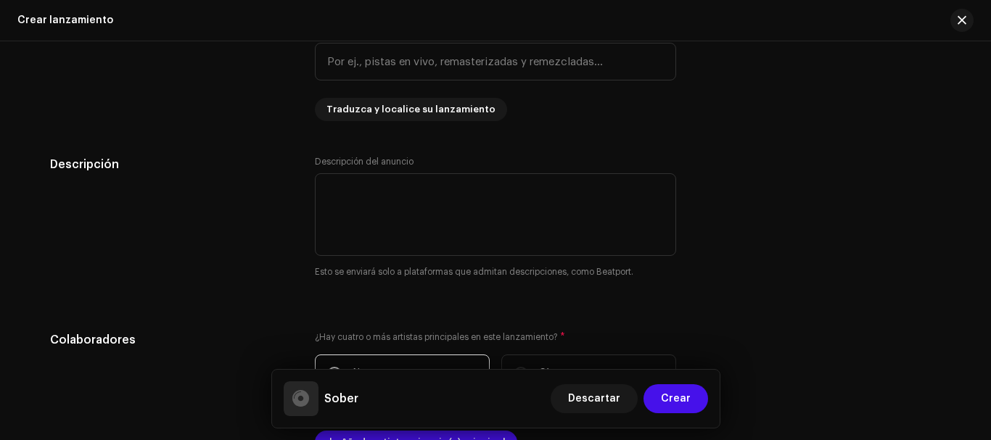
scroll to position [1482, 0]
type input "Sober"
click at [558, 215] on textarea at bounding box center [495, 214] width 361 height 83
type textarea "M"
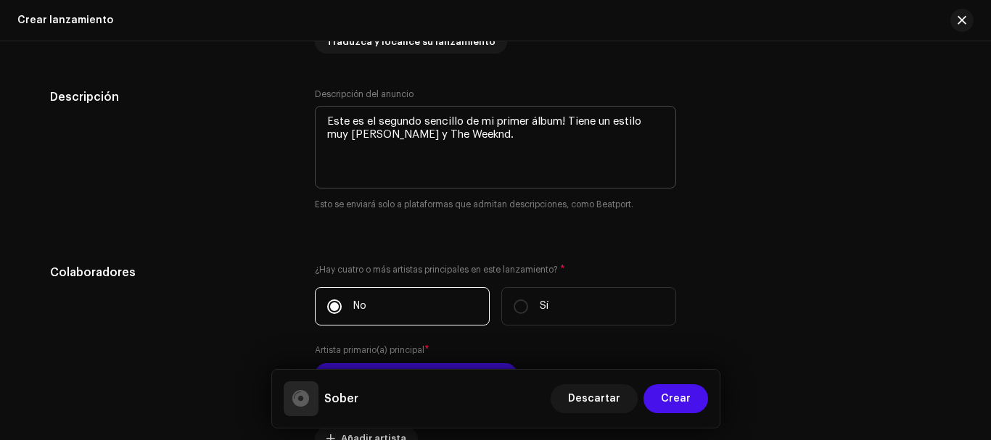
click at [457, 231] on div "Rellenar previamente la información de lanzamiento a partir de los metadatos de…" at bounding box center [495, 435] width 891 height 1728
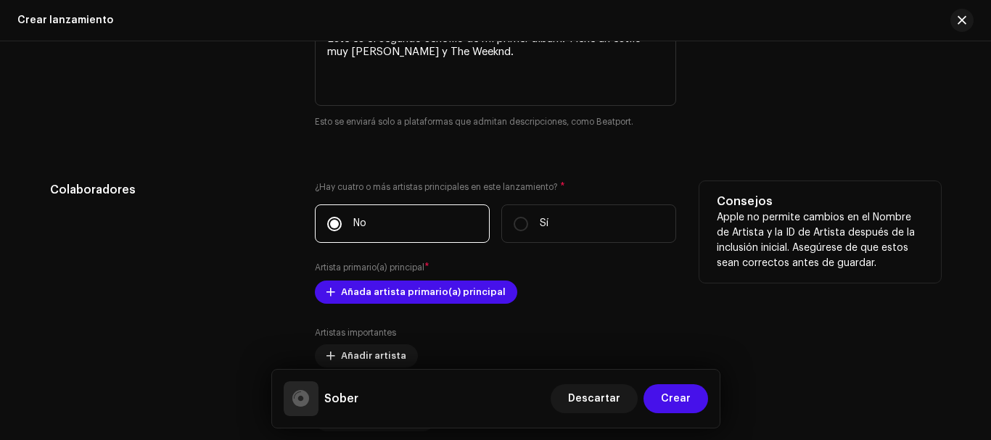
scroll to position [1460, 0]
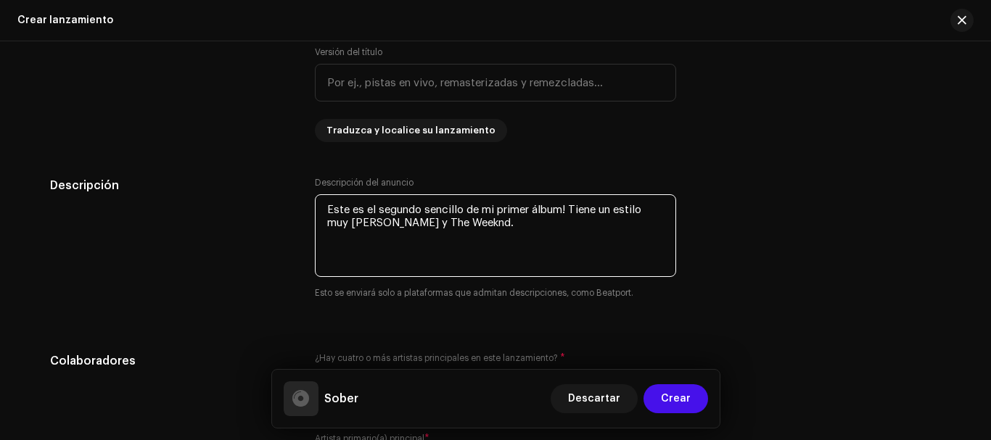
click at [325, 200] on textarea at bounding box center [495, 235] width 361 height 83
click at [528, 237] on textarea at bounding box center [495, 235] width 361 height 83
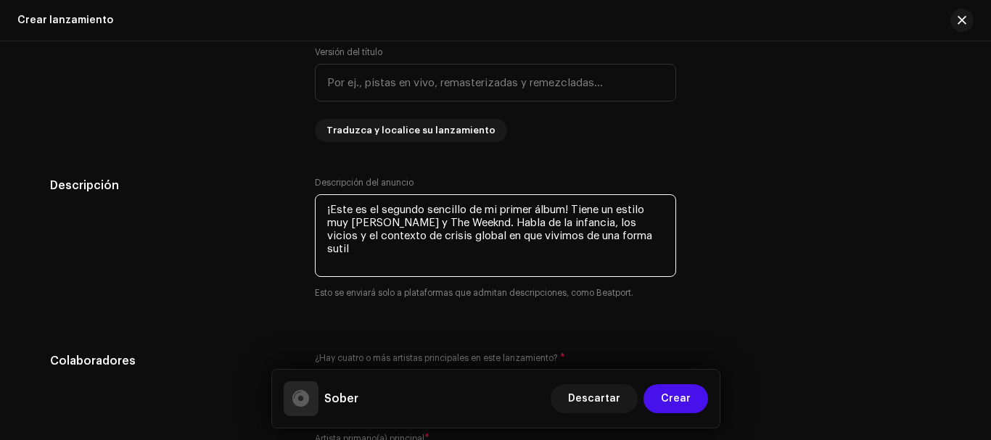
drag, startPoint x: 544, startPoint y: 238, endPoint x: 632, endPoint y: 240, distance: 88.5
click at [632, 240] on textarea at bounding box center [495, 235] width 361 height 83
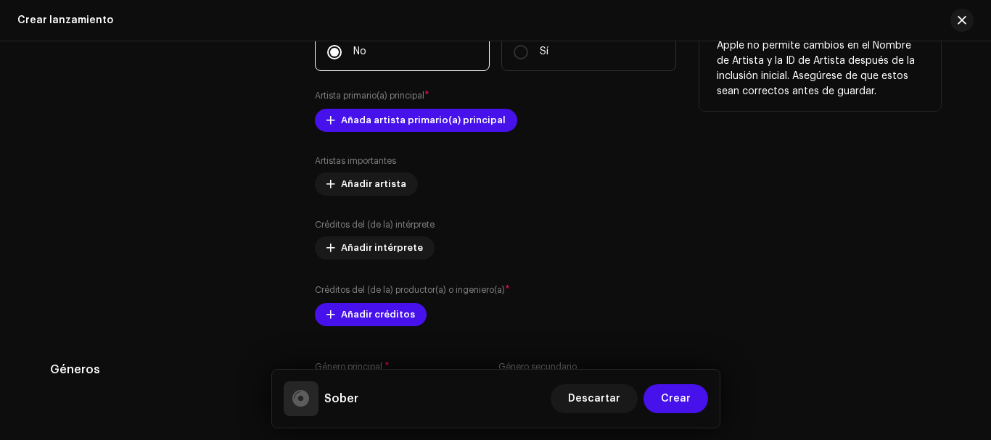
scroll to position [1804, 0]
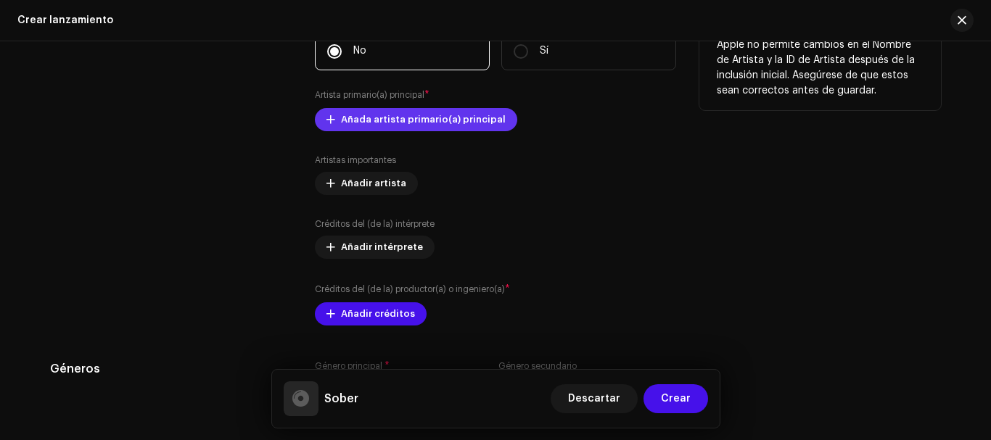
type textarea "¡Este es el segundo sencillo de mi primer álbum! Tiene un estilo muy [PERSON_NA…"
click at [427, 125] on span "Añada artista primario(a) principal" at bounding box center [423, 119] width 165 height 29
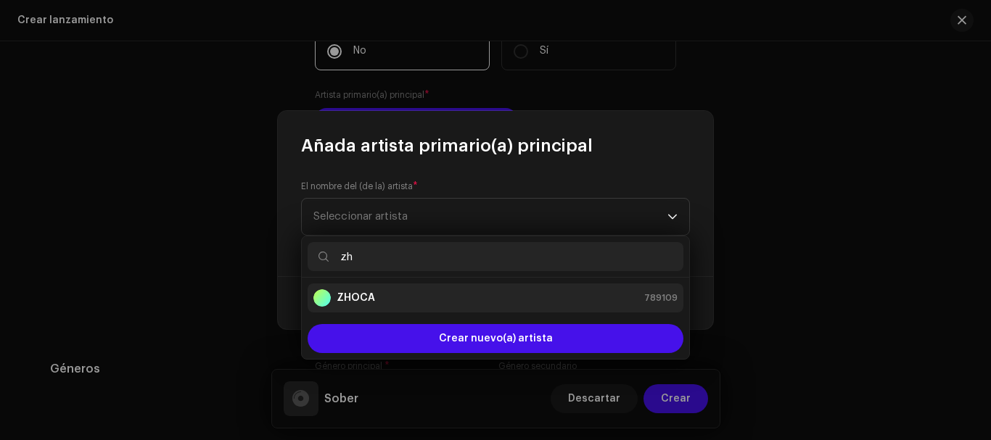
type input "zh"
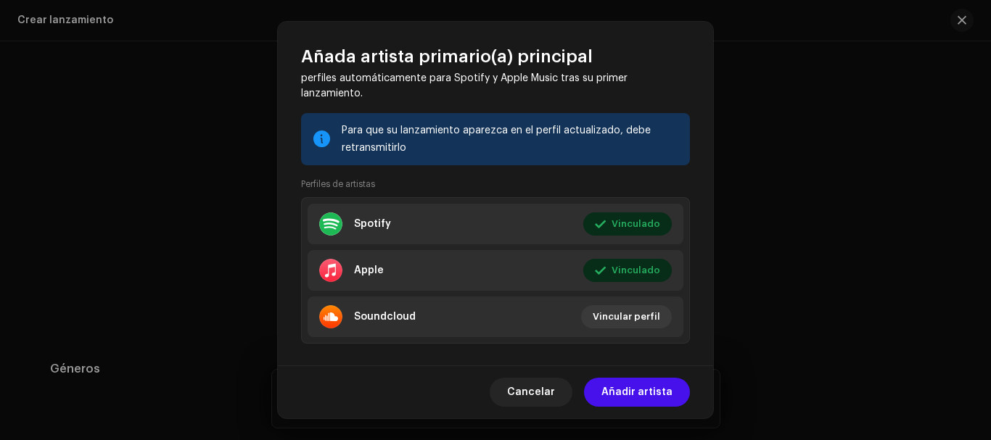
scroll to position [171, 0]
click at [653, 394] on span "Añadir artista" at bounding box center [636, 392] width 71 height 29
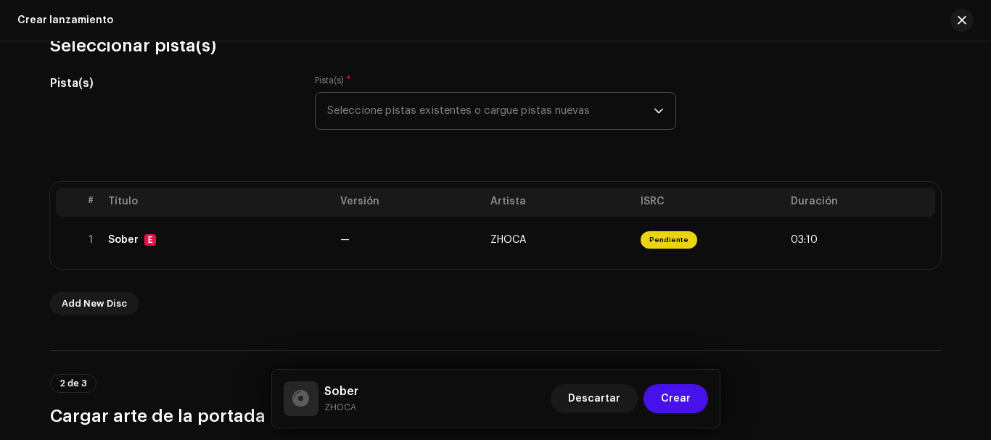
scroll to position [184, 0]
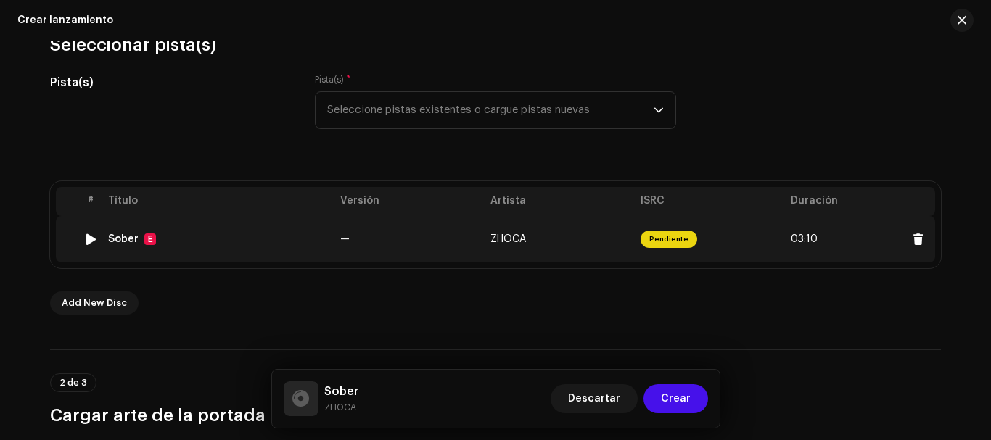
click at [423, 226] on td "—" at bounding box center [409, 239] width 150 height 46
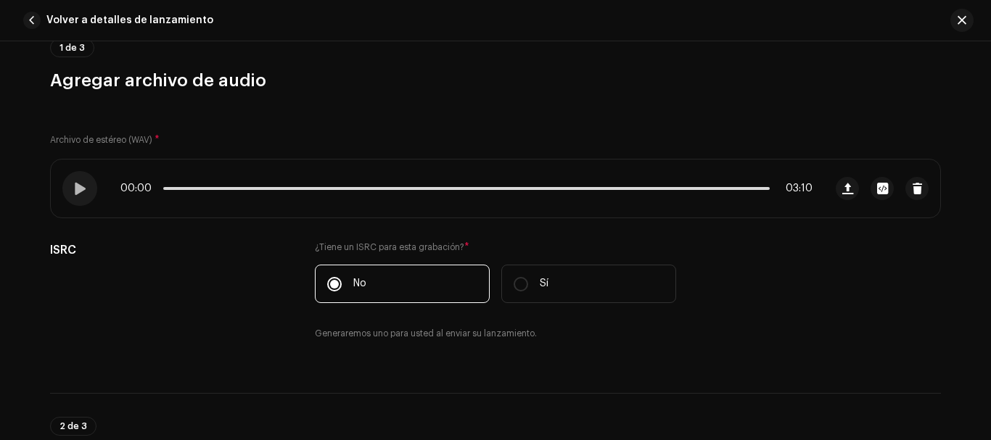
scroll to position [0, 0]
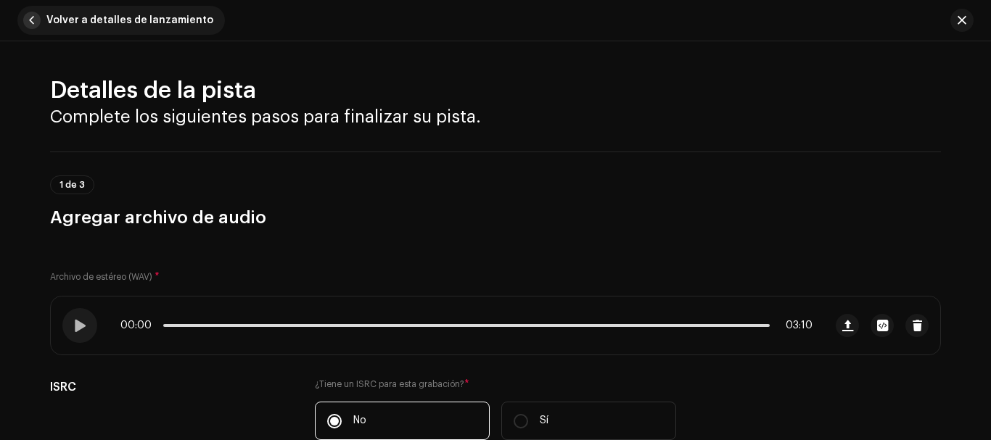
click at [23, 12] on button "Volver a detalles de lanzamiento" at bounding box center [120, 20] width 207 height 29
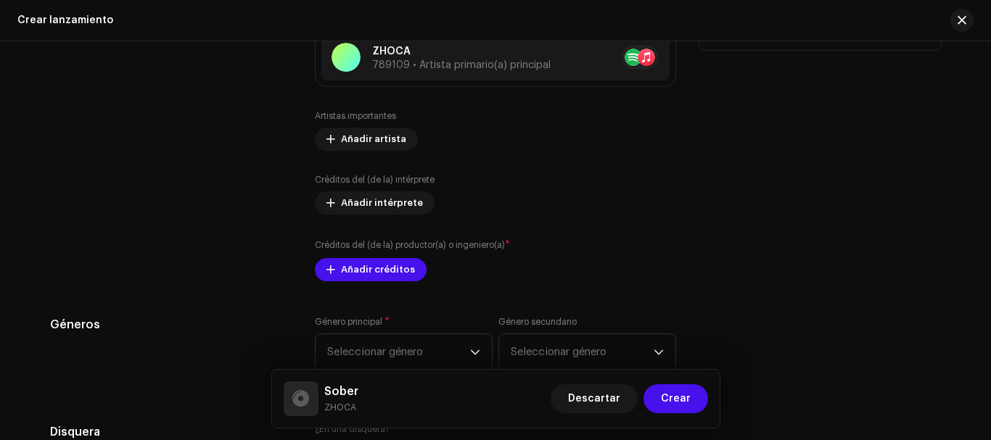
scroll to position [1863, 0]
click at [392, 275] on span "Añadir créditos" at bounding box center [378, 271] width 74 height 29
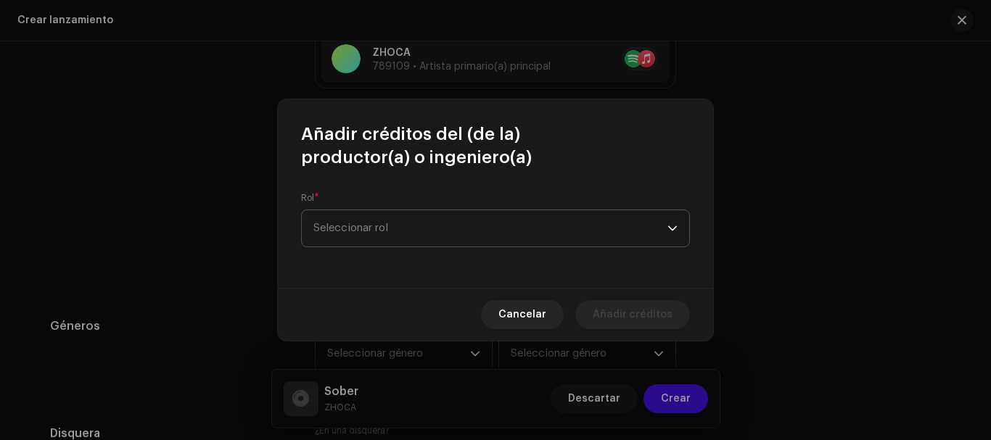
click at [442, 217] on span "Seleccionar rol" at bounding box center [490, 228] width 354 height 36
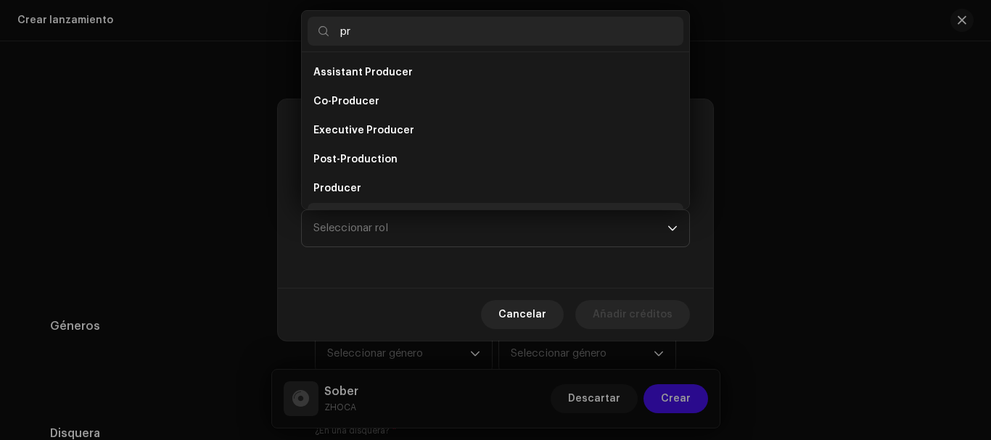
scroll to position [23, 0]
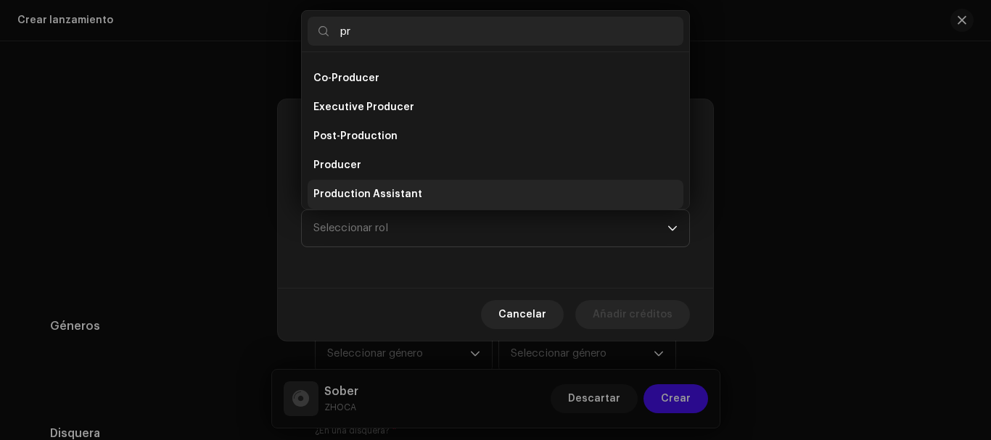
type input "pr"
click at [405, 189] on span "Production Assistant" at bounding box center [367, 194] width 109 height 15
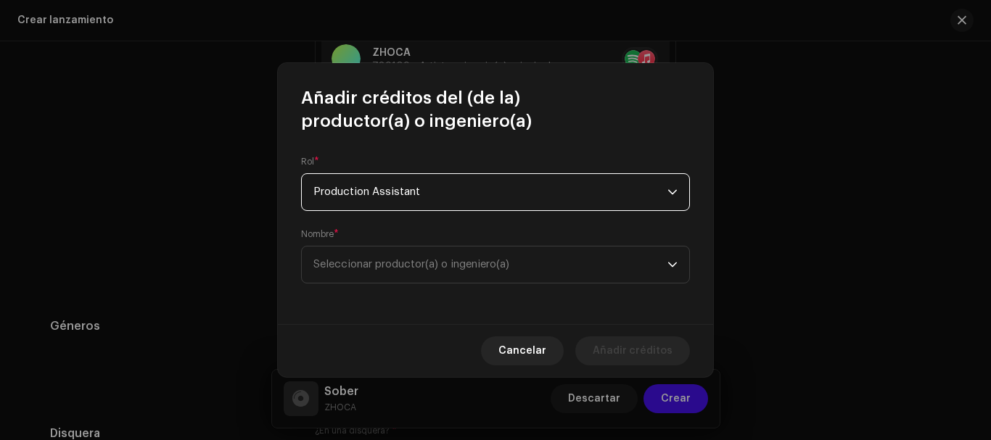
click at [411, 204] on span "Production Assistant" at bounding box center [490, 192] width 354 height 36
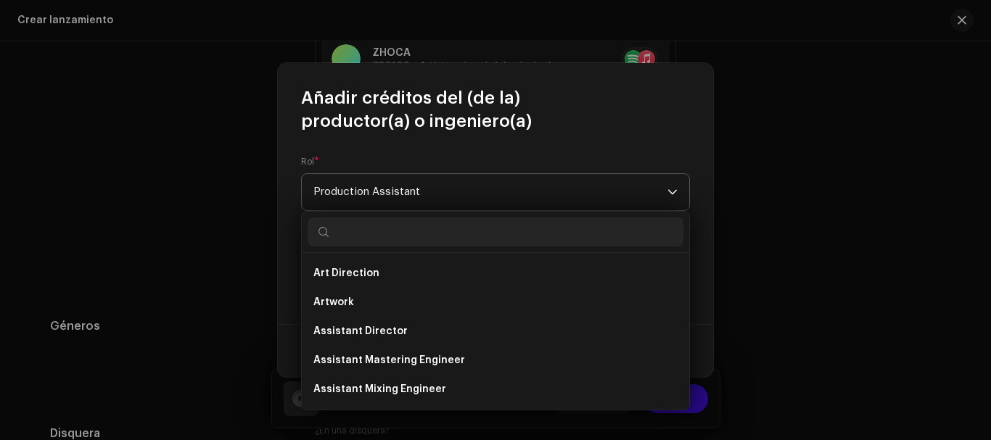
scroll to position [487, 0]
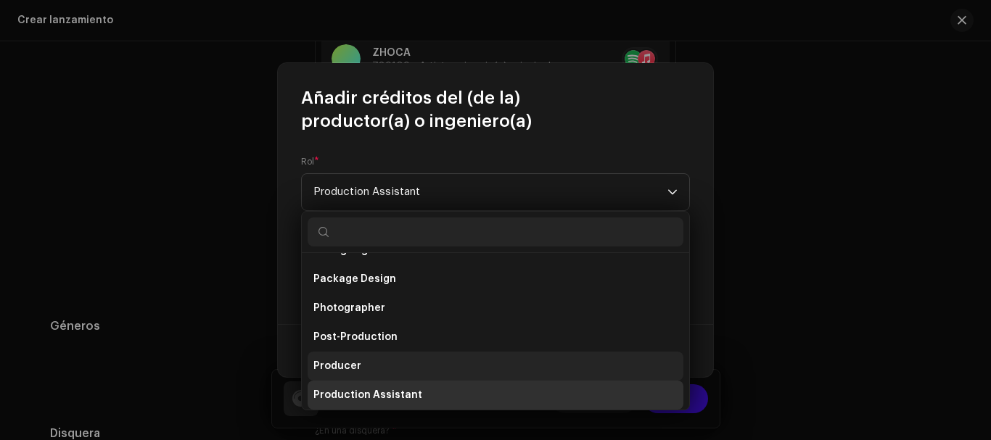
click at [361, 357] on li "Producer" at bounding box center [496, 366] width 376 height 29
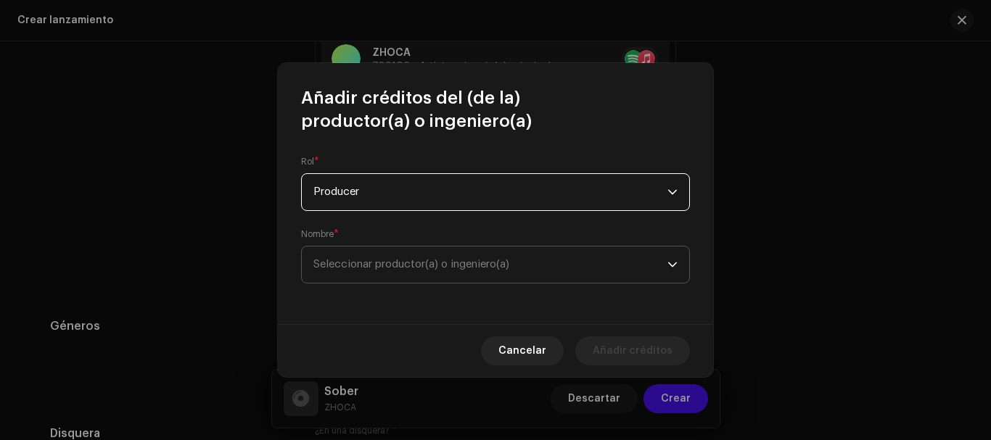
click at [418, 266] on span "Seleccionar productor(a) o ingeniero(a)" at bounding box center [411, 264] width 196 height 11
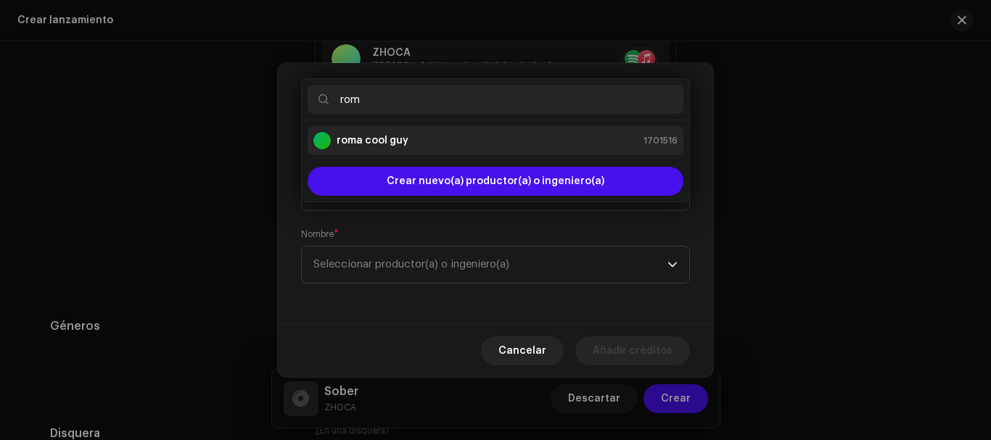
type input "rom"
click at [413, 152] on li "roma cool guy 1701516" at bounding box center [496, 140] width 376 height 29
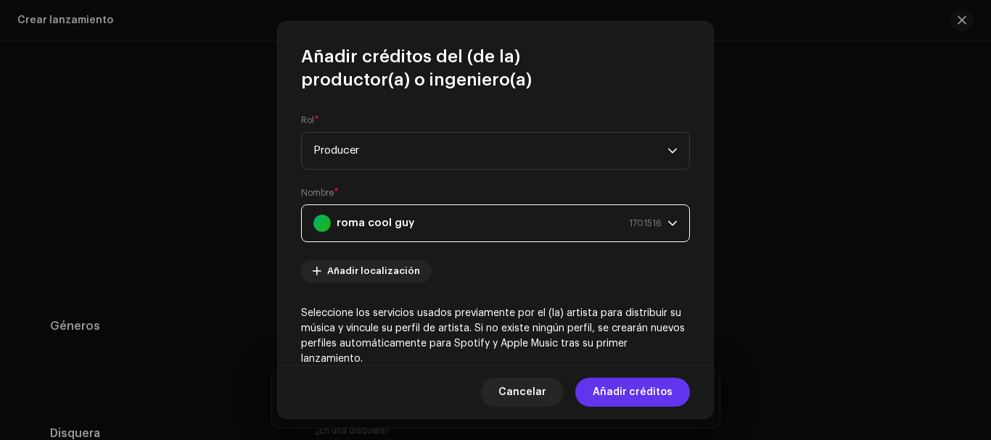
click at [616, 387] on span "Añadir créditos" at bounding box center [633, 392] width 80 height 29
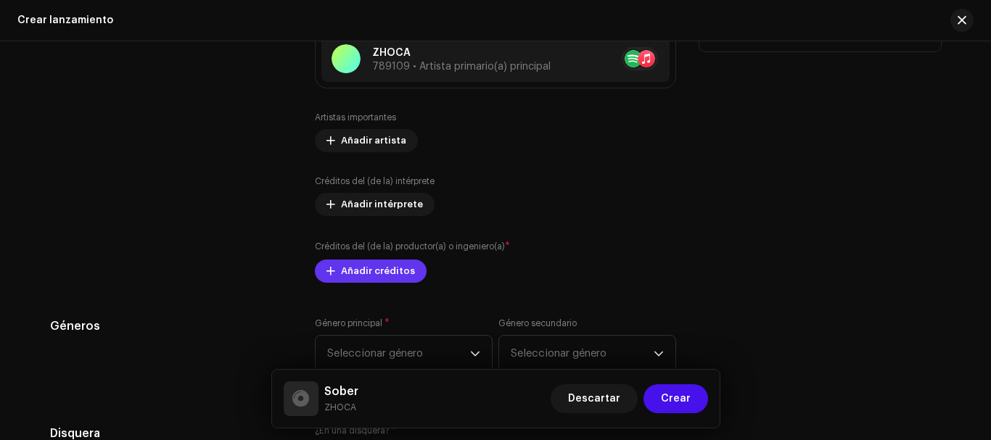
click at [389, 276] on span "Añadir créditos" at bounding box center [378, 271] width 74 height 29
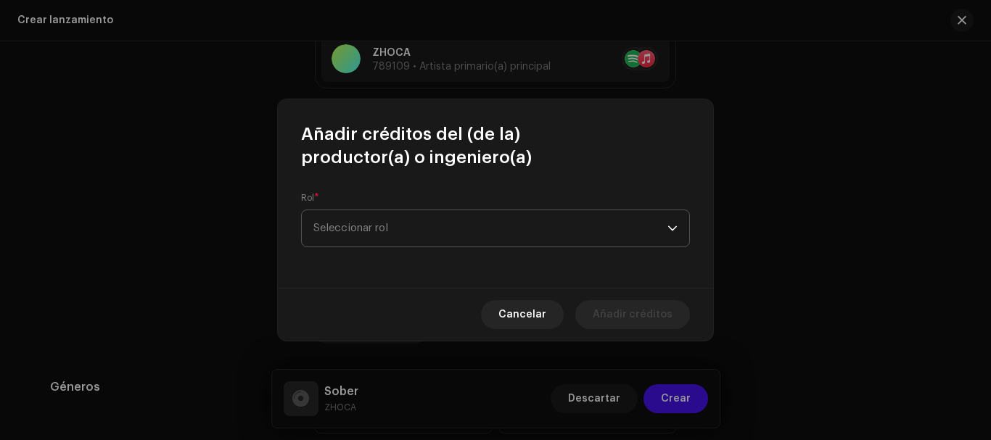
click at [396, 231] on span "Seleccionar rol" at bounding box center [490, 228] width 354 height 36
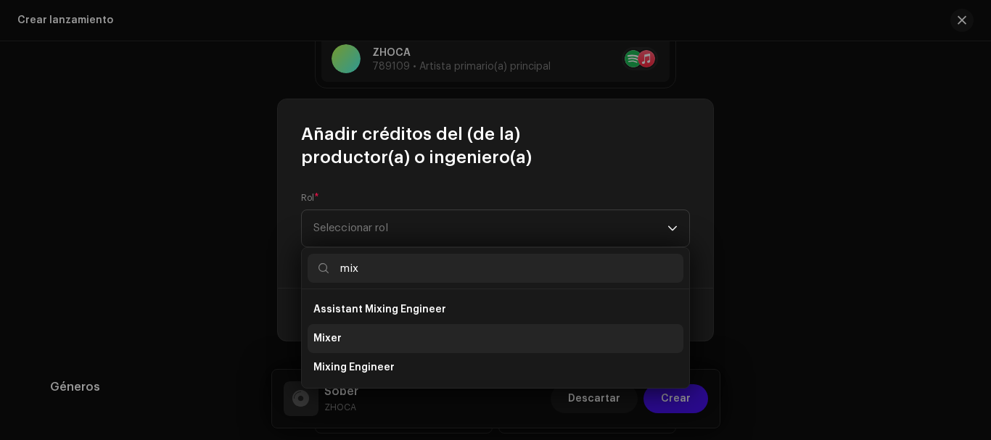
type input "mix"
click at [400, 345] on li "Mixer" at bounding box center [496, 338] width 376 height 29
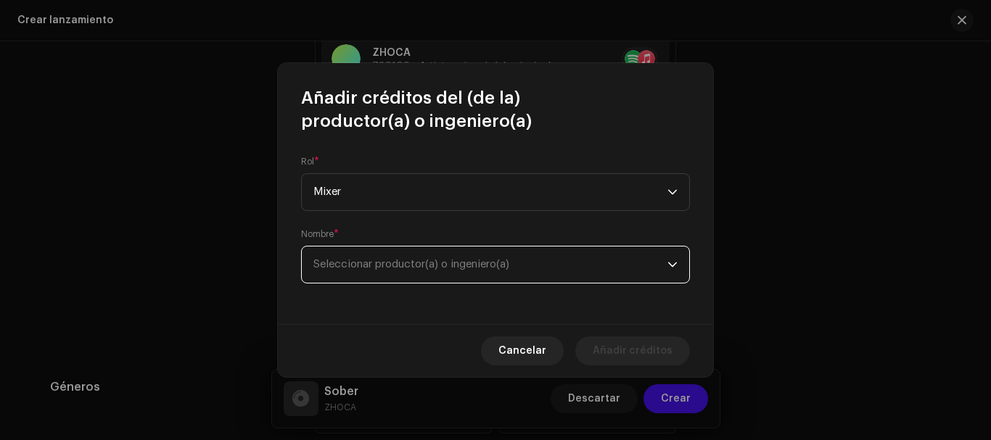
click at [409, 267] on span "Seleccionar productor(a) o ingeniero(a)" at bounding box center [411, 264] width 196 height 11
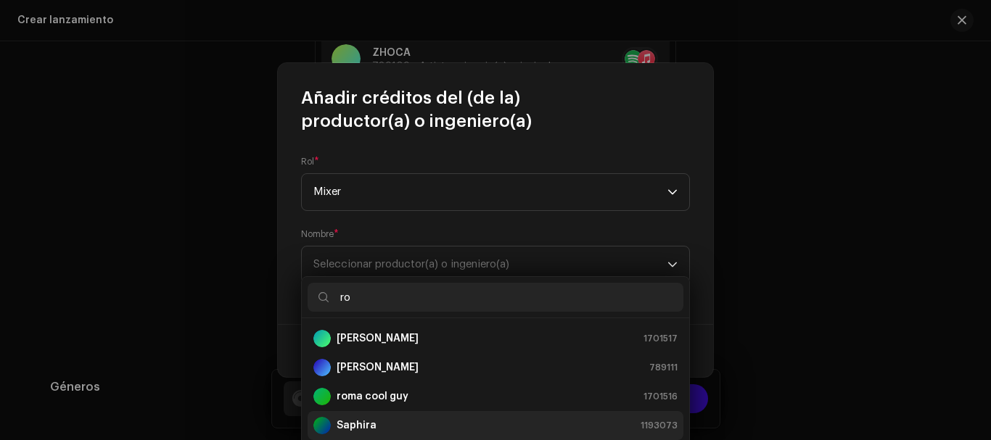
scroll to position [0, 0]
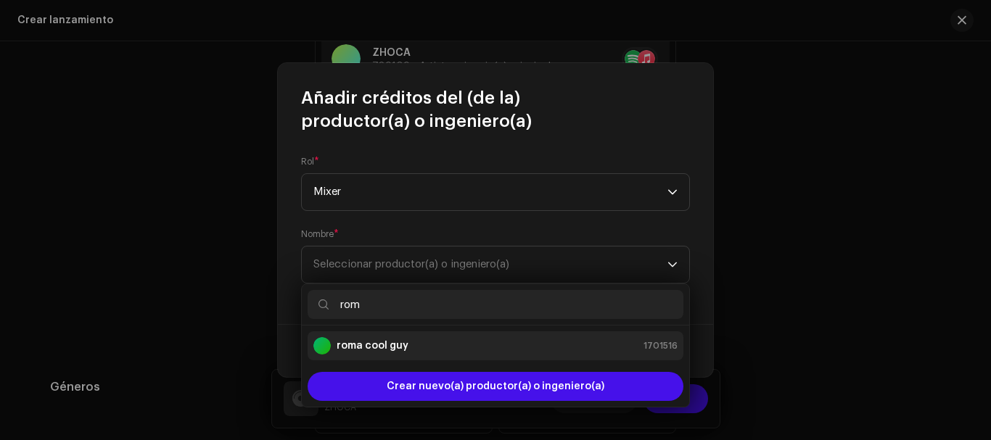
type input "rom"
click at [432, 347] on div "roma cool guy 1701516" at bounding box center [495, 345] width 364 height 17
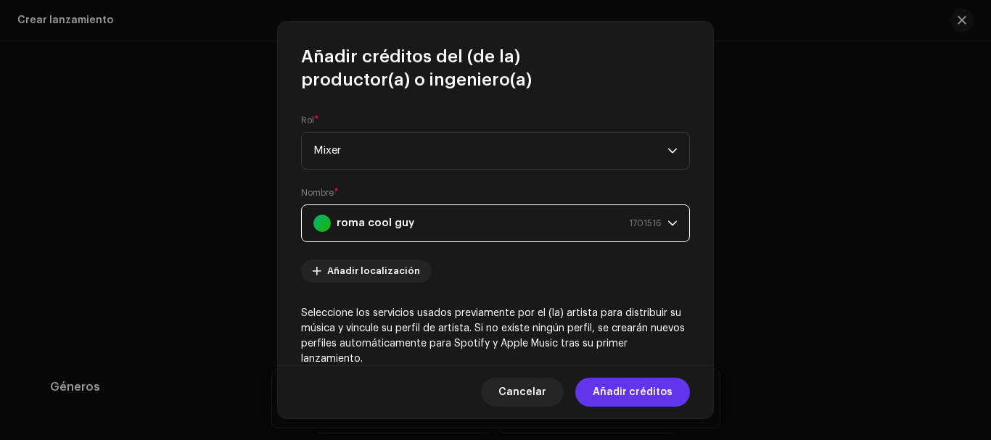
click at [640, 399] on span "Añadir créditos" at bounding box center [633, 392] width 80 height 29
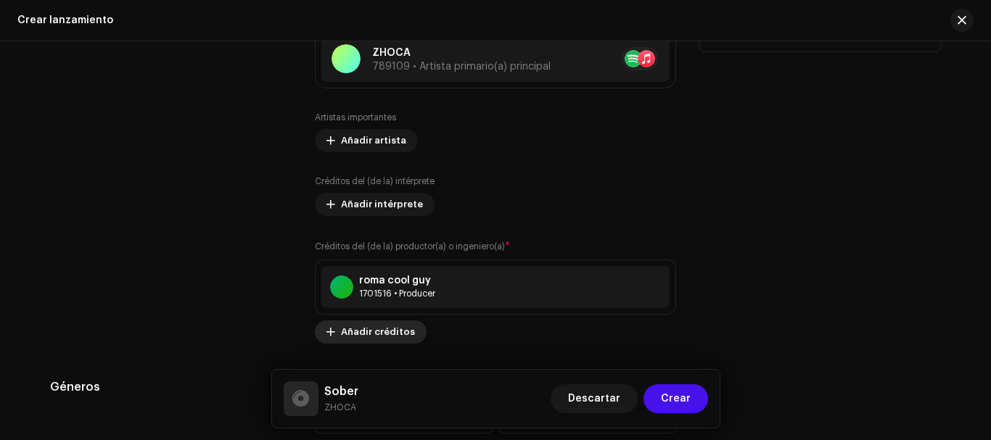
click at [405, 334] on span "Añadir créditos" at bounding box center [378, 332] width 74 height 29
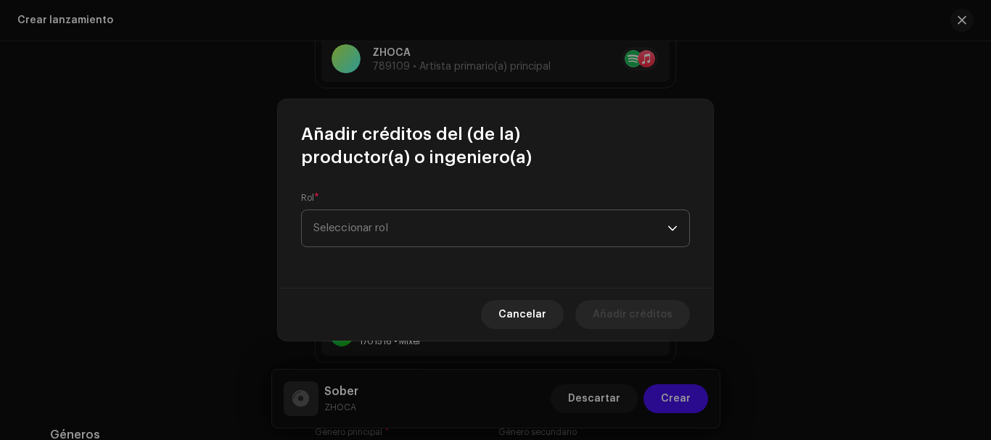
click at [585, 213] on span "Seleccionar rol" at bounding box center [490, 228] width 354 height 36
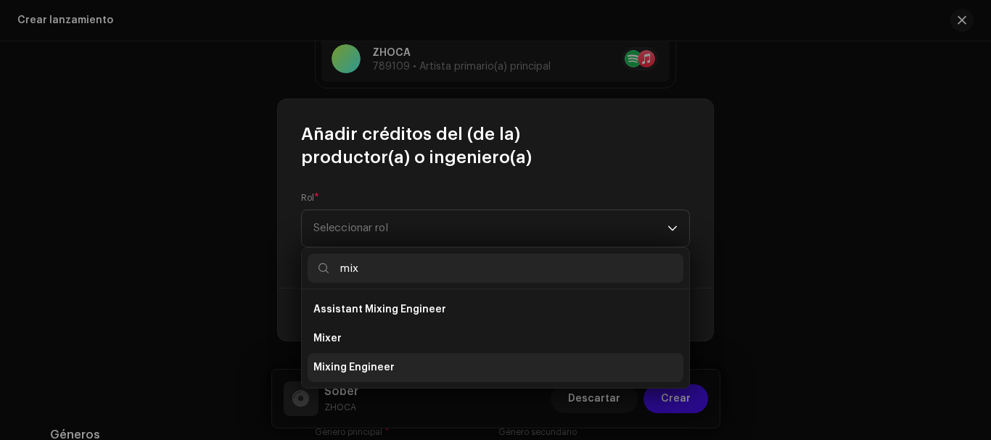
type input "mix"
click at [404, 363] on li "Mixing Engineer" at bounding box center [496, 367] width 376 height 29
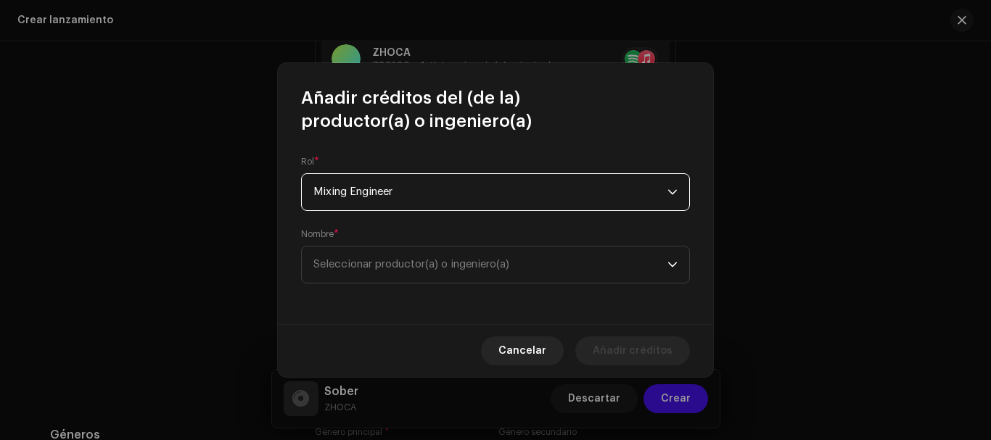
click at [374, 199] on span "Mixing Engineer" at bounding box center [490, 192] width 354 height 36
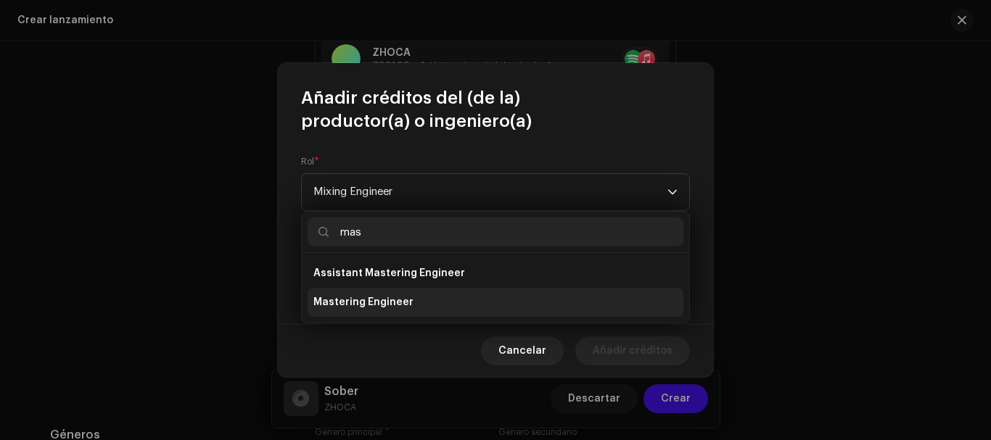
type input "mas"
click at [360, 304] on span "Mastering Engineer" at bounding box center [363, 302] width 100 height 15
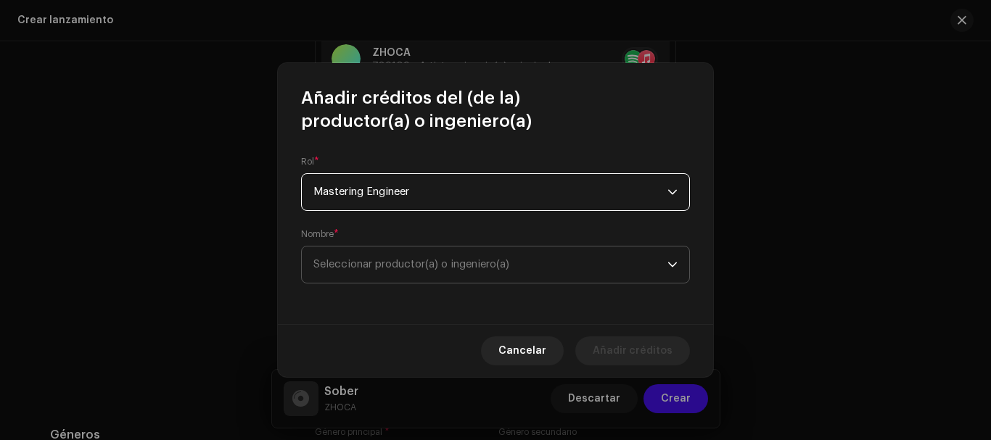
click at [408, 265] on span "Seleccionar productor(a) o ingeniero(a)" at bounding box center [411, 264] width 196 height 11
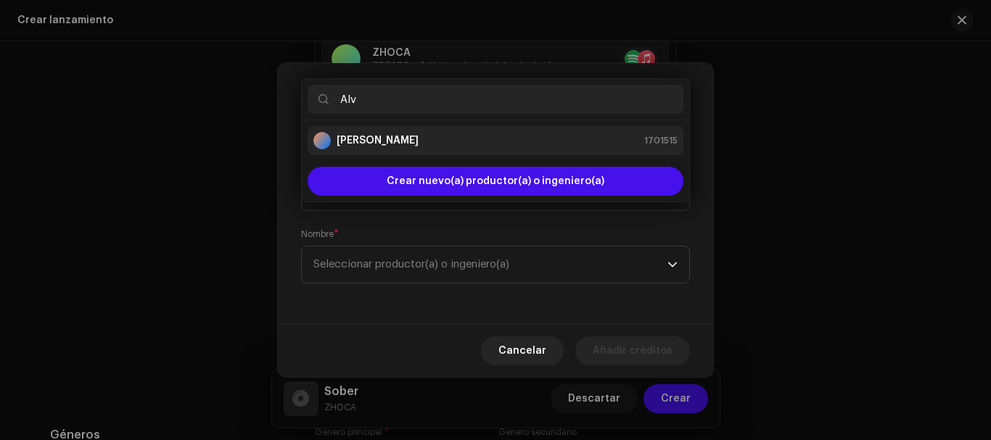
type input "Alv"
click at [351, 151] on li "[PERSON_NAME] 1701515" at bounding box center [496, 140] width 376 height 29
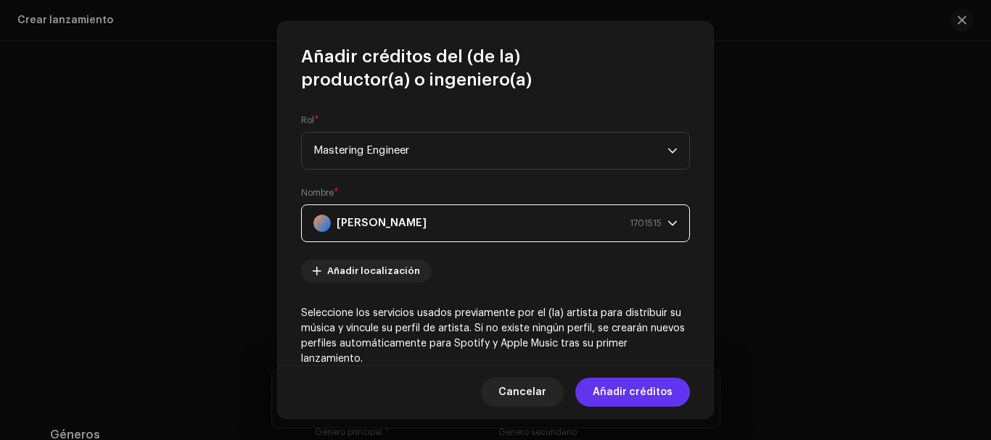
click at [633, 397] on span "Añadir créditos" at bounding box center [633, 392] width 80 height 29
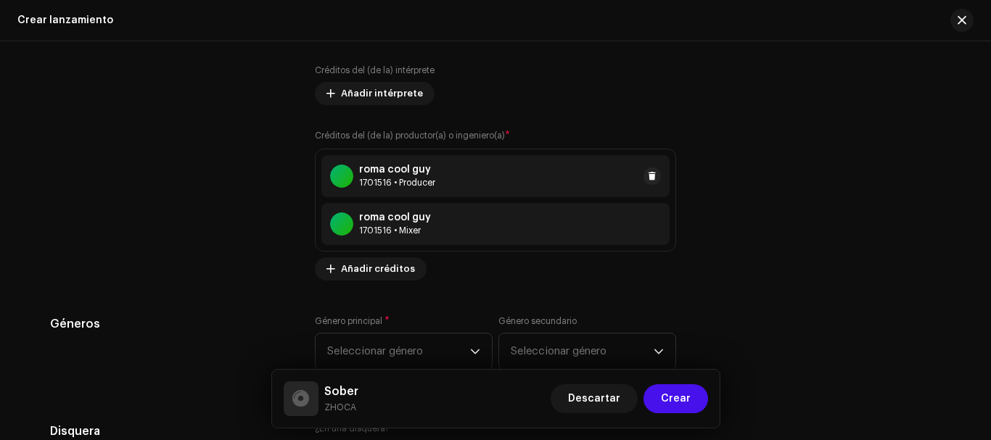
scroll to position [2002, 0]
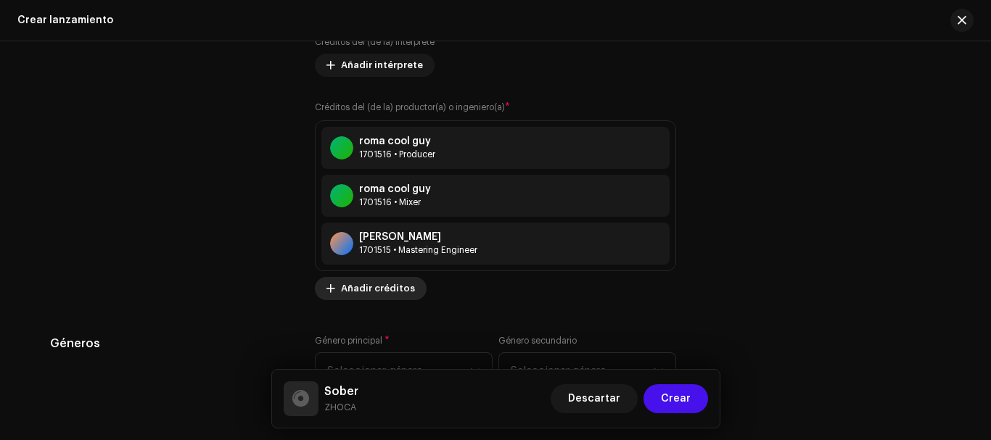
click at [355, 283] on span "Añadir créditos" at bounding box center [378, 288] width 74 height 29
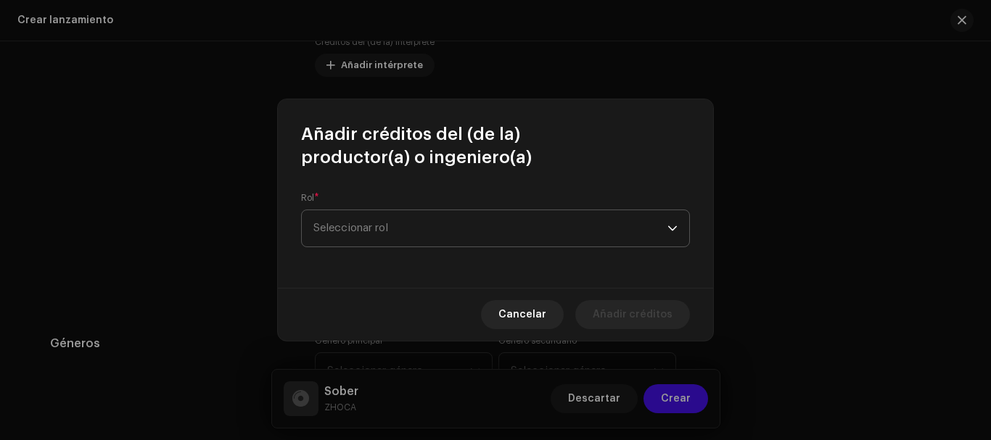
click at [385, 217] on span "Seleccionar rol" at bounding box center [490, 228] width 354 height 36
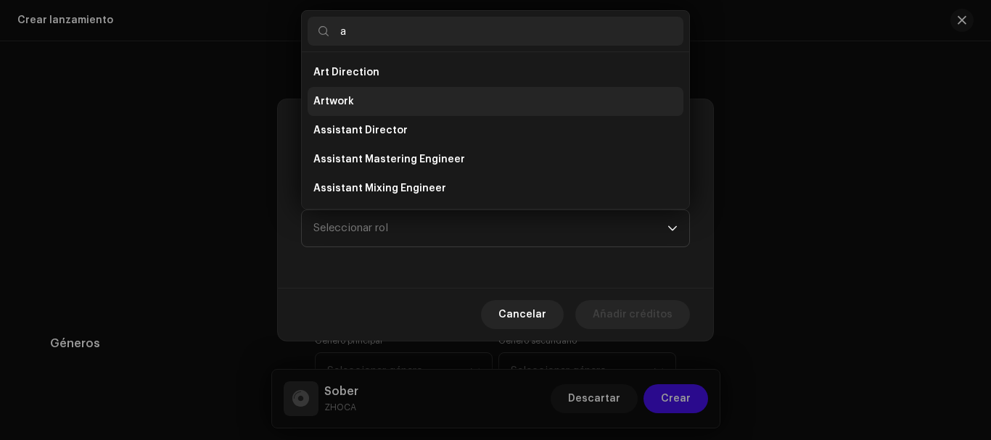
type input "a"
click at [352, 107] on span "Artwork" at bounding box center [333, 101] width 41 height 15
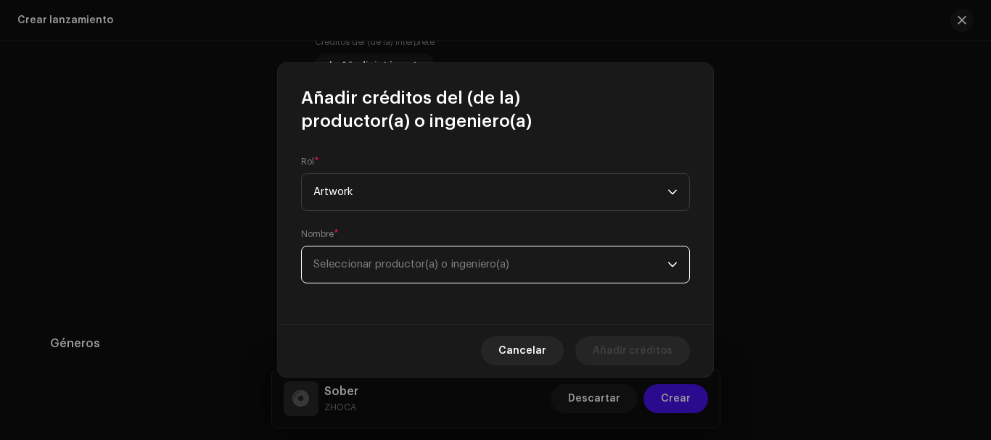
click at [398, 252] on span "Seleccionar productor(a) o ingeniero(a)" at bounding box center [490, 265] width 354 height 36
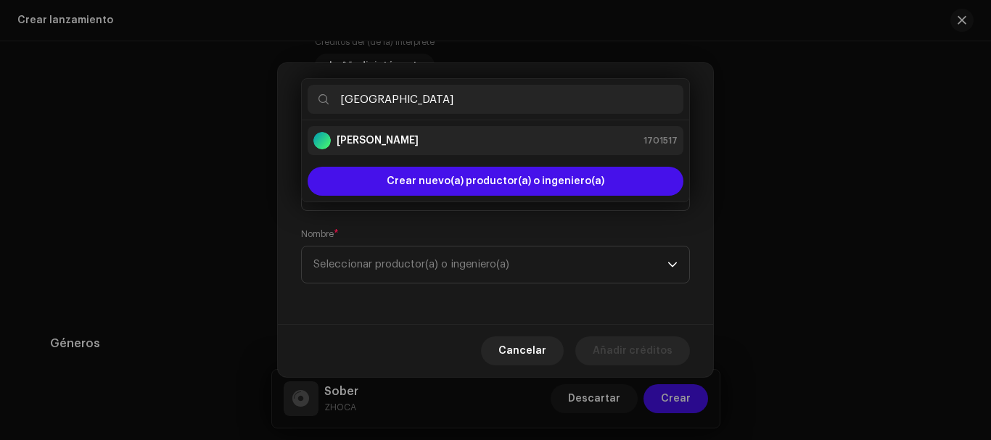
type input "[GEOGRAPHIC_DATA]"
click at [379, 152] on li "[PERSON_NAME] 1701517" at bounding box center [496, 140] width 376 height 29
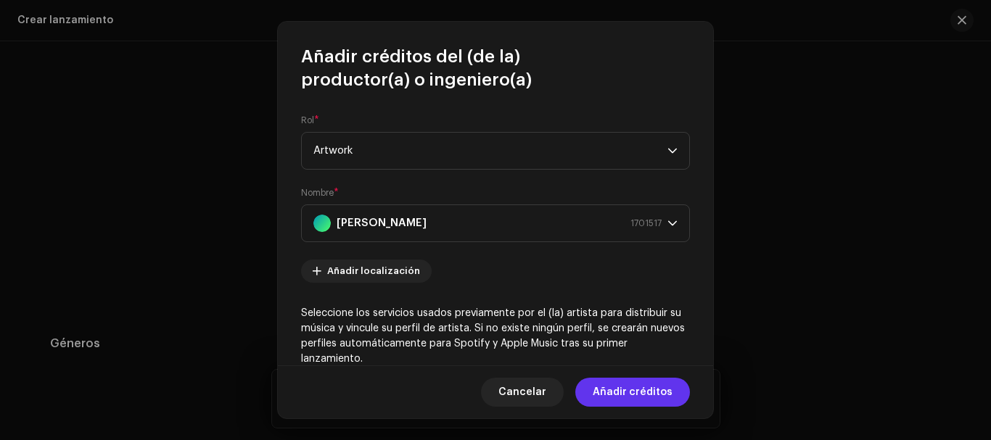
click at [645, 385] on span "Añadir créditos" at bounding box center [633, 392] width 80 height 29
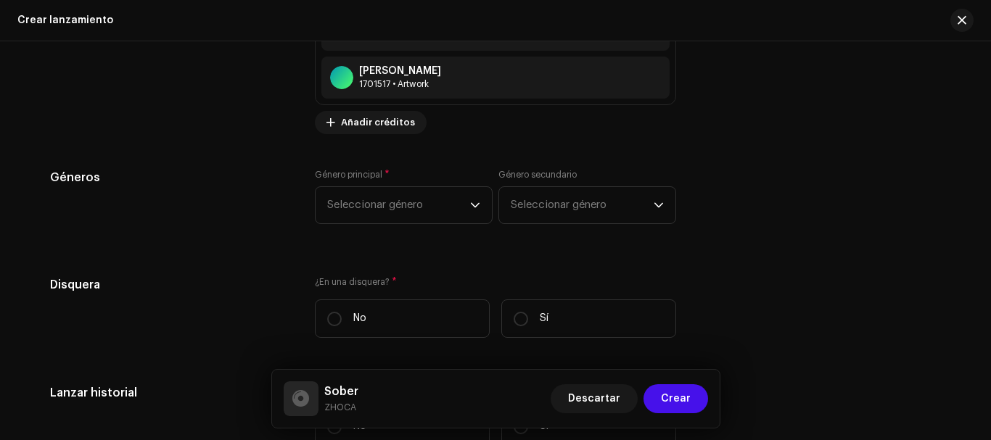
scroll to position [2261, 0]
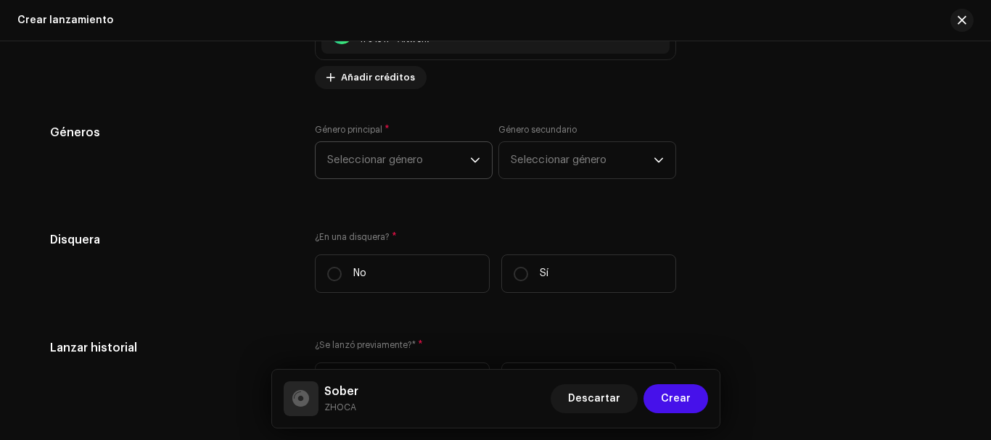
click at [470, 157] on icon "dropdown trigger" at bounding box center [475, 160] width 10 height 10
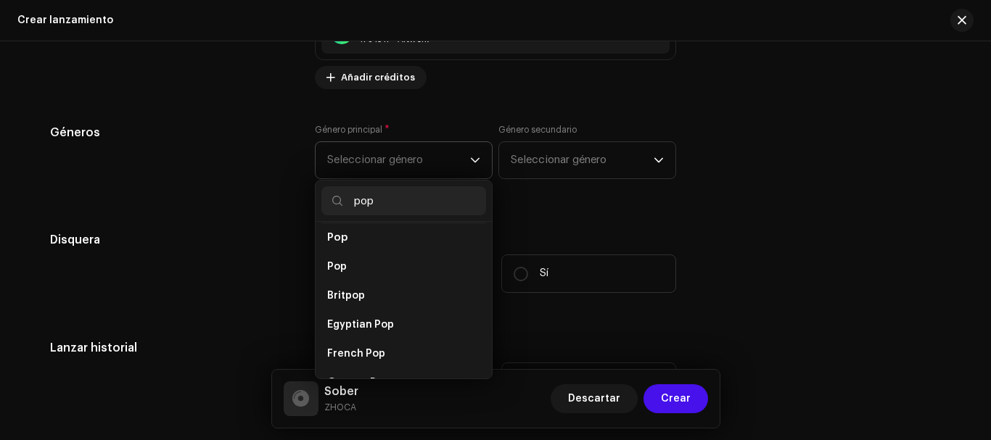
scroll to position [537, 0]
type input "pop"
click at [345, 244] on li "Pop" at bounding box center [403, 245] width 165 height 30
click at [339, 239] on span "Pop" at bounding box center [337, 244] width 20 height 11
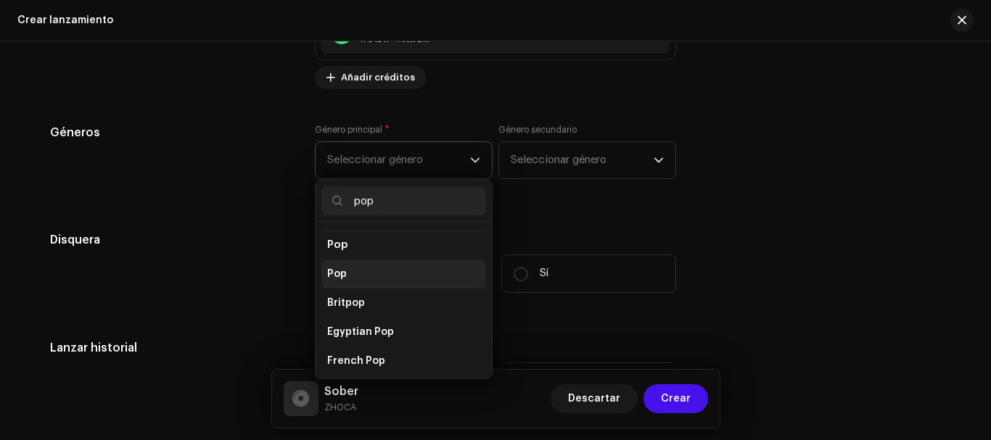
click at [343, 270] on li "Pop" at bounding box center [403, 274] width 165 height 29
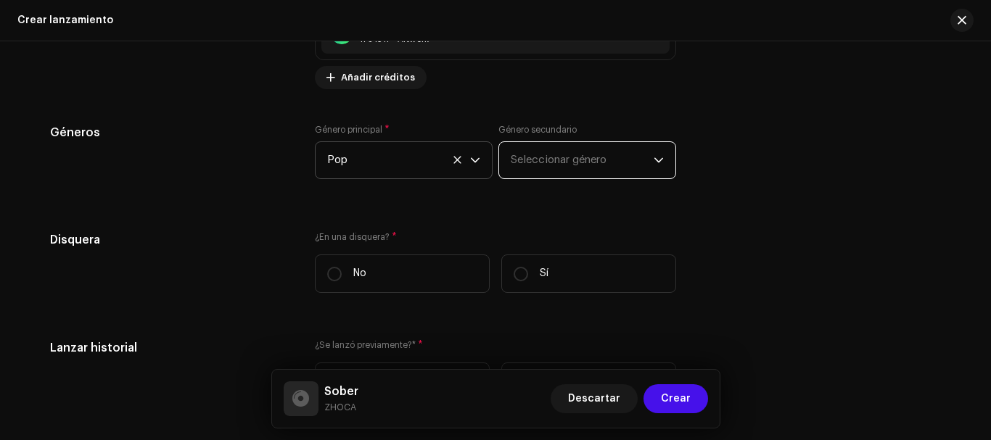
click at [589, 150] on span "Seleccionar género" at bounding box center [582, 160] width 143 height 36
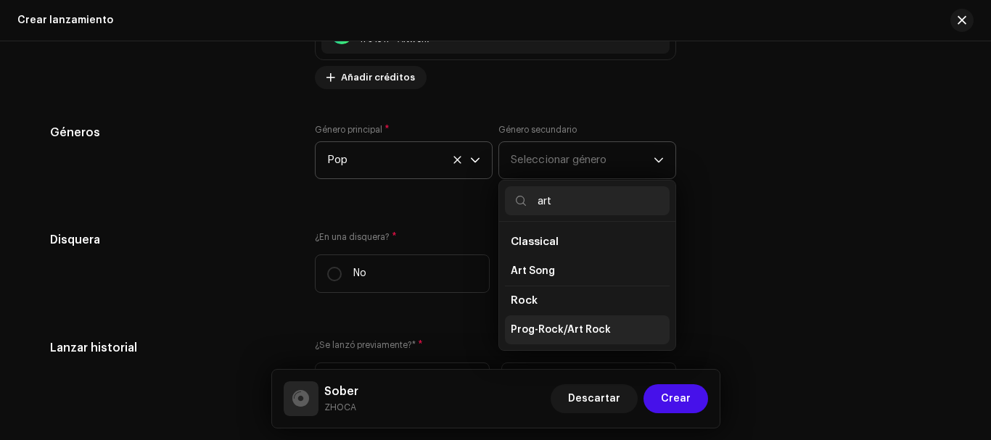
type input "art"
click at [585, 335] on span "Prog-Rock/Art Rock" at bounding box center [561, 330] width 100 height 15
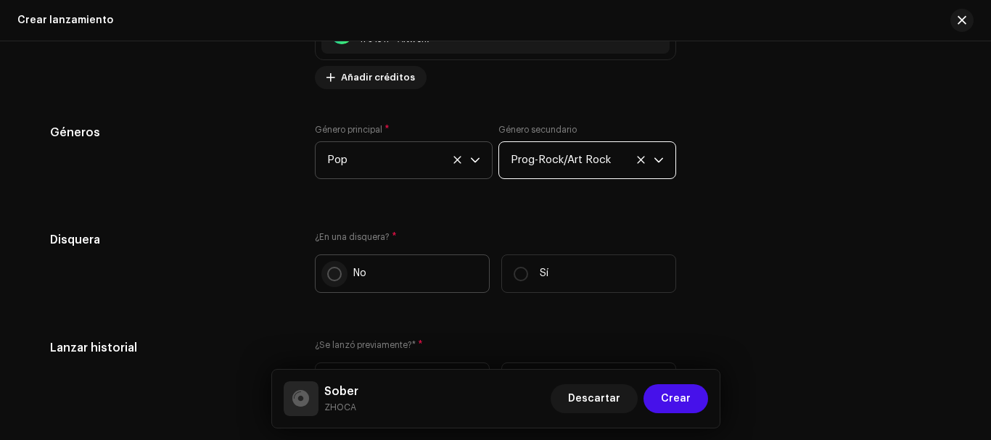
click at [337, 276] on input "No" at bounding box center [334, 274] width 15 height 15
radio input "true"
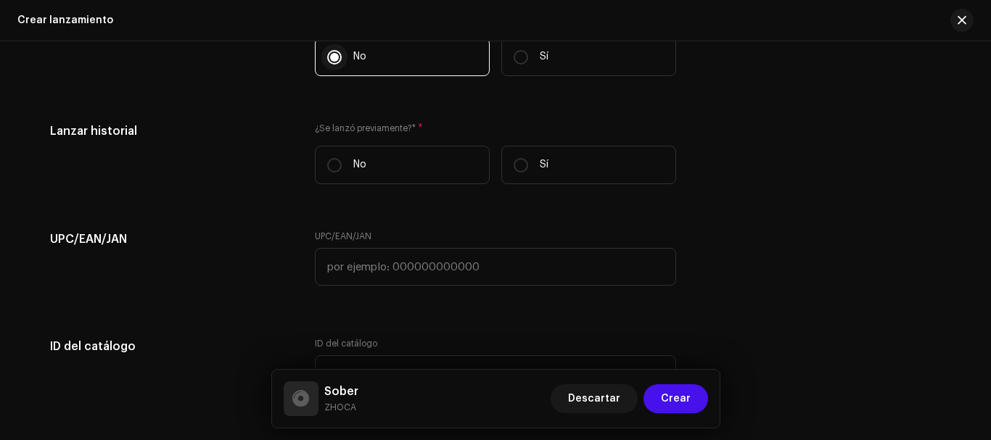
scroll to position [2480, 0]
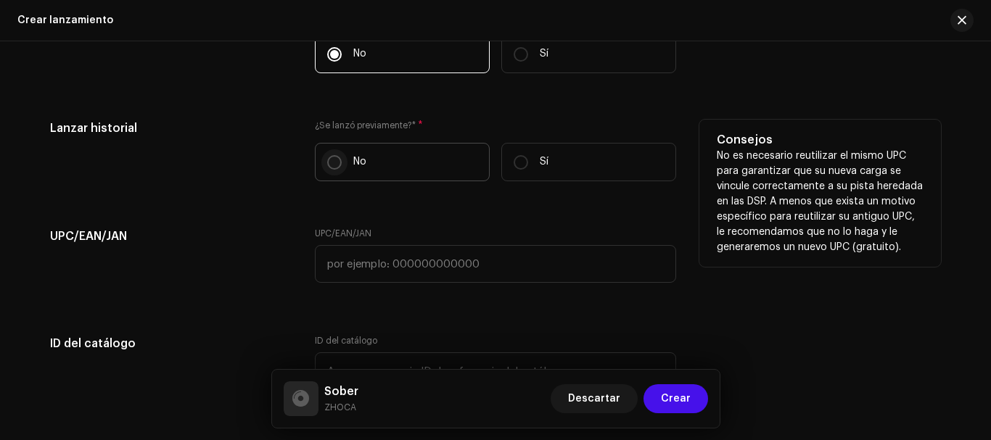
click at [330, 165] on input "No" at bounding box center [334, 162] width 15 height 15
radio input "true"
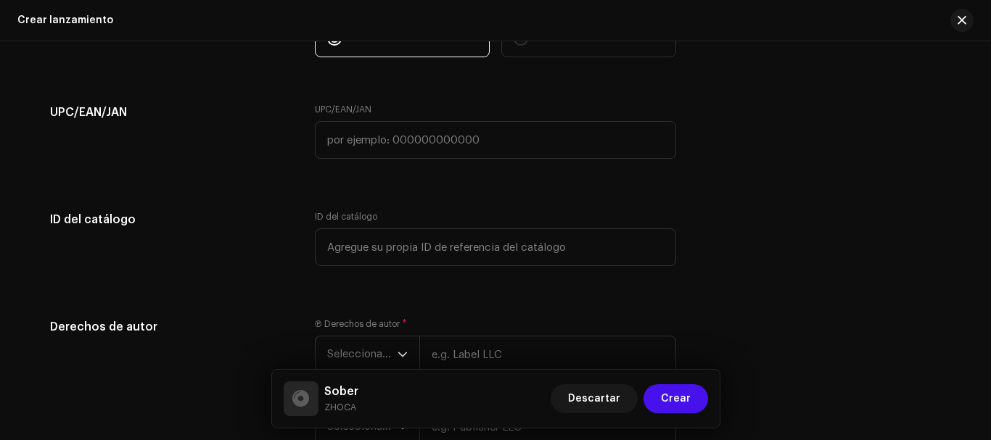
scroll to position [2605, 0]
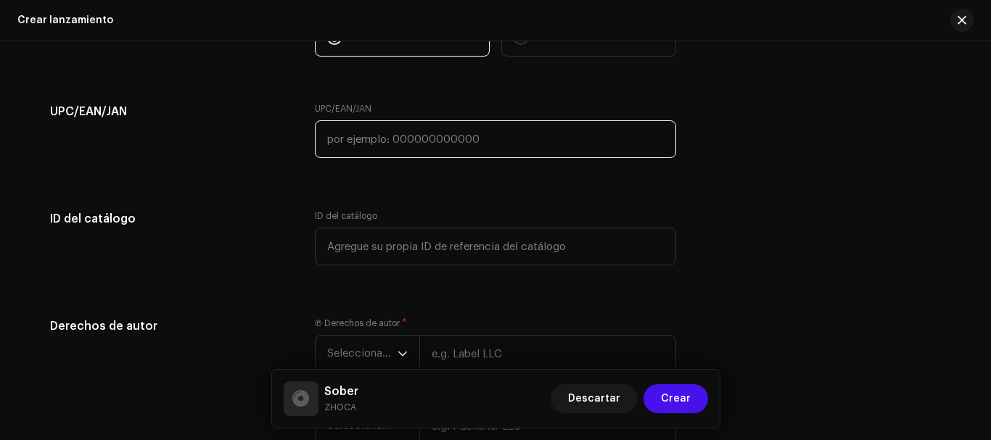
click at [377, 149] on input "text" at bounding box center [495, 139] width 361 height 38
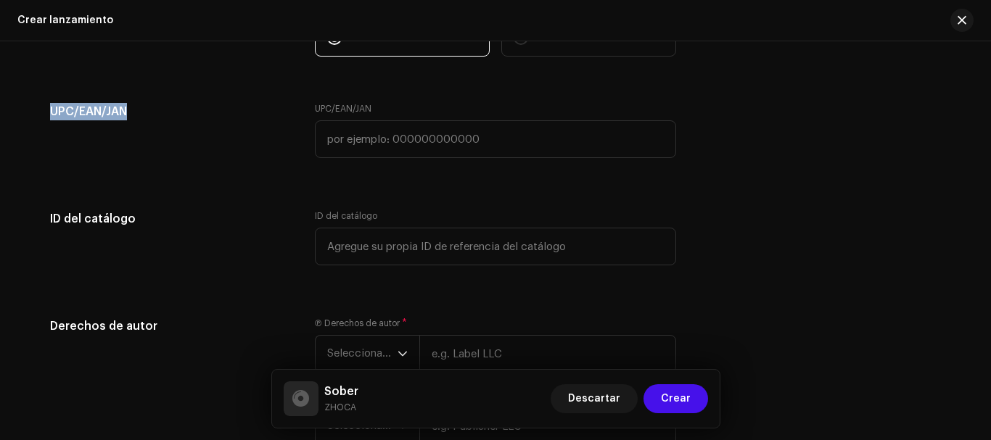
drag, startPoint x: 135, startPoint y: 117, endPoint x: 49, endPoint y: 112, distance: 85.7
click at [50, 112] on h5 "UPC/EAN/JAN" at bounding box center [171, 111] width 242 height 17
click at [256, 173] on div "UPC/EAN/JAN" at bounding box center [171, 139] width 242 height 73
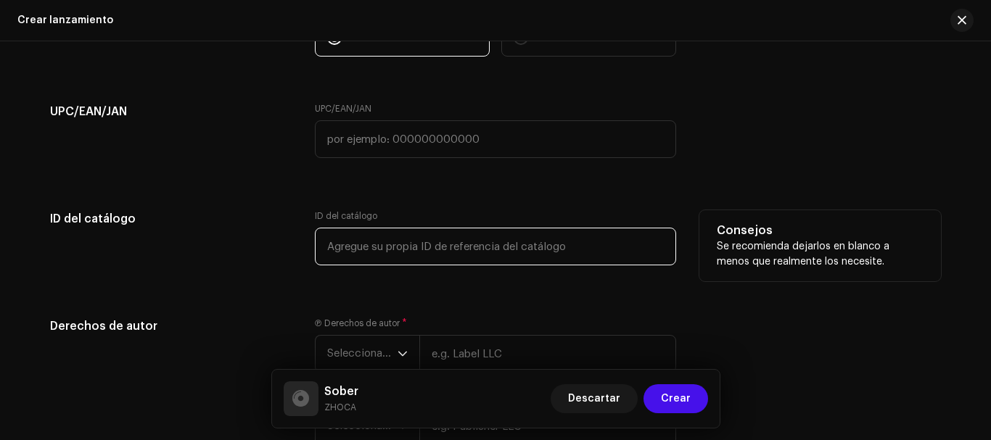
click at [356, 239] on input "text" at bounding box center [495, 247] width 361 height 38
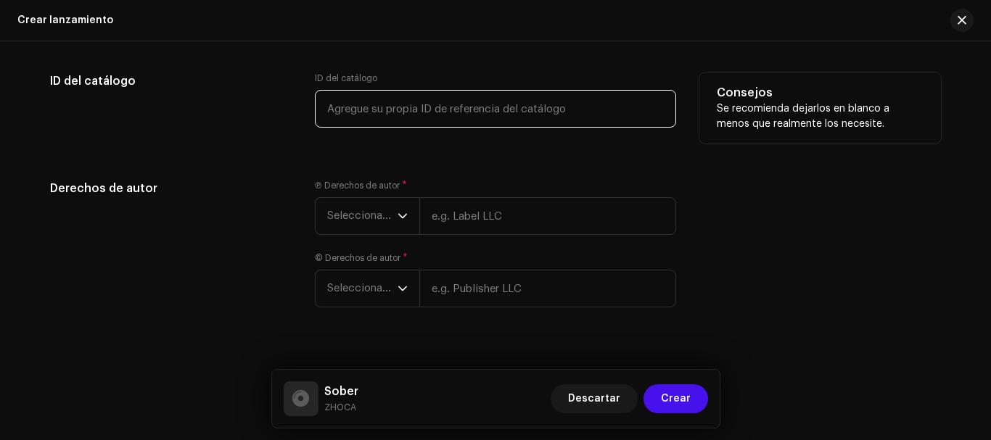
scroll to position [2763, 0]
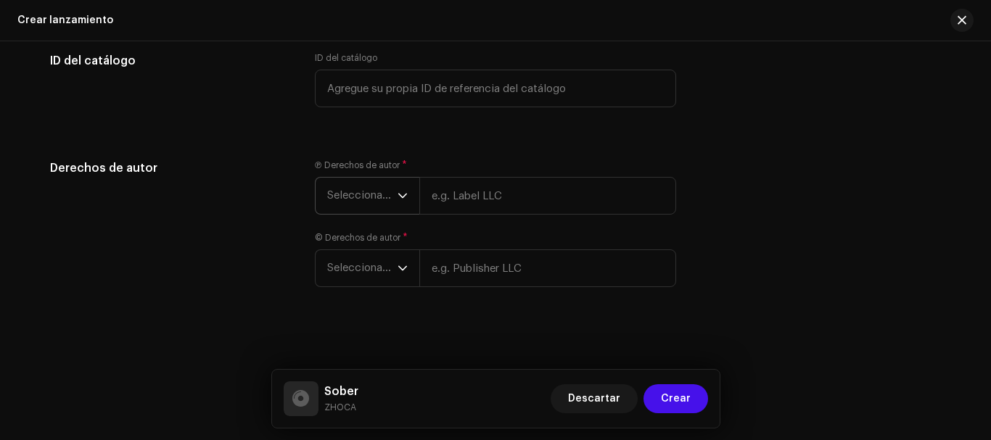
click at [343, 197] on span "Seleccionar año" at bounding box center [362, 196] width 70 height 36
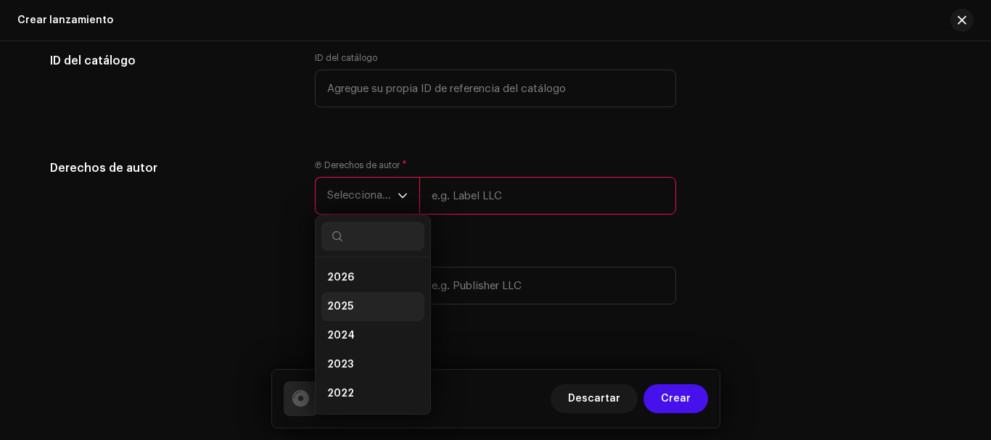
click at [327, 301] on span "2025" at bounding box center [340, 307] width 26 height 15
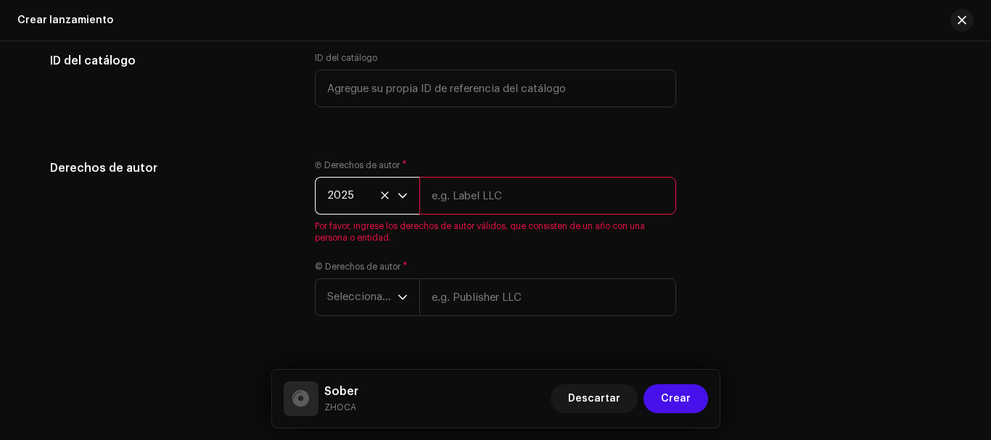
click at [476, 203] on input "text" at bounding box center [547, 196] width 257 height 38
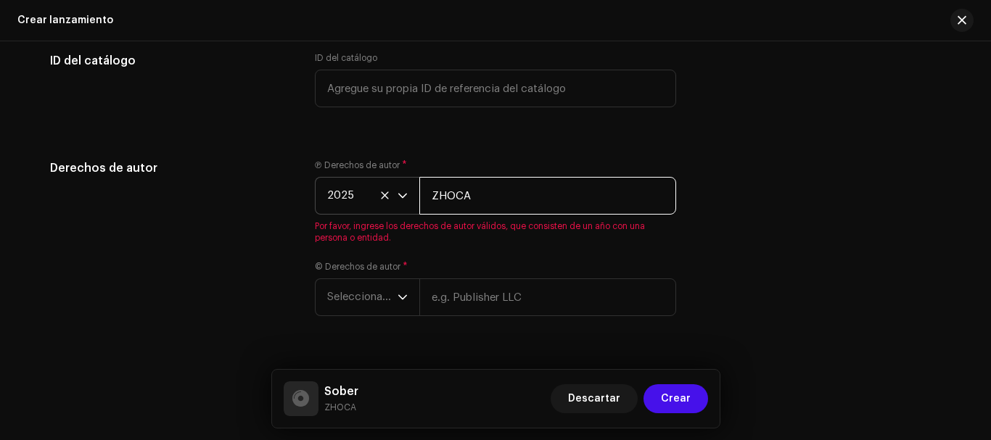
drag, startPoint x: 490, startPoint y: 194, endPoint x: 405, endPoint y: 186, distance: 85.2
click at [405, 186] on div "2025 ZHOCA" at bounding box center [495, 196] width 361 height 38
type input "MINISTERIO DEL ROCK"
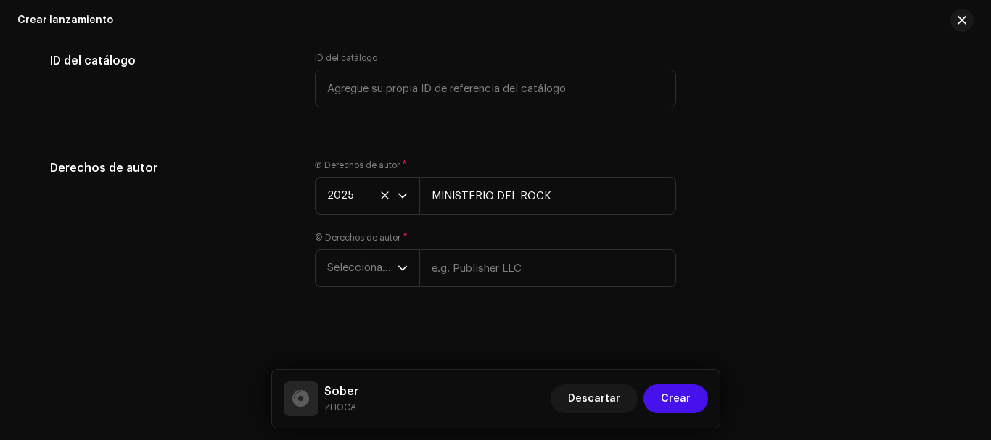
click at [562, 255] on div "Ⓟ Derechos de autor * 2025 MINISTERIO DEL ROCK © Derechos de autor * Selecciona…" at bounding box center [495, 232] width 361 height 145
click at [392, 265] on span "Seleccionar año" at bounding box center [362, 268] width 70 height 36
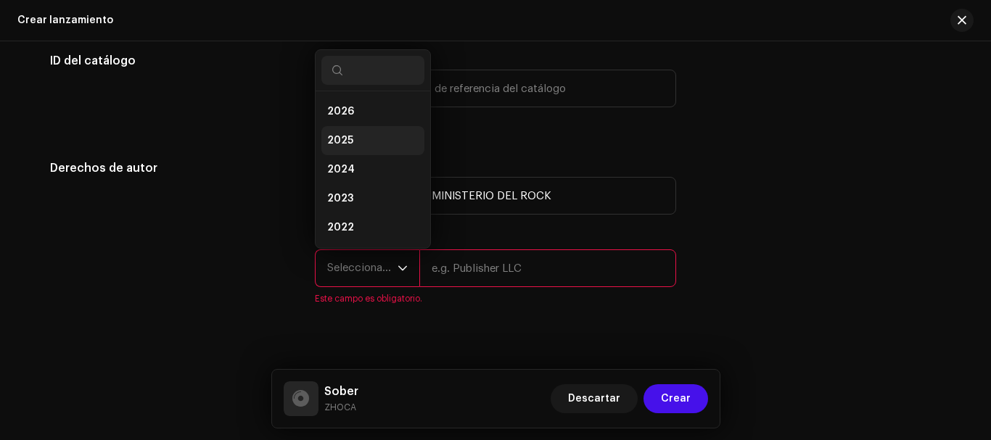
click at [357, 132] on li "2025" at bounding box center [372, 140] width 103 height 29
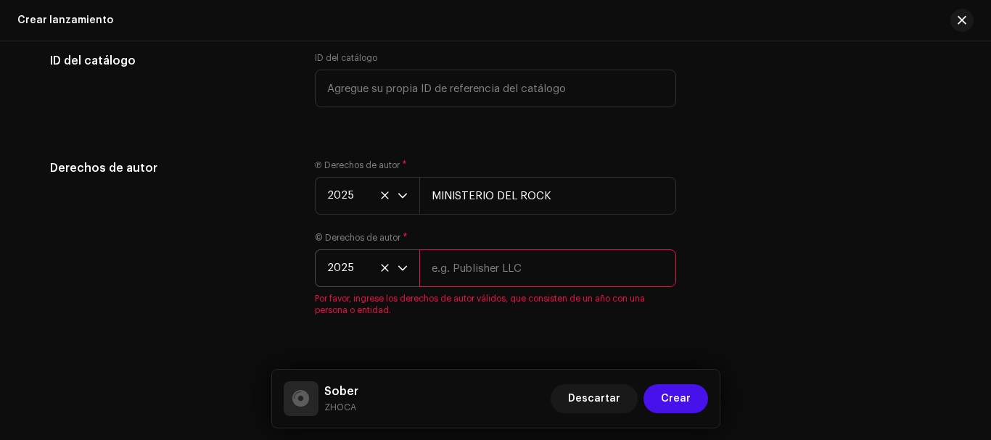
click at [525, 285] on input "text" at bounding box center [547, 268] width 257 height 38
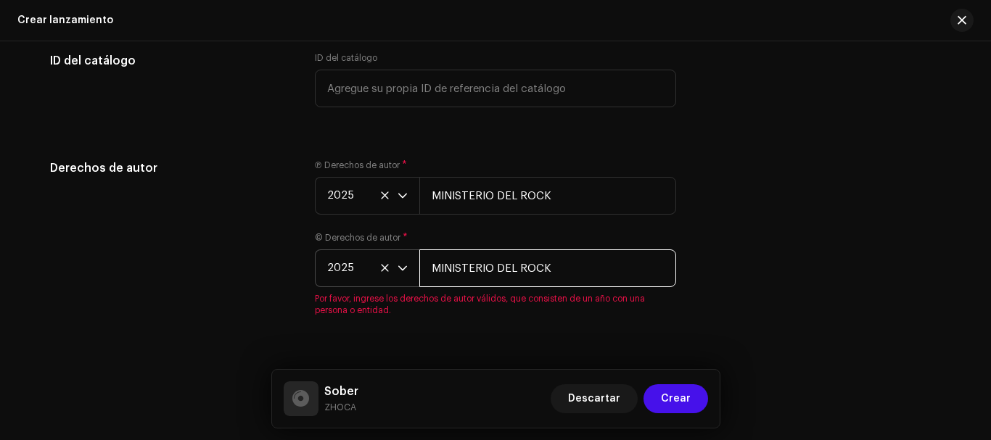
scroll to position [2796, 0]
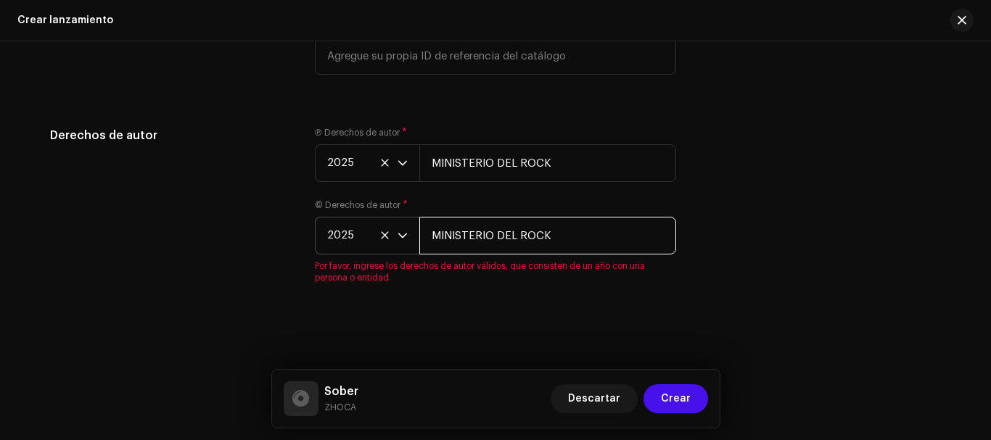
type input "MINISTERIO DEL ROCK"
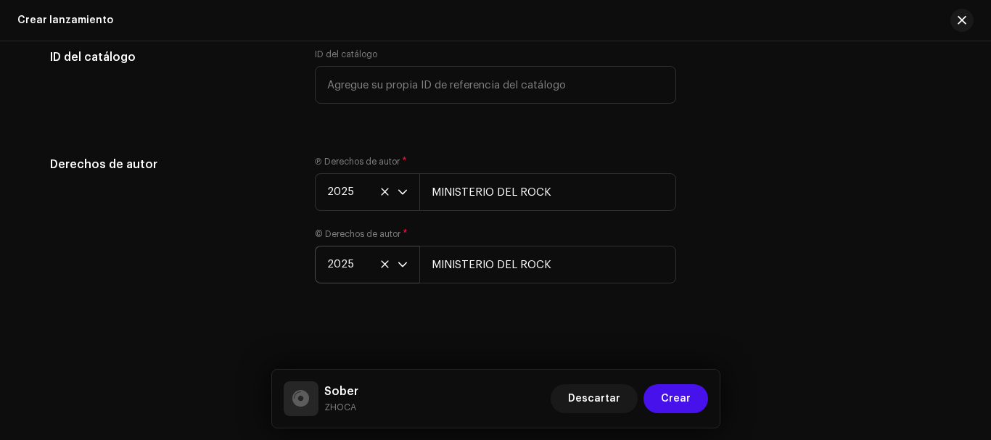
click at [551, 295] on div "Ⓟ Derechos de autor * 2025 MINISTERIO DEL ROCK © Derechos de autor * 2025 MINIS…" at bounding box center [495, 228] width 361 height 145
click at [440, 194] on input "MINISTERIO DEL ROCK" at bounding box center [547, 192] width 257 height 38
click at [402, 158] on span "*" at bounding box center [404, 162] width 5 height 10
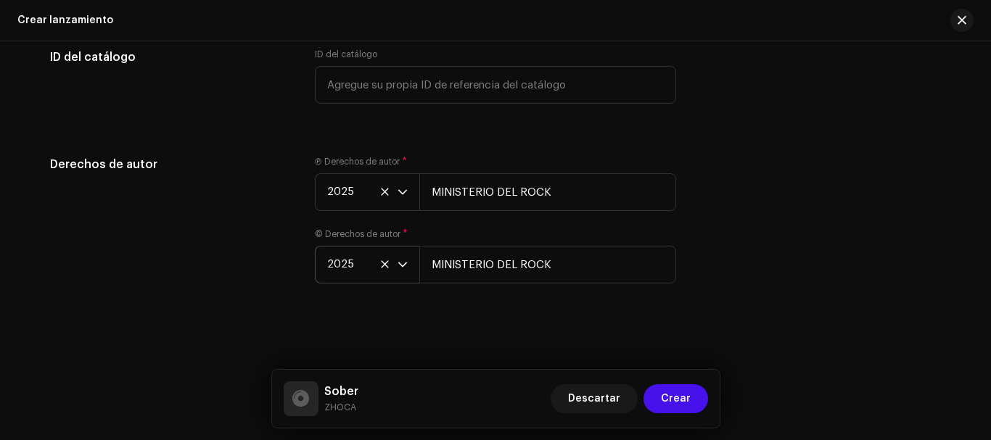
click at [367, 158] on label "Ⓟ Derechos de autor *" at bounding box center [361, 162] width 92 height 12
click at [327, 188] on span "2025" at bounding box center [362, 192] width 70 height 36
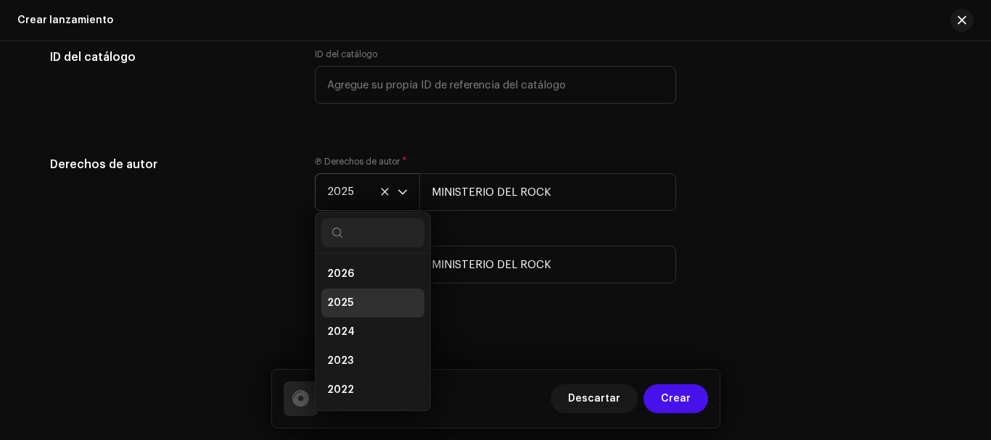
scroll to position [6, 0]
click at [327, 188] on span "2025" at bounding box center [362, 192] width 70 height 36
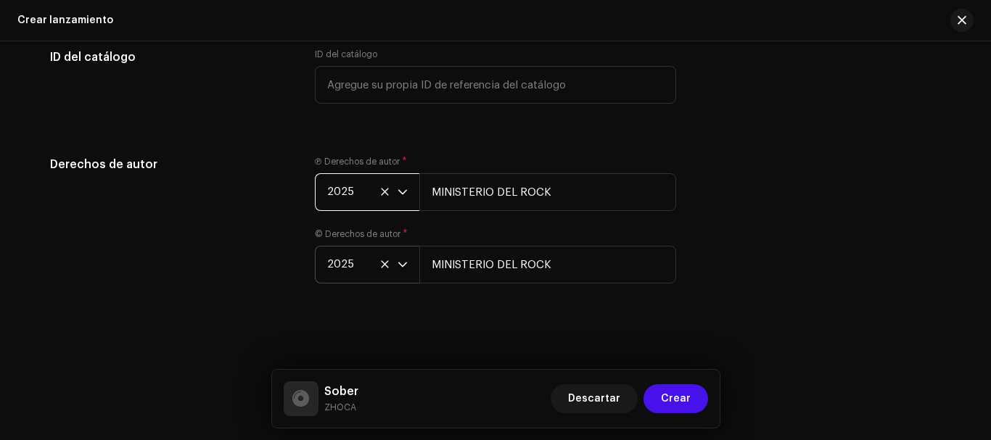
click at [454, 218] on div "Ⓟ Derechos de autor * 2025 MINISTERIO DEL ROCK © Derechos de autor * 2025 MINIS…" at bounding box center [495, 228] width 361 height 145
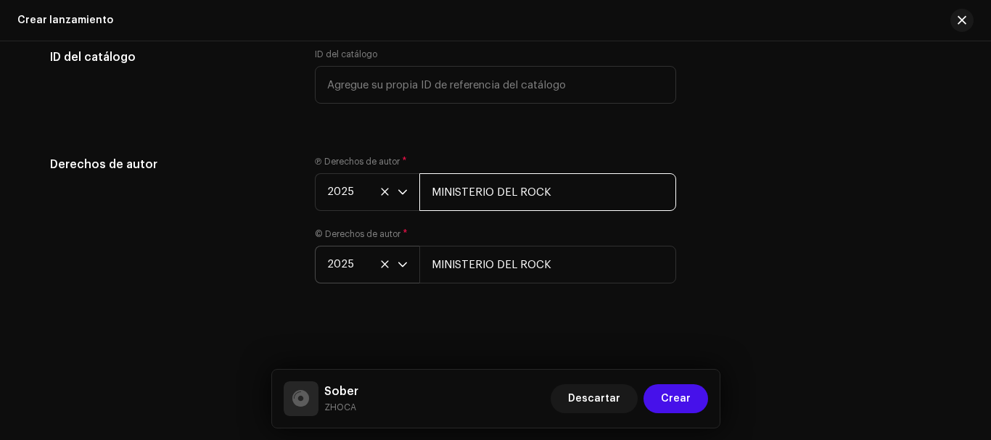
click at [490, 193] on input "MINISTERIO DEL ROCK" at bounding box center [547, 192] width 257 height 38
click at [490, 193] on input "DEL ROCK" at bounding box center [547, 192] width 257 height 38
drag, startPoint x: 490, startPoint y: 193, endPoint x: 449, endPoint y: 187, distance: 41.7
click at [449, 187] on input "DEL ROCK" at bounding box center [547, 192] width 257 height 38
type input "D"
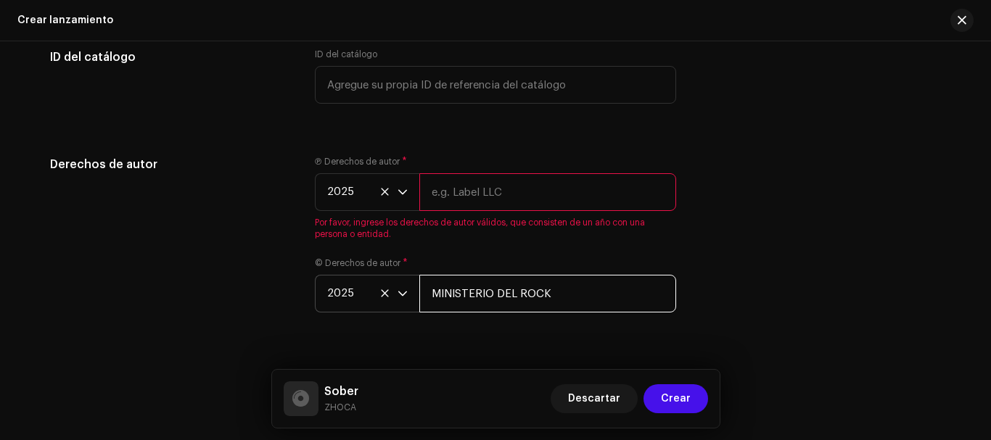
click at [510, 261] on div "© Derechos de autor * 2025 MINISTERIO DEL ROCK" at bounding box center [495, 284] width 361 height 55
click at [538, 285] on input "MINISTERIO DEL ROCK" at bounding box center [547, 294] width 257 height 38
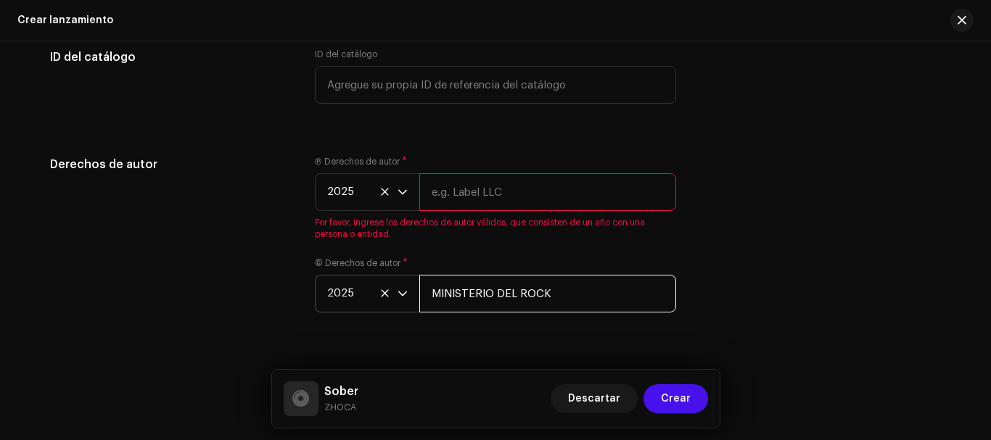
click at [538, 285] on input "MINISTERIO DEL ROCK" at bounding box center [547, 294] width 257 height 38
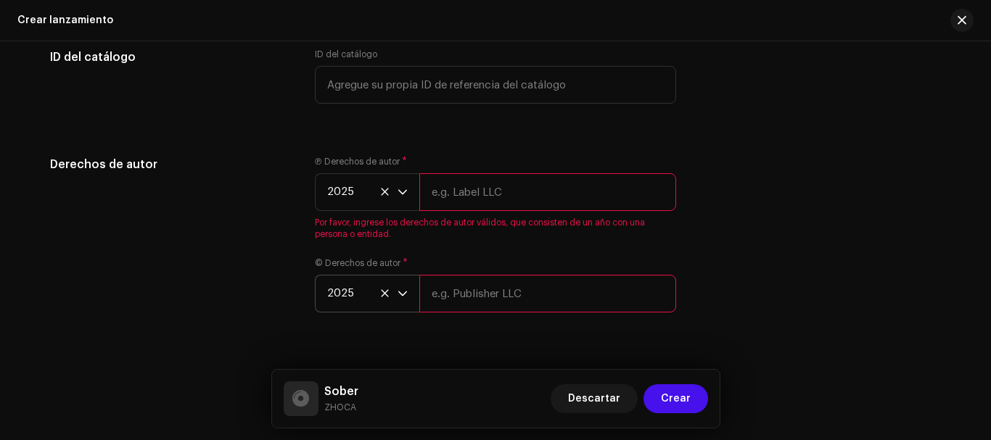
click at [540, 283] on input "text" at bounding box center [547, 294] width 257 height 38
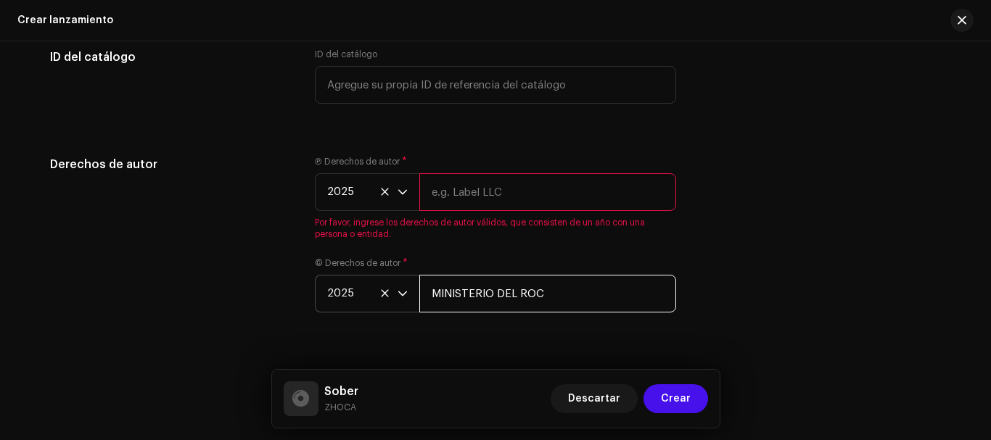
type input "MINISTERIO DEL ROCK"
click at [480, 198] on input "text" at bounding box center [547, 192] width 257 height 38
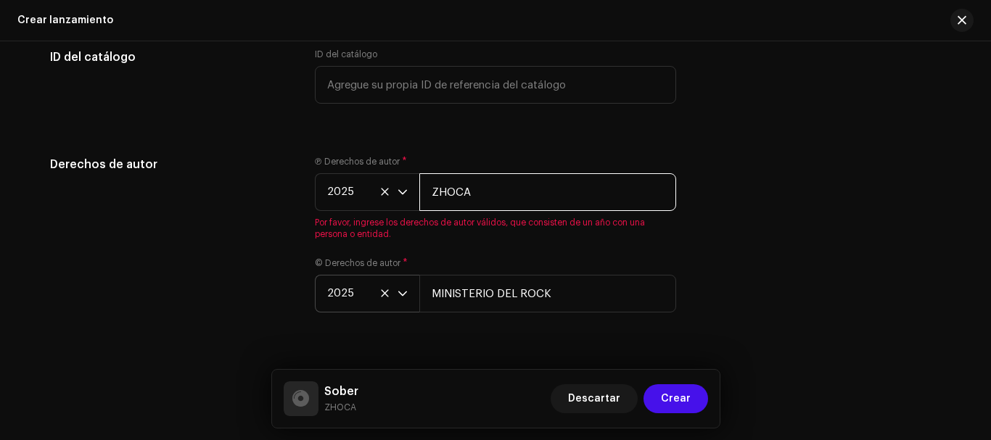
type input "ZHOCA"
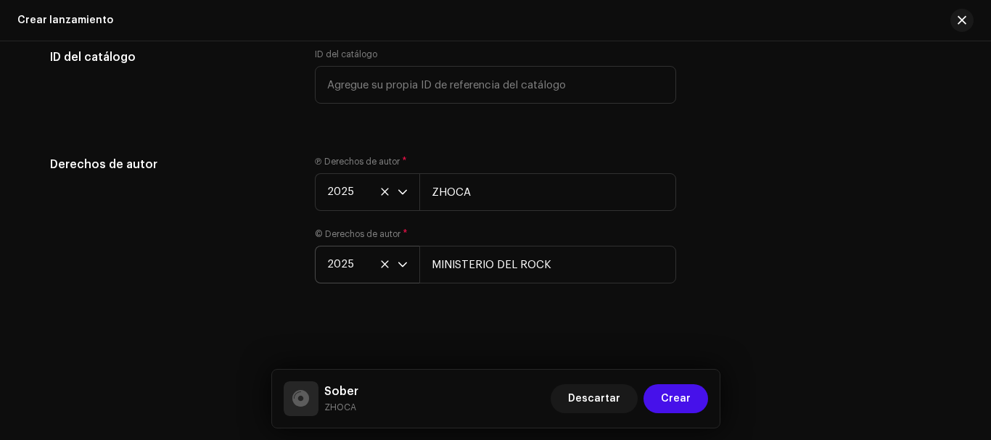
click at [491, 342] on div "Crear un nuevo lanzamiento Le guiaremos en todo el proceso, desde la selección …" at bounding box center [495, 240] width 991 height 399
click at [682, 397] on span "Crear" at bounding box center [676, 398] width 30 height 29
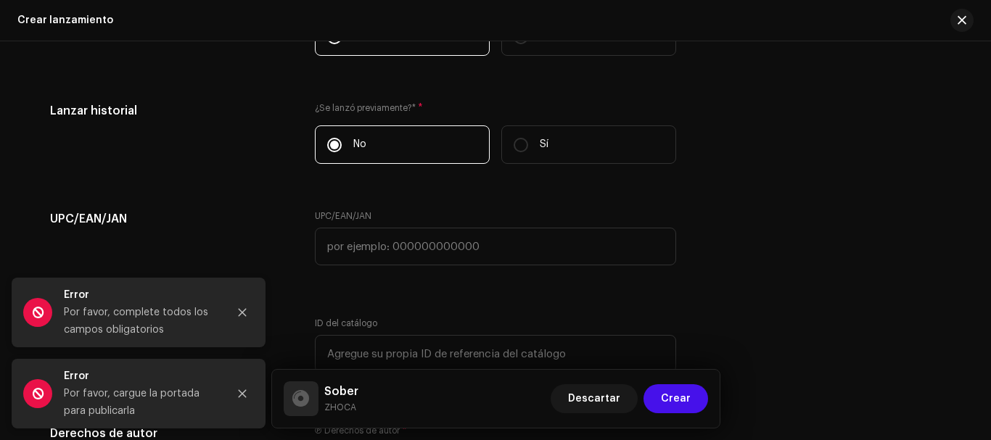
click at [350, 168] on div "¿Se lanzó previamente?* * No Sí" at bounding box center [495, 138] width 361 height 73
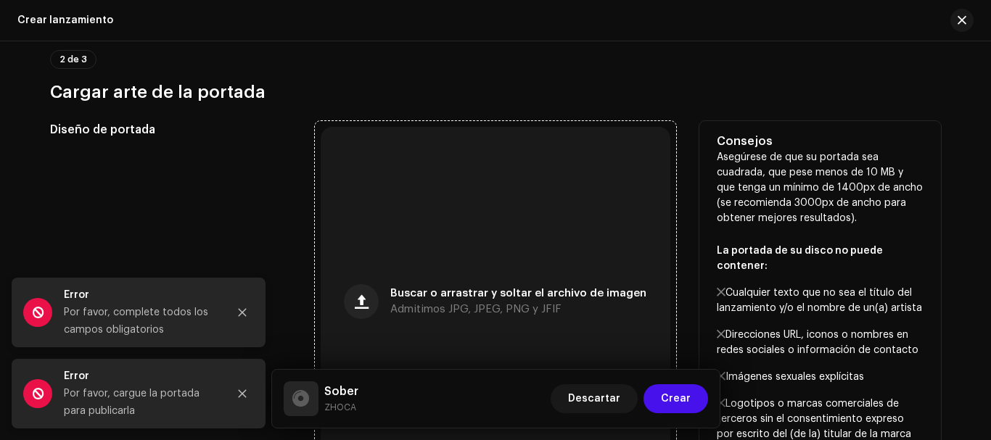
scroll to position [580, 0]
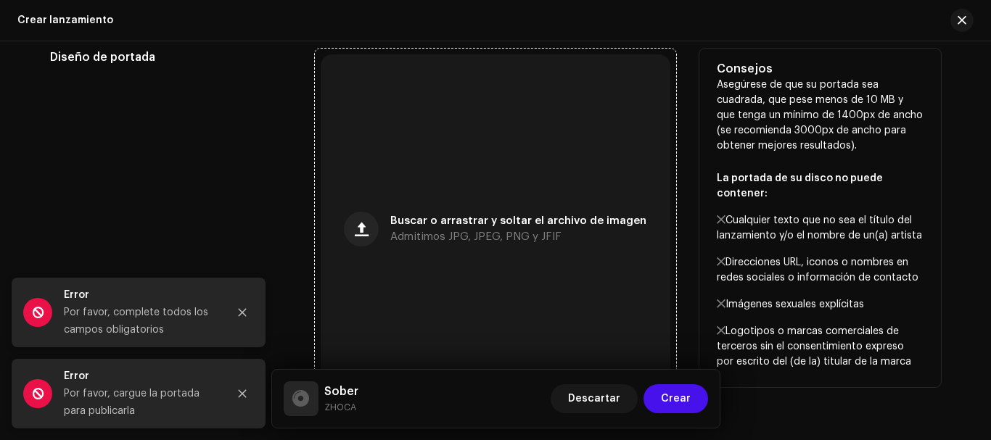
click at [421, 223] on span "Buscar o arrastrar y soltar el archivo de imagen" at bounding box center [518, 221] width 256 height 10
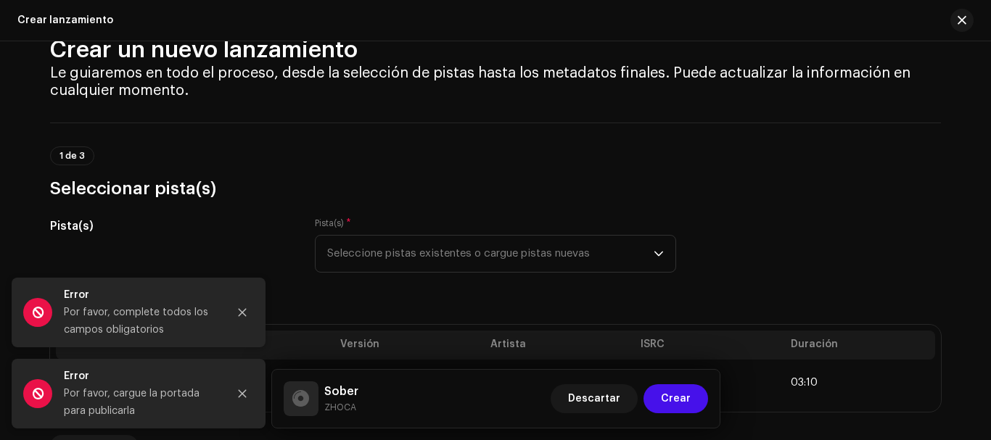
scroll to position [0, 0]
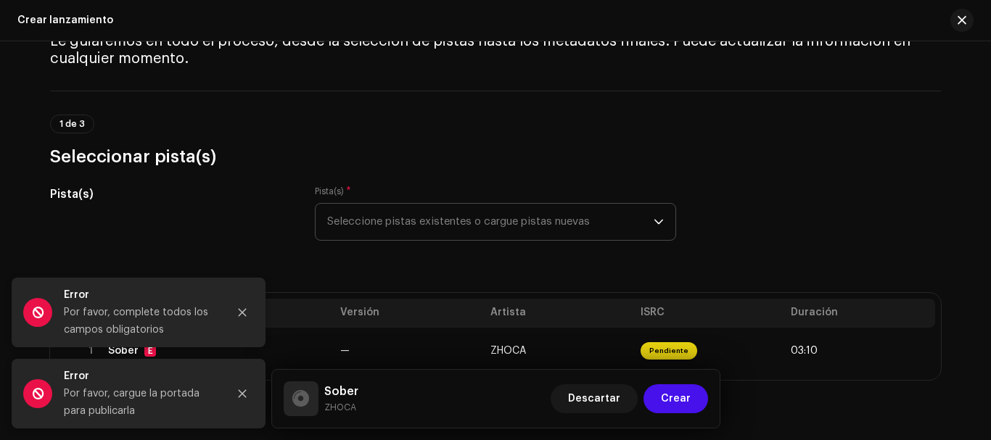
click at [487, 207] on span "Seleccione pistas existentes o cargue pistas nuevas" at bounding box center [490, 222] width 326 height 36
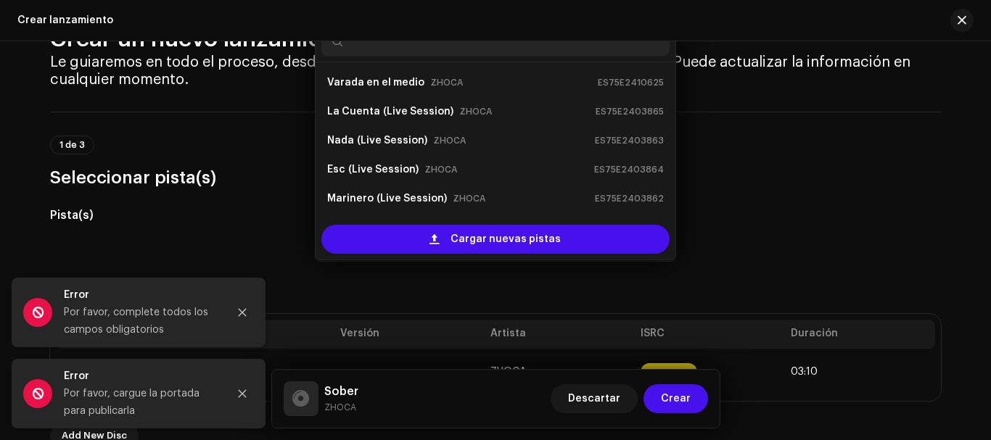
click at [273, 207] on h5 "Pista(s)" at bounding box center [171, 215] width 242 height 17
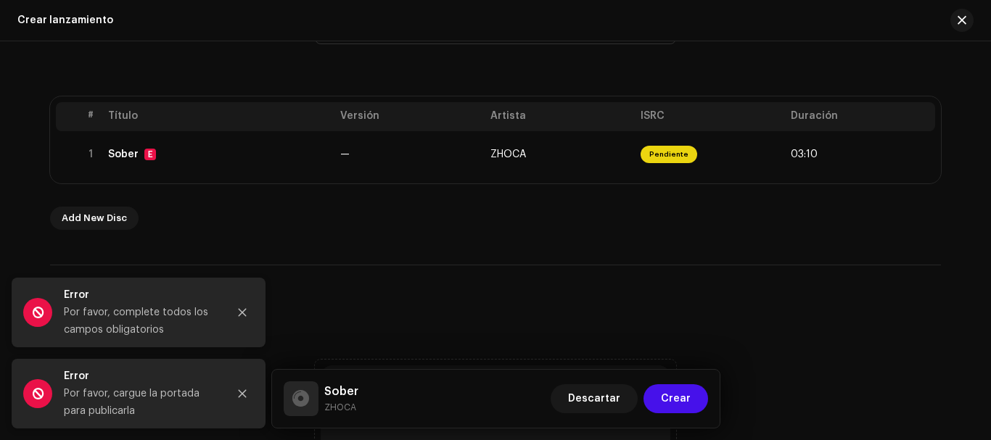
scroll to position [124, 0]
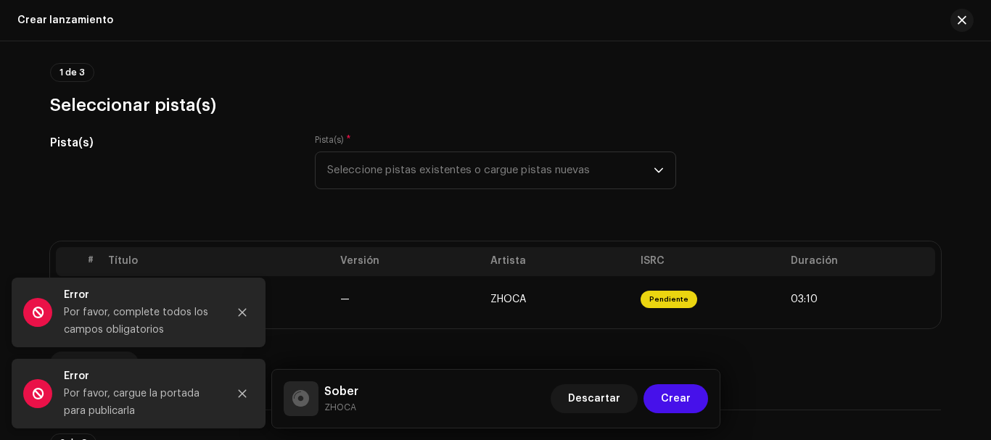
click at [279, 182] on div "Pista(s)" at bounding box center [171, 170] width 242 height 73
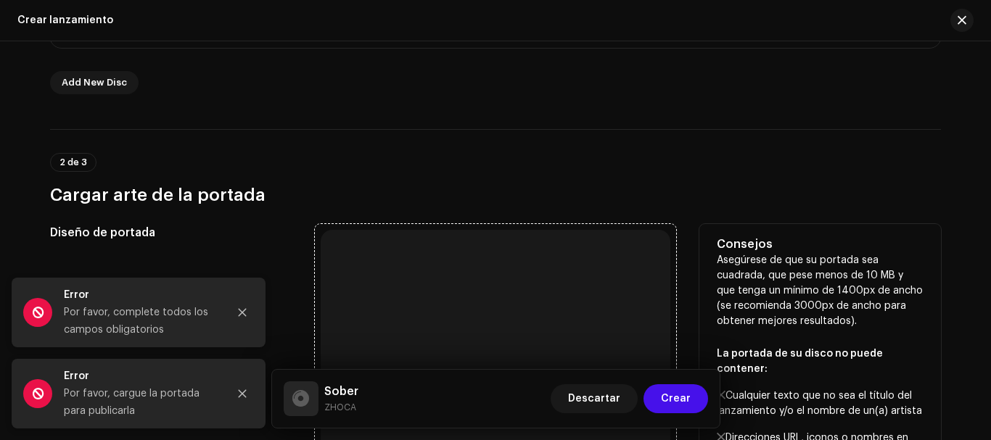
scroll to position [632, 0]
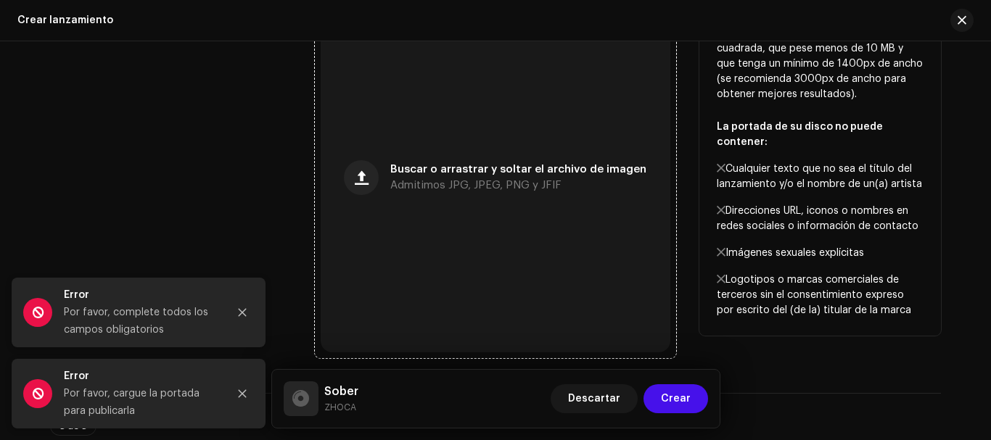
click at [380, 191] on div "Buscar o arrastrar y soltar el archivo de imagen Admitimos JPG, JPEG, PNG y JFIF" at bounding box center [496, 178] width 350 height 350
